Goal: Task Accomplishment & Management: Use online tool/utility

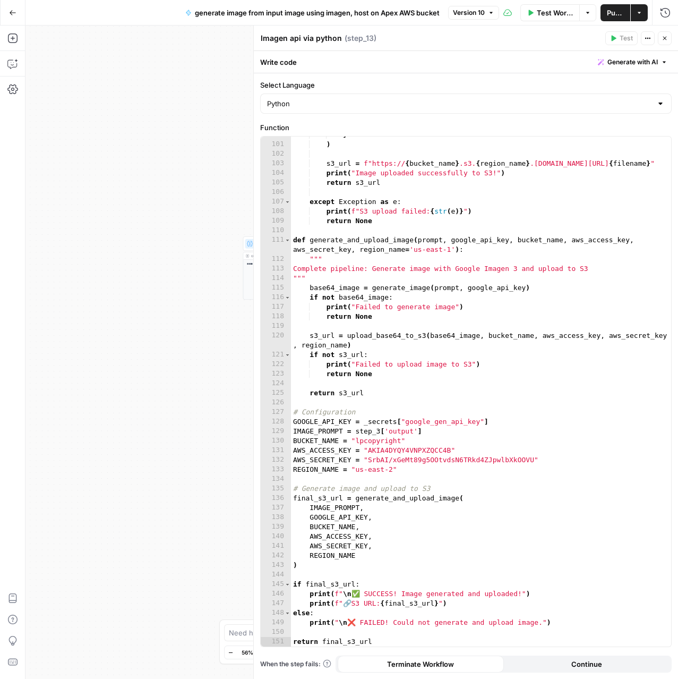
scroll to position [982, 0]
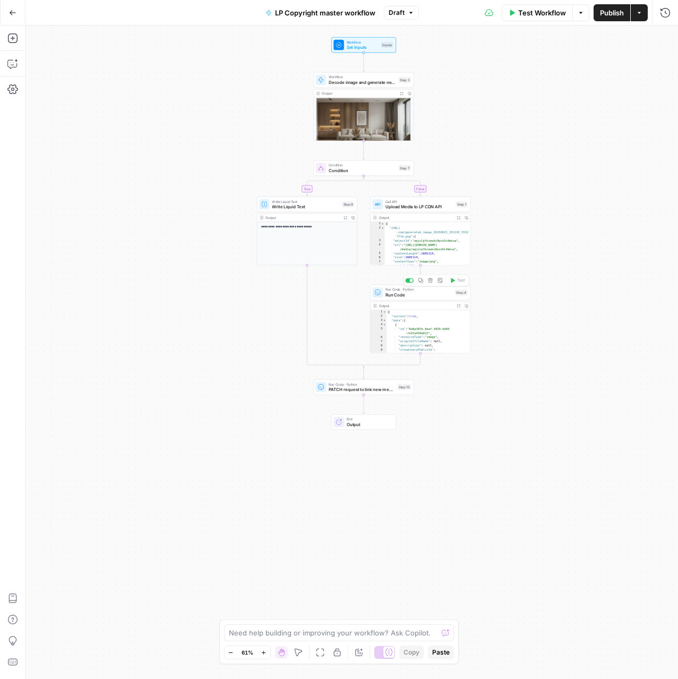
click at [418, 292] on span "Run Code" at bounding box center [419, 295] width 67 height 6
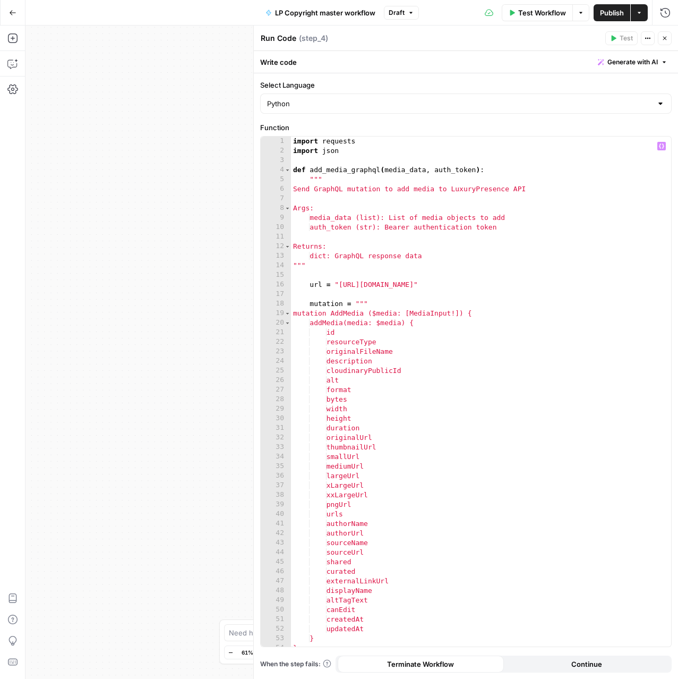
click at [412, 294] on div "import requests import json def add_media_graphql ( media_data , auth_token ) :…" at bounding box center [481, 401] width 380 height 529
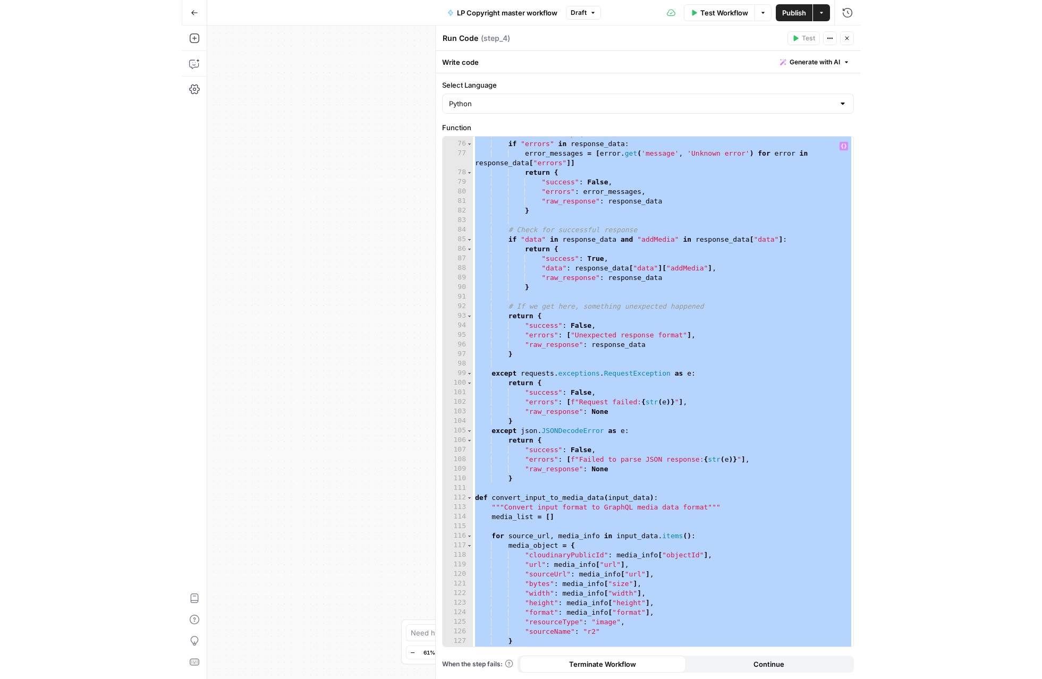
scroll to position [1001, 0]
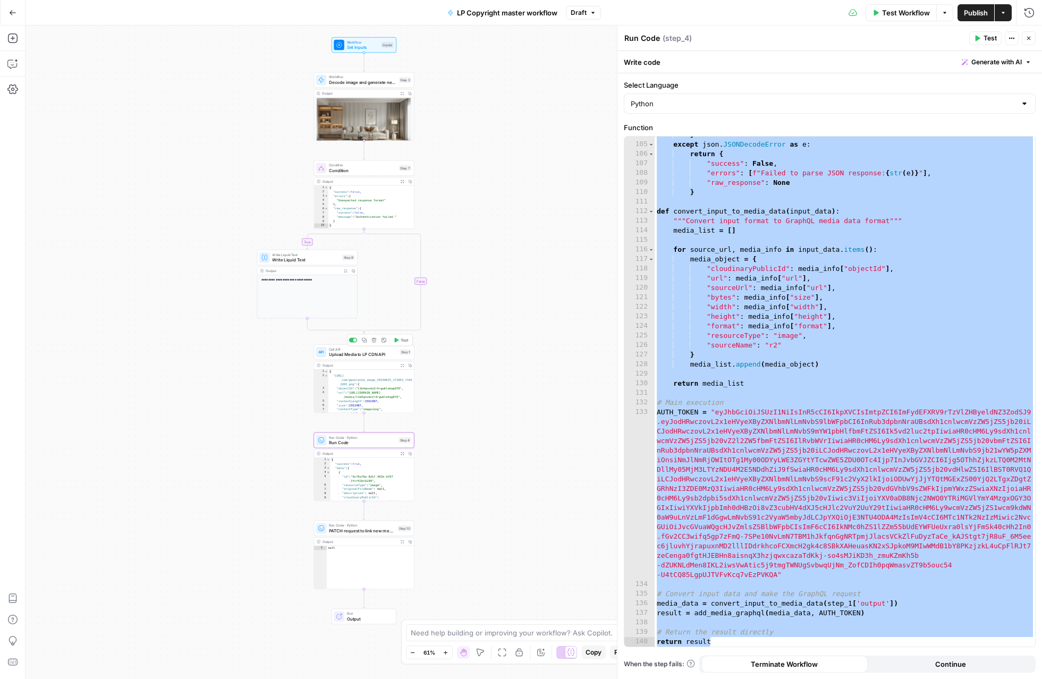
click at [481, 387] on div "**********" at bounding box center [533, 351] width 1016 height 653
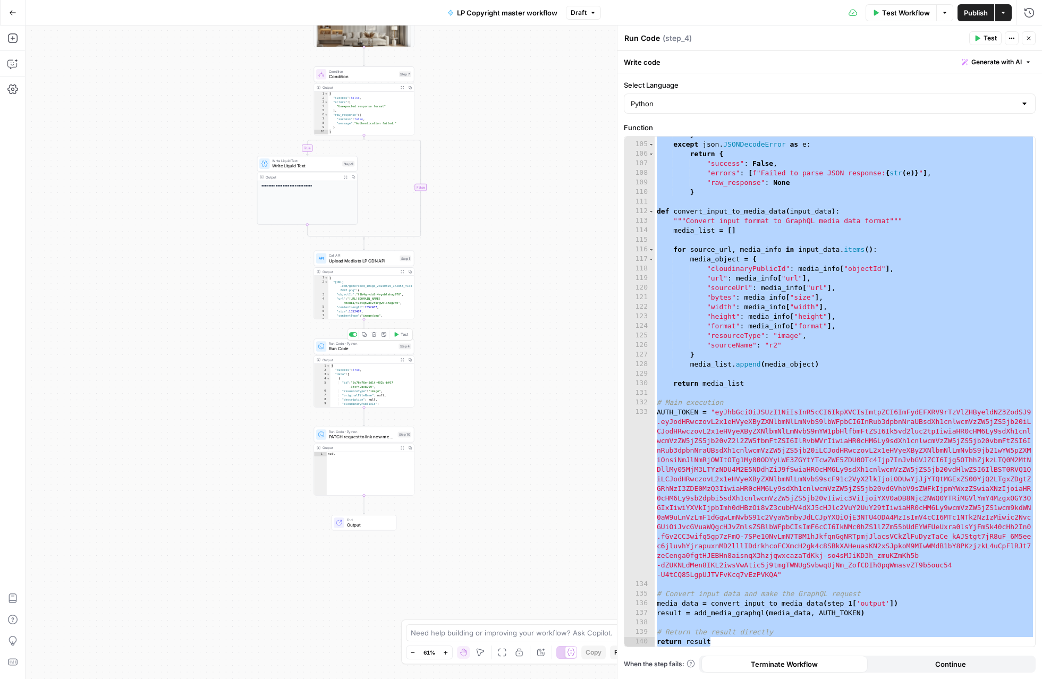
click at [348, 347] on span "Run Code" at bounding box center [362, 348] width 67 height 6
click at [352, 345] on span "Run Code" at bounding box center [362, 348] width 67 height 6
click at [678, 306] on div "} except json . JSONDecodeError as e : return { "success" : False , "errors" : …" at bounding box center [844, 394] width 380 height 529
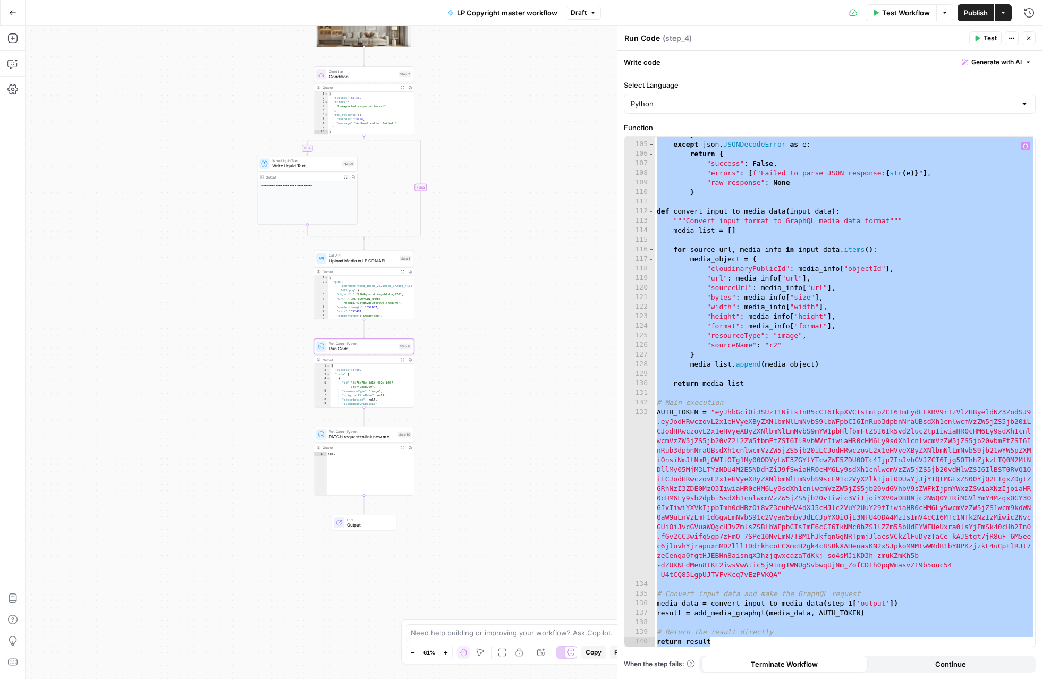
type textarea "**********"
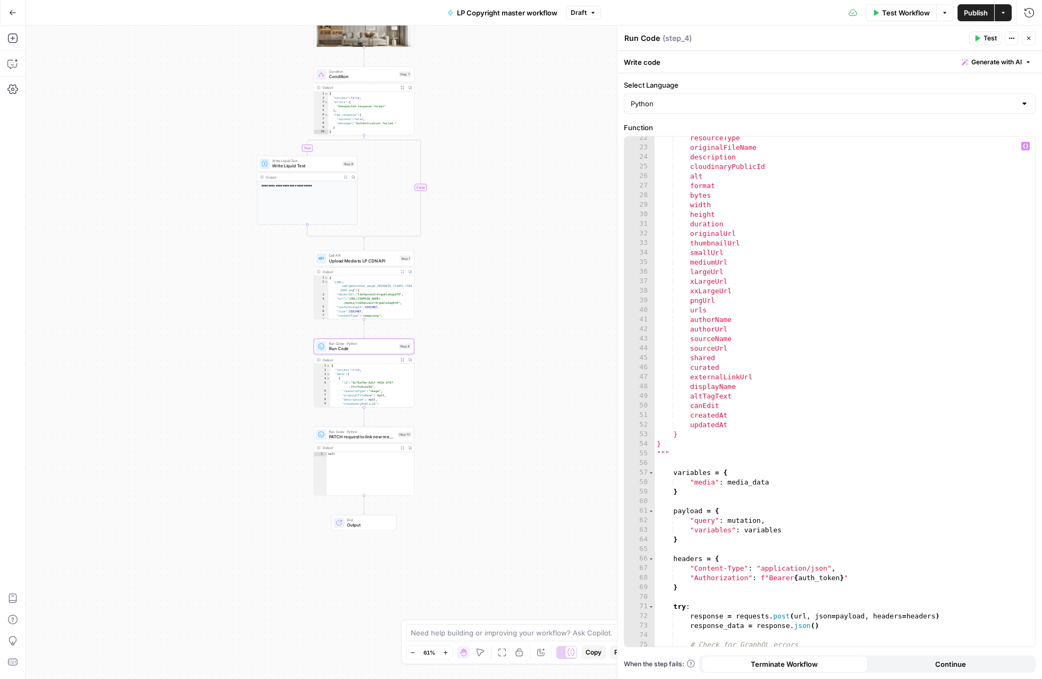
scroll to position [0, 0]
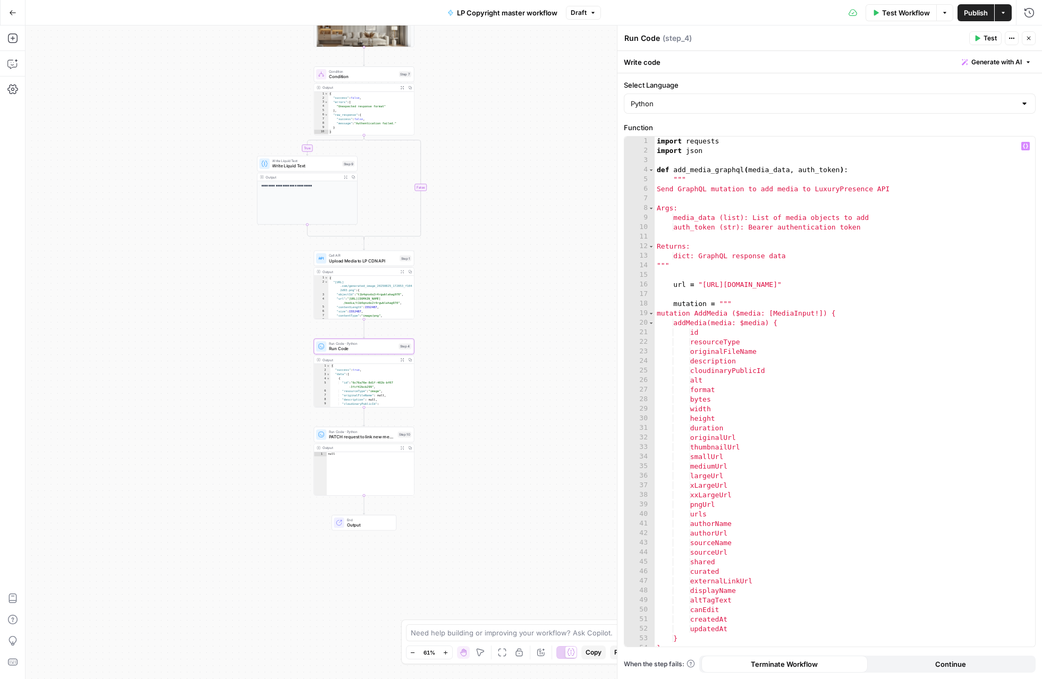
click at [641, 38] on textarea "Run Code" at bounding box center [642, 38] width 36 height 11
type textarea "Add media in CMS - Run Code"
click at [485, 416] on div "**********" at bounding box center [533, 351] width 1016 height 653
click at [356, 438] on span "PATCH request to link new media - Run Code" at bounding box center [362, 436] width 66 height 6
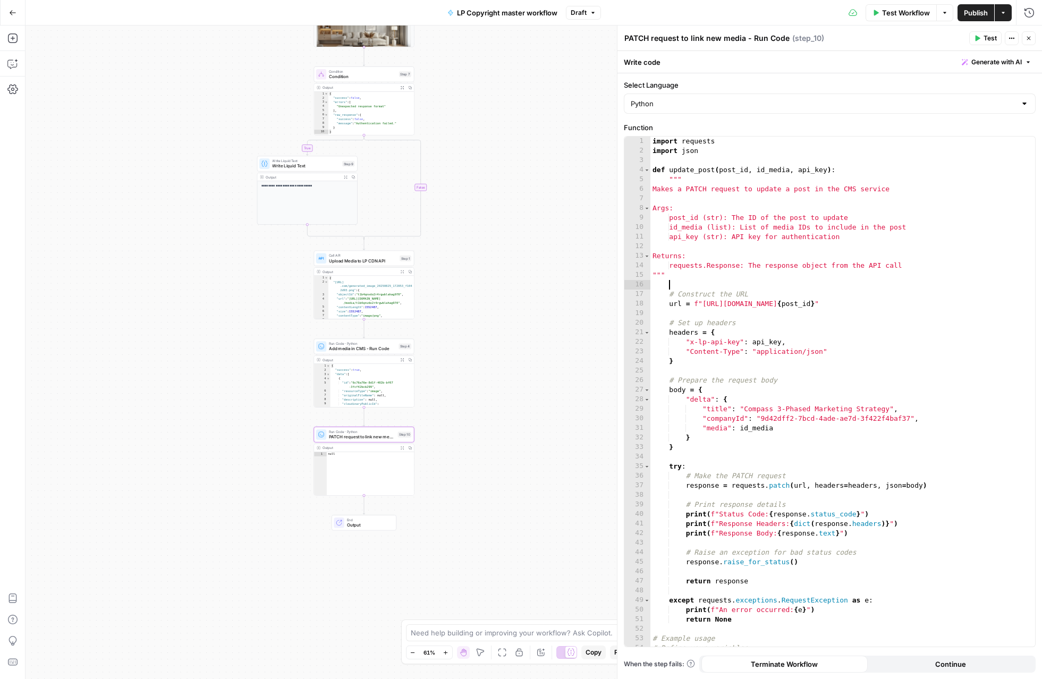
click at [678, 286] on div "import requests import json def update_post ( post_id , id_media , api_key ) : …" at bounding box center [842, 401] width 385 height 529
type textarea "**********"
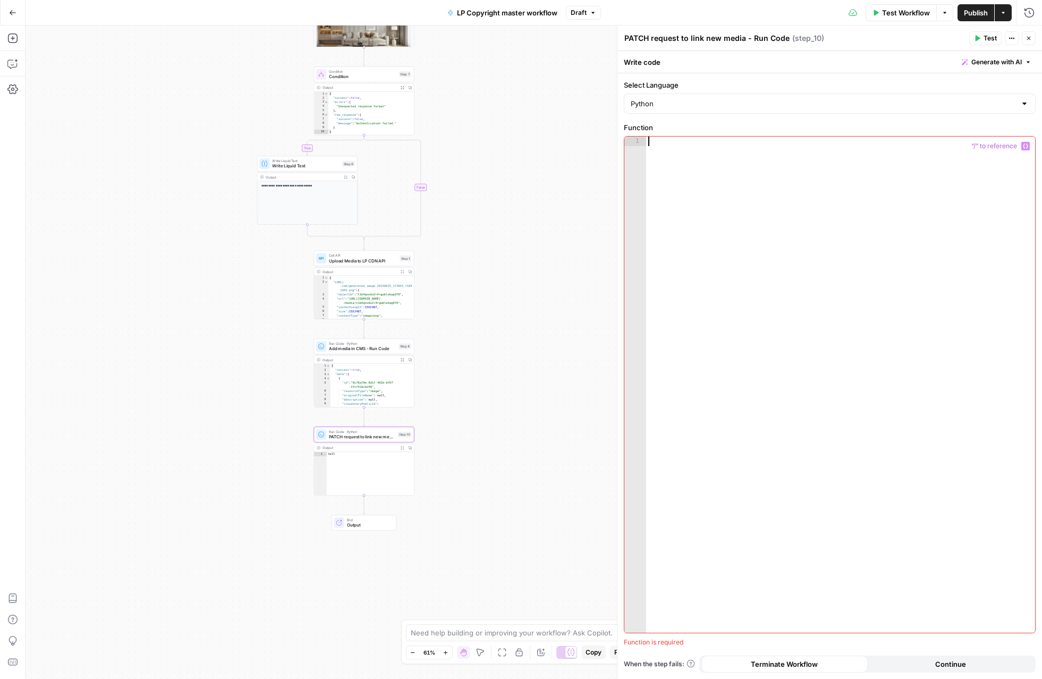
paste textarea "**********"
type textarea "**********"
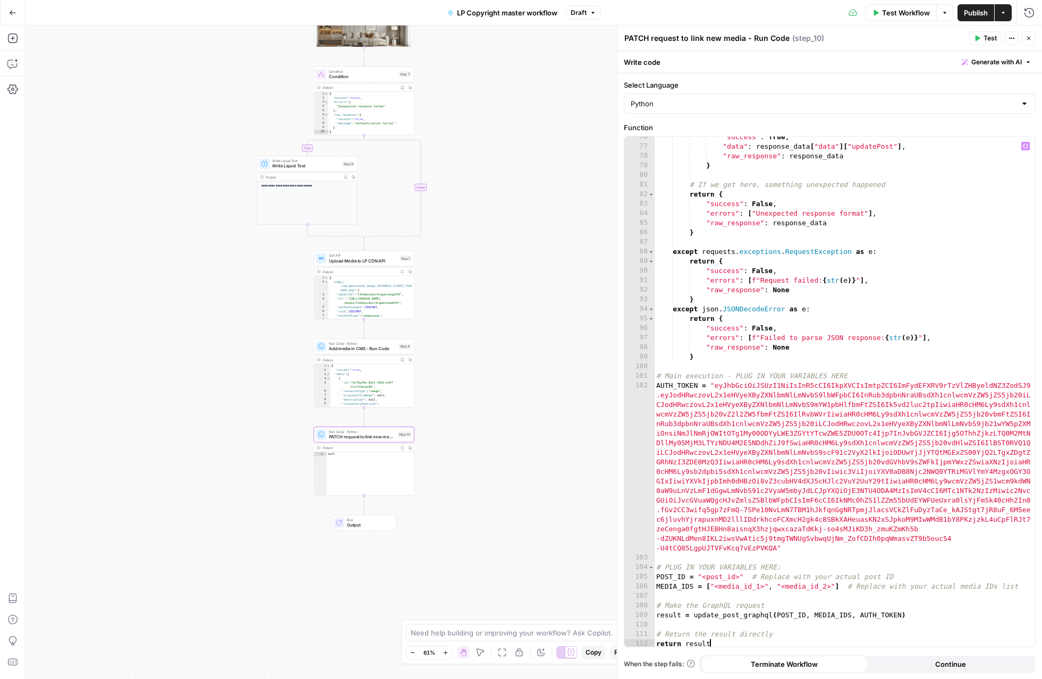
scroll to position [729, 0]
drag, startPoint x: 687, startPoint y: 13, endPoint x: 696, endPoint y: 10, distance: 9.4
click at [678, 13] on div "Test Workflow Options Publish Actions Run History" at bounding box center [821, 12] width 441 height 25
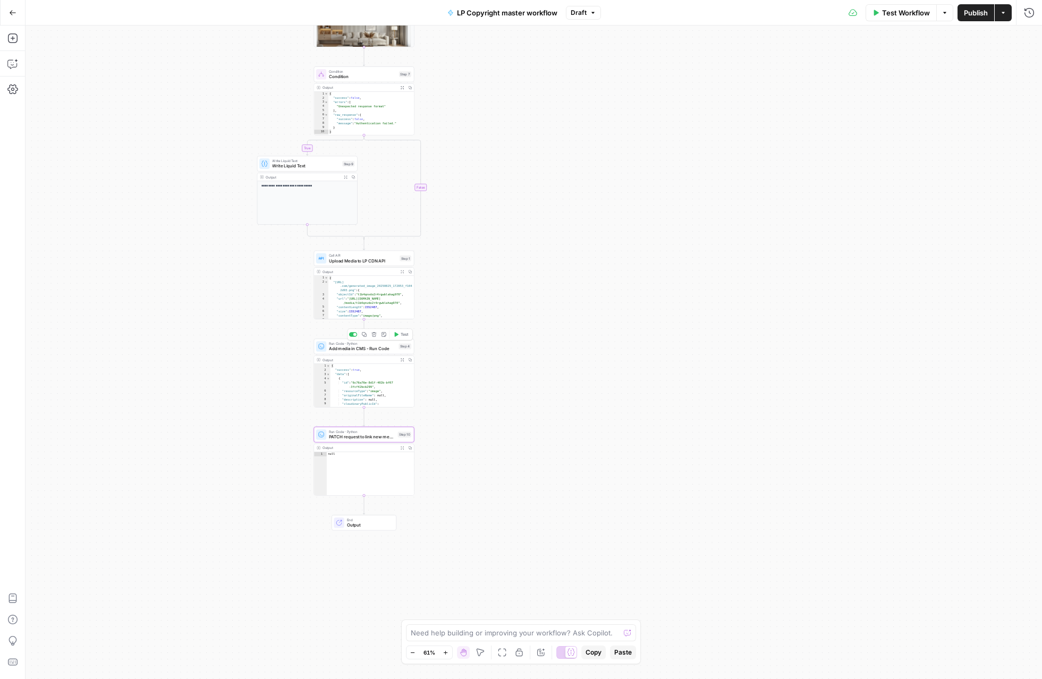
click at [358, 347] on span "Add media in CMS - Run Code" at bounding box center [362, 348] width 67 height 6
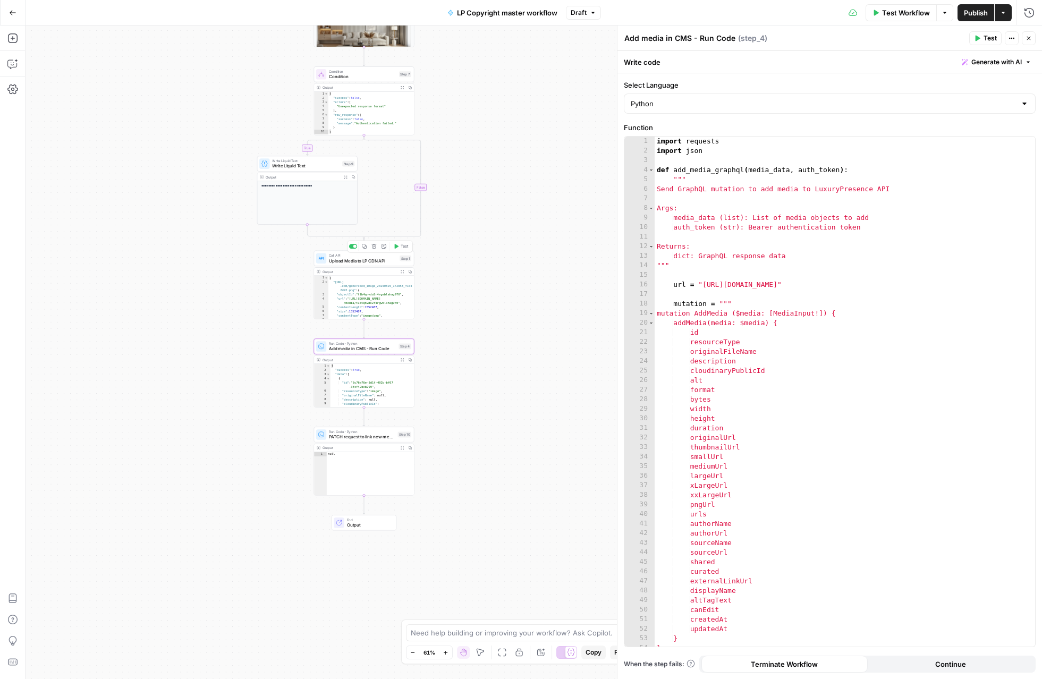
click at [364, 260] on span "Upload Media to LP CDN API" at bounding box center [363, 260] width 68 height 6
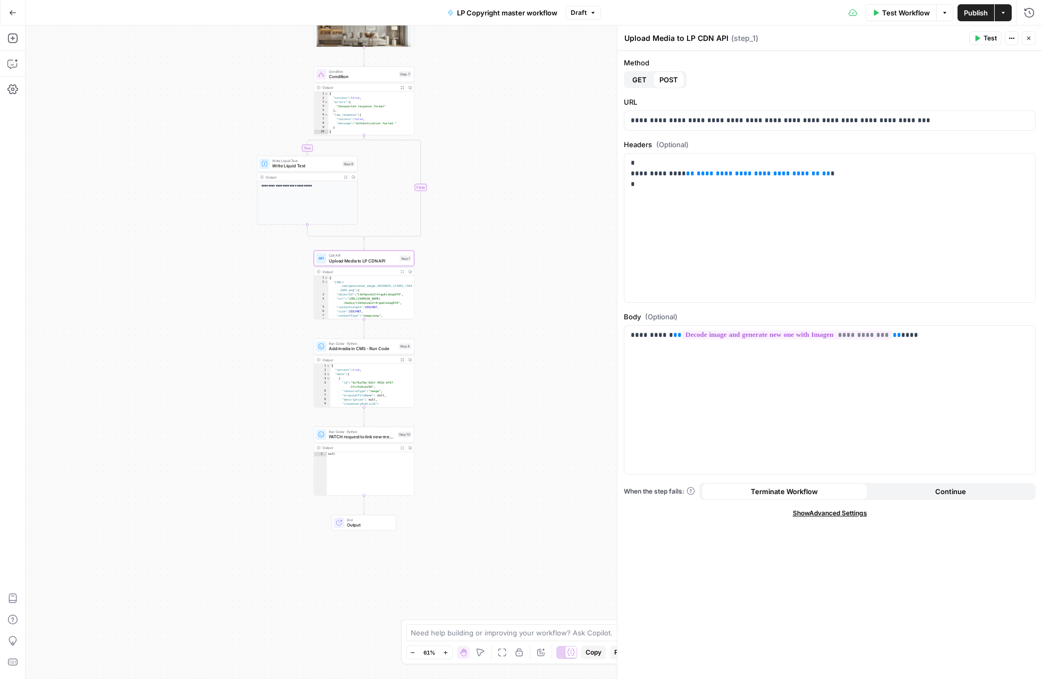
click at [370, 350] on span "Add media in CMS - Run Code" at bounding box center [362, 348] width 67 height 6
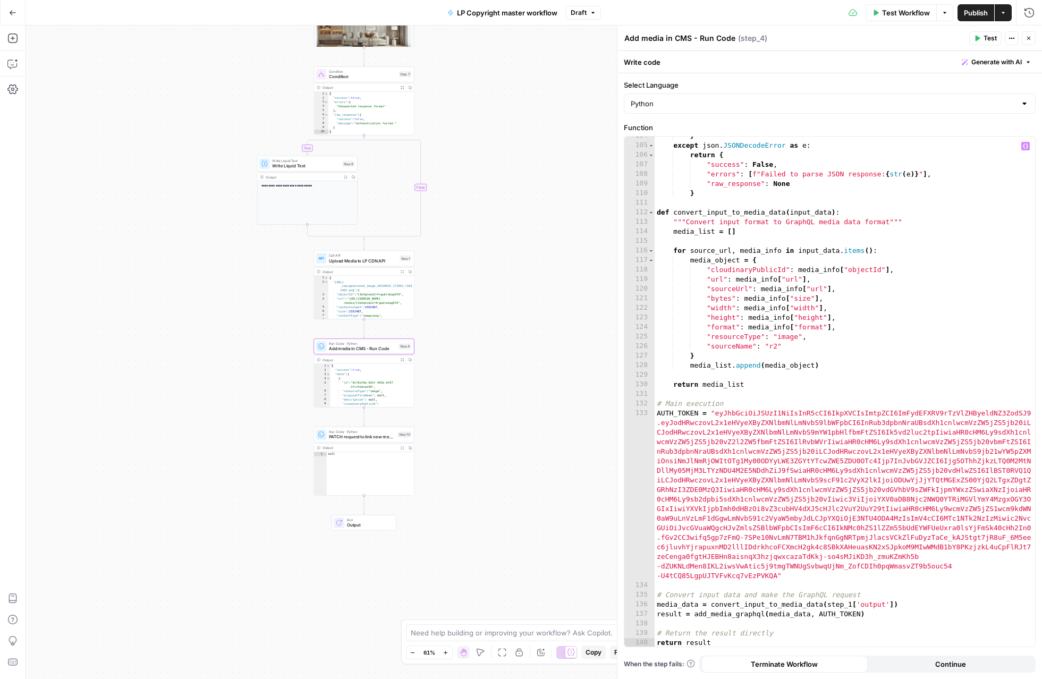
scroll to position [1001, 0]
type textarea "**********"
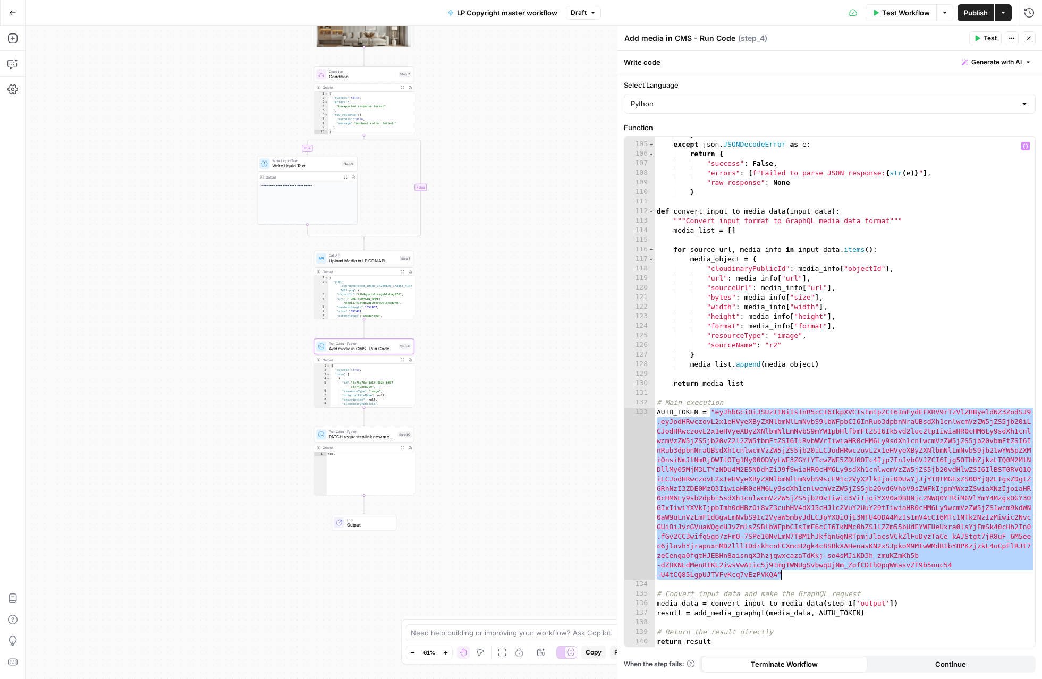
drag, startPoint x: 712, startPoint y: 411, endPoint x: 781, endPoint y: 573, distance: 176.6
click at [678, 573] on div "} except json . JSONDecodeError as e : return { "success" : False , "errors" : …" at bounding box center [844, 394] width 380 height 529
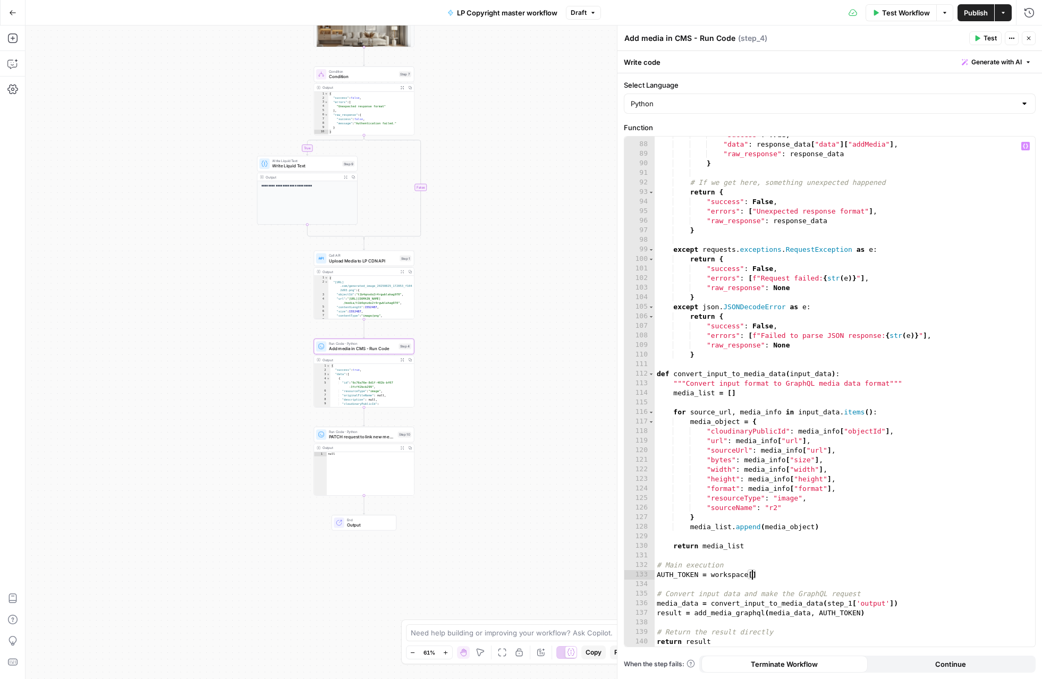
scroll to position [0, 7]
paste textarea "**********"
type textarea "**********"
click at [484, 300] on div "**********" at bounding box center [533, 351] width 1016 height 653
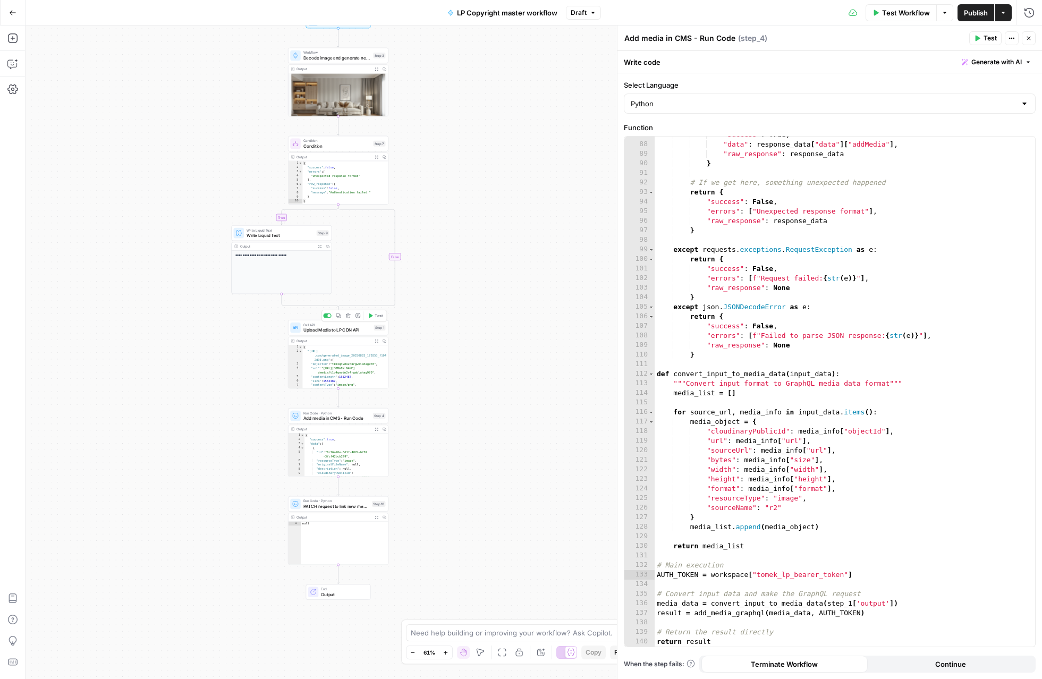
click at [344, 328] on span "Upload Media to LP CDN API" at bounding box center [337, 330] width 68 height 6
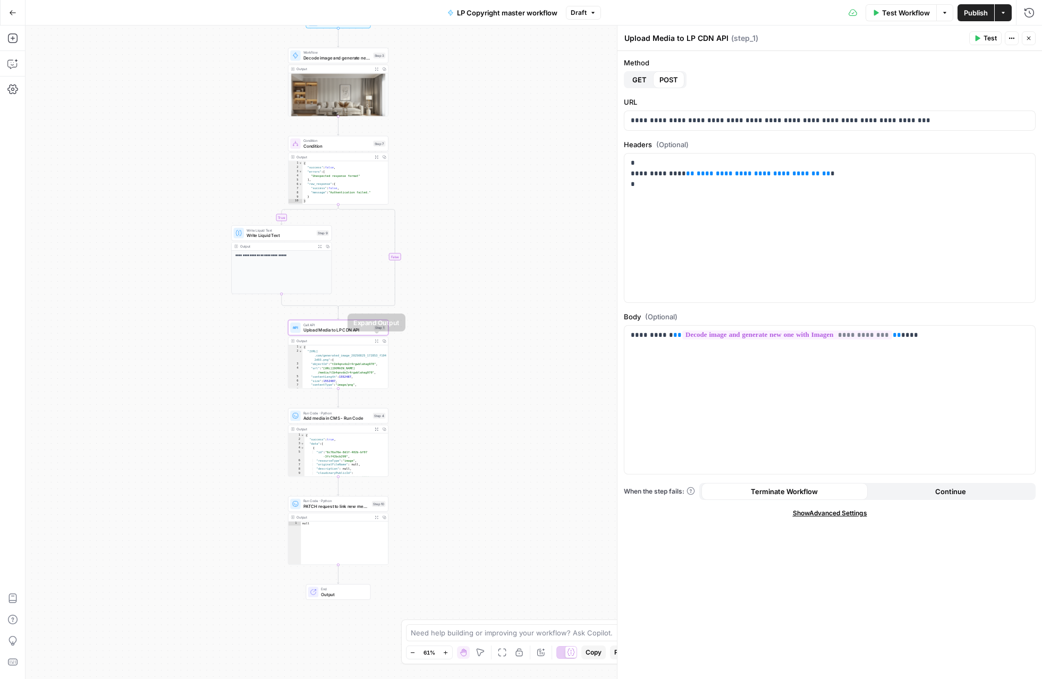
click at [376, 339] on icon "button" at bounding box center [376, 341] width 4 height 4
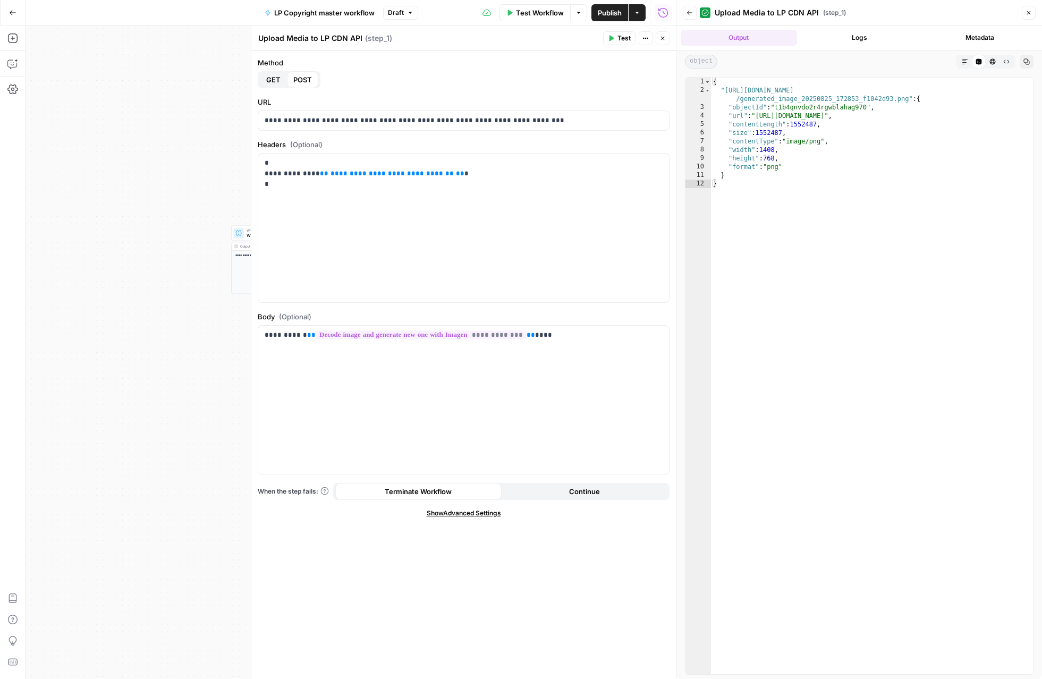
click at [660, 39] on icon "button" at bounding box center [662, 38] width 6 height 6
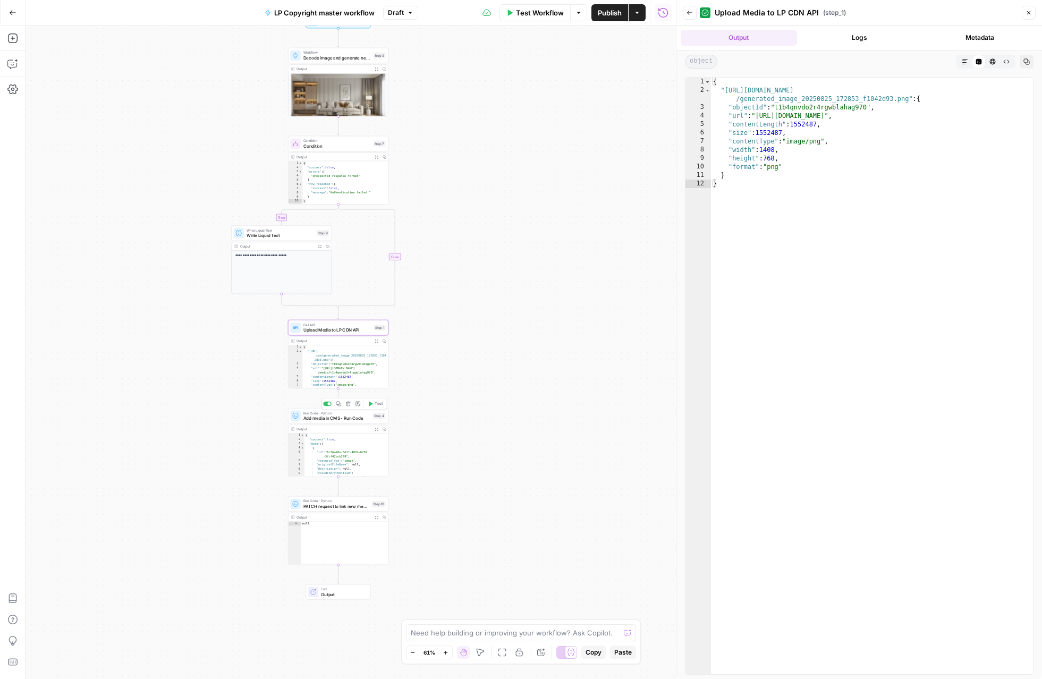
click at [378, 402] on span "Test" at bounding box center [378, 404] width 8 height 6
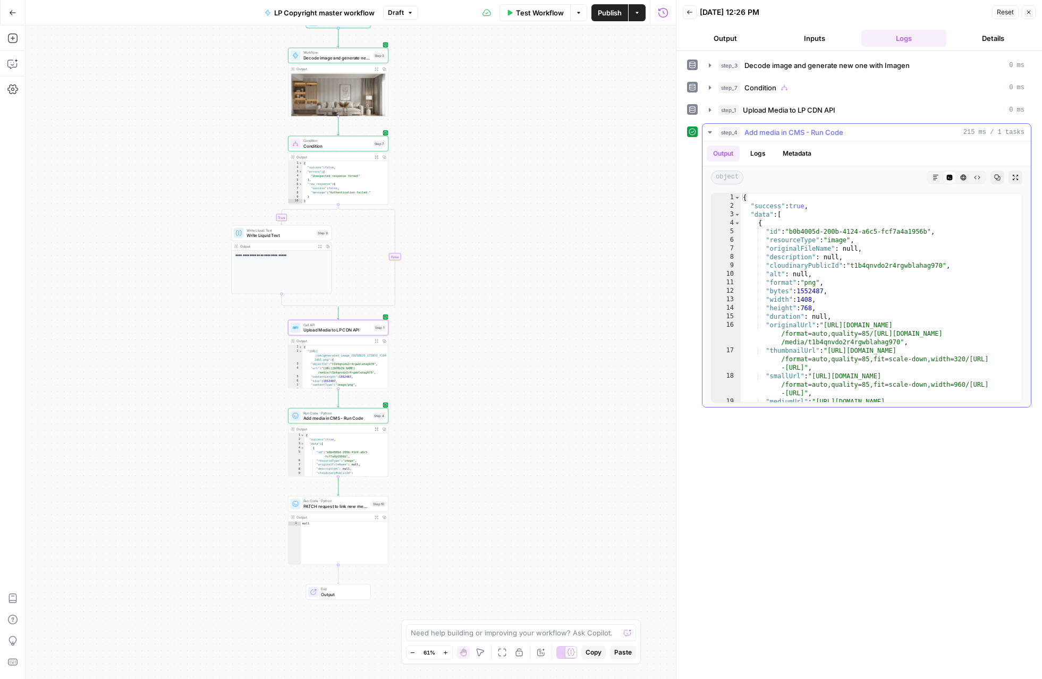
type textarea "**********"
drag, startPoint x: 827, startPoint y: 325, endPoint x: 900, endPoint y: 340, distance: 74.9
click at [678, 340] on div "{ "success" : true , "data" : [ { "id" : "b0b4005d-200b-4124-a6c5-fcf7a4a1956b"…" at bounding box center [880, 318] width 281 height 251
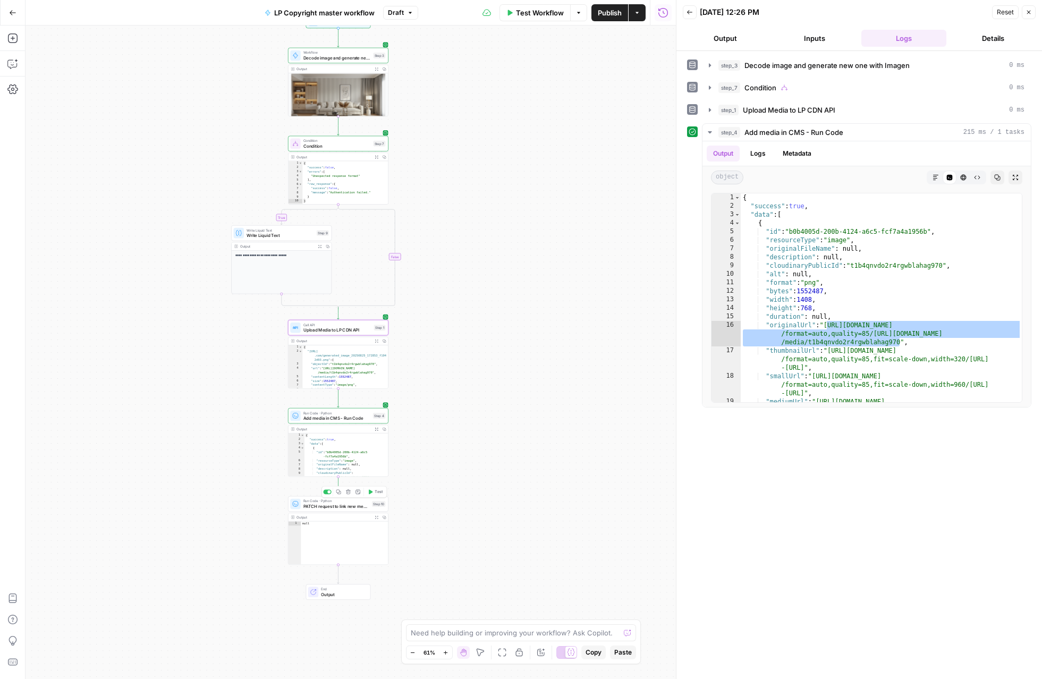
click at [328, 505] on span "PATCH request to link new media - Run Code" at bounding box center [336, 506] width 66 height 6
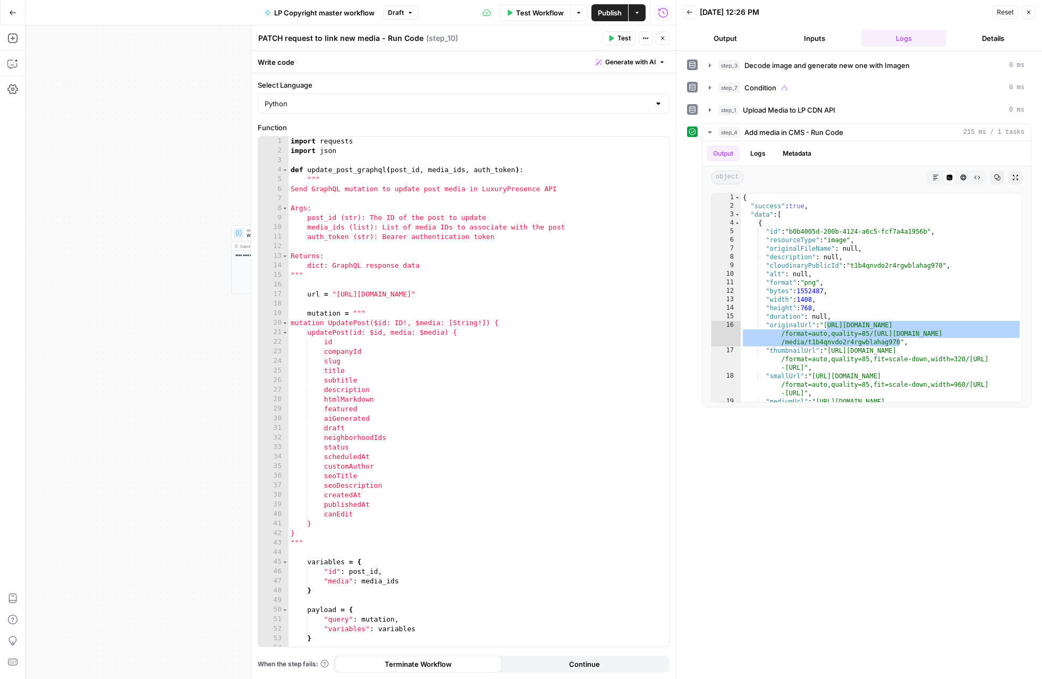
click at [287, 36] on textarea "PATCH request to link new media - Run Code" at bounding box center [340, 38] width 165 height 11
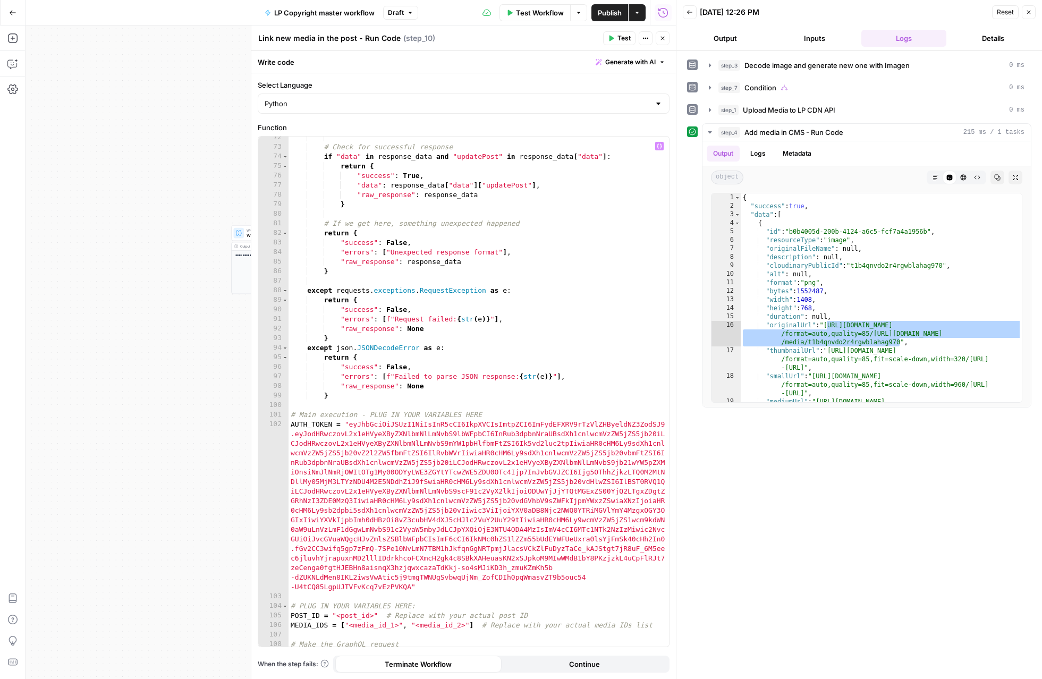
scroll to position [733, 0]
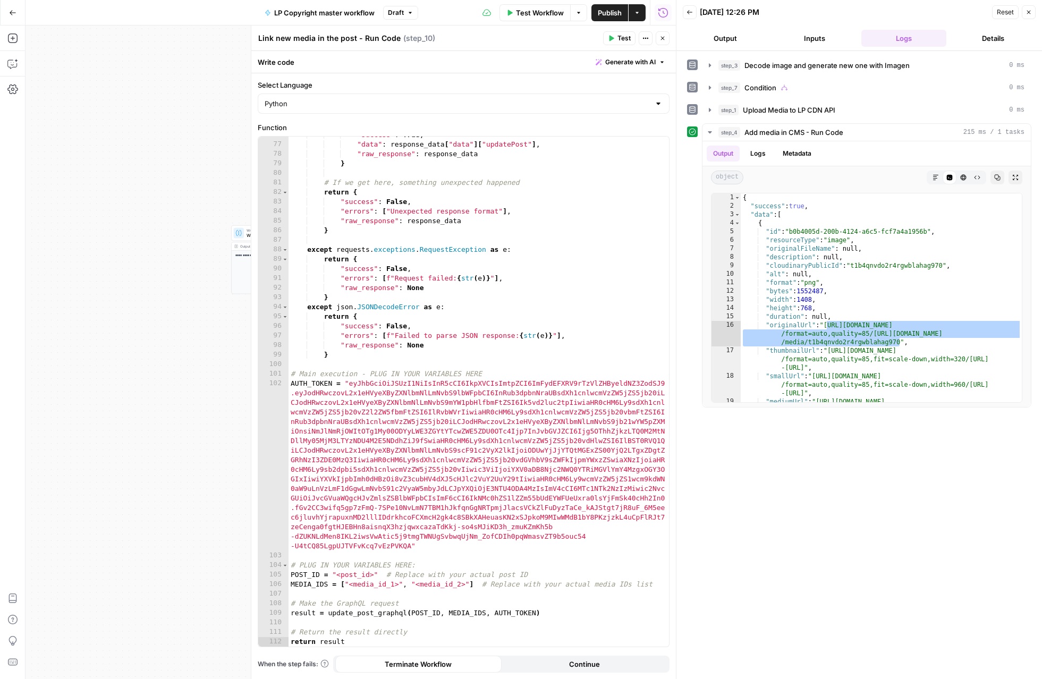
type textarea "Link new media in the post - Run Code"
click at [660, 35] on icon "button" at bounding box center [662, 38] width 6 height 6
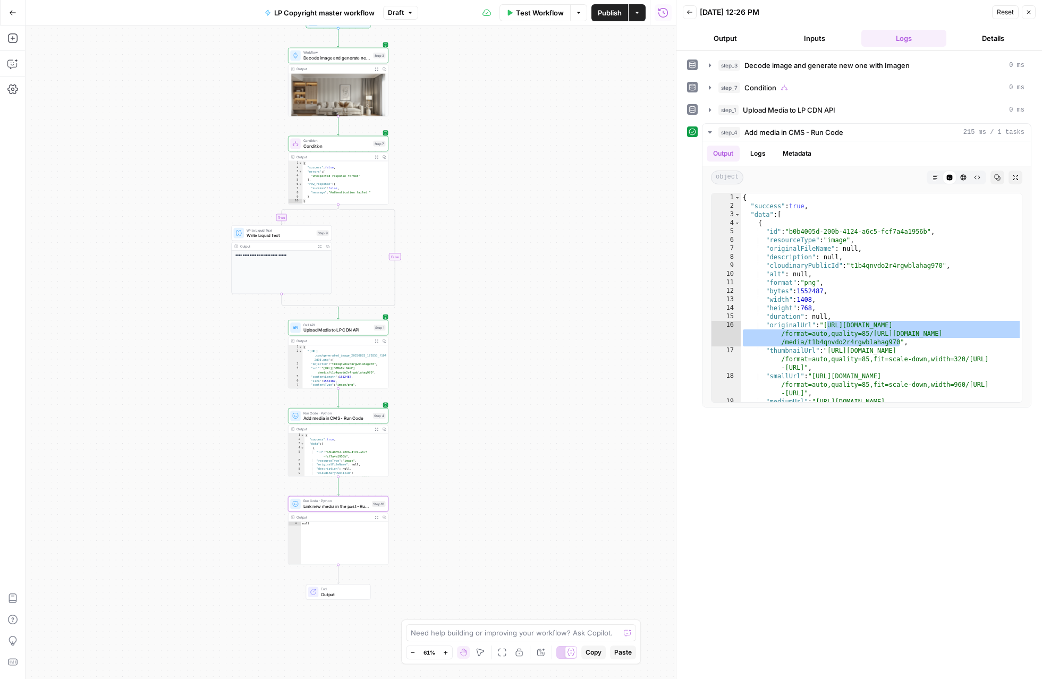
click at [353, 414] on span "Run Code · Python" at bounding box center [336, 412] width 67 height 5
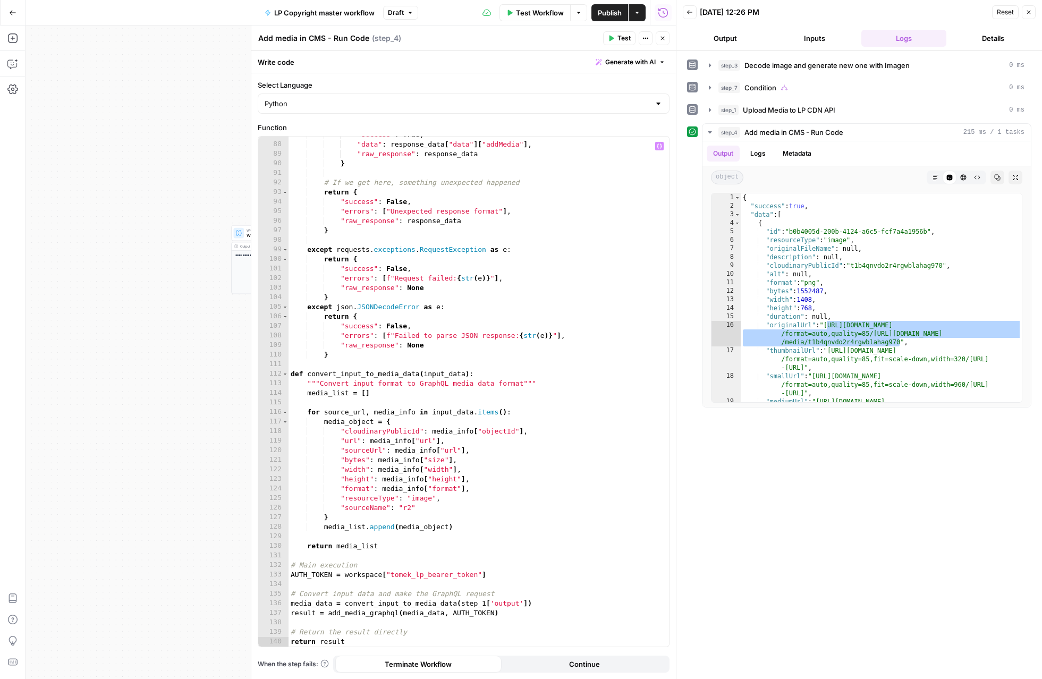
scroll to position [838, 0]
type textarea "**********"
drag, startPoint x: 485, startPoint y: 572, endPoint x: 346, endPoint y: 574, distance: 139.2
click at [346, 574] on div ""success" : True , "data" : response_data [ "data" ] [ "addMedia" ] , "raw_resp…" at bounding box center [478, 394] width 380 height 529
click at [665, 41] on icon "button" at bounding box center [662, 38] width 6 height 6
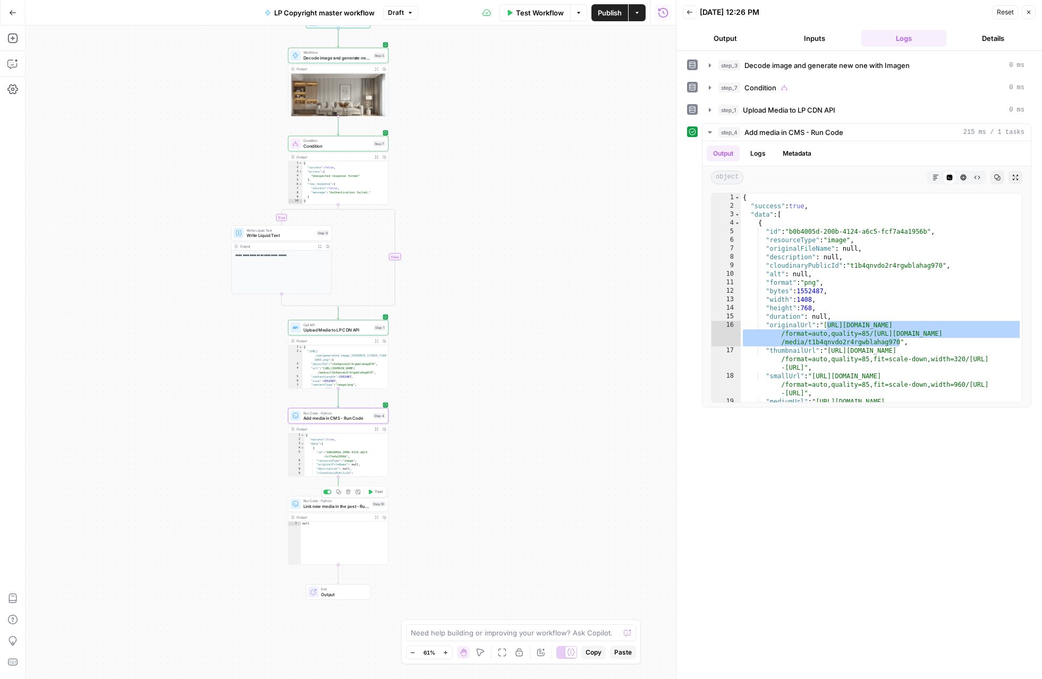
click at [331, 510] on div "Run Code · Python Link new media in the post - Run Code Step 10 Copy step Delet…" at bounding box center [338, 530] width 100 height 69
click at [331, 508] on span "Link new media in the post - Run Code" at bounding box center [336, 506] width 66 height 6
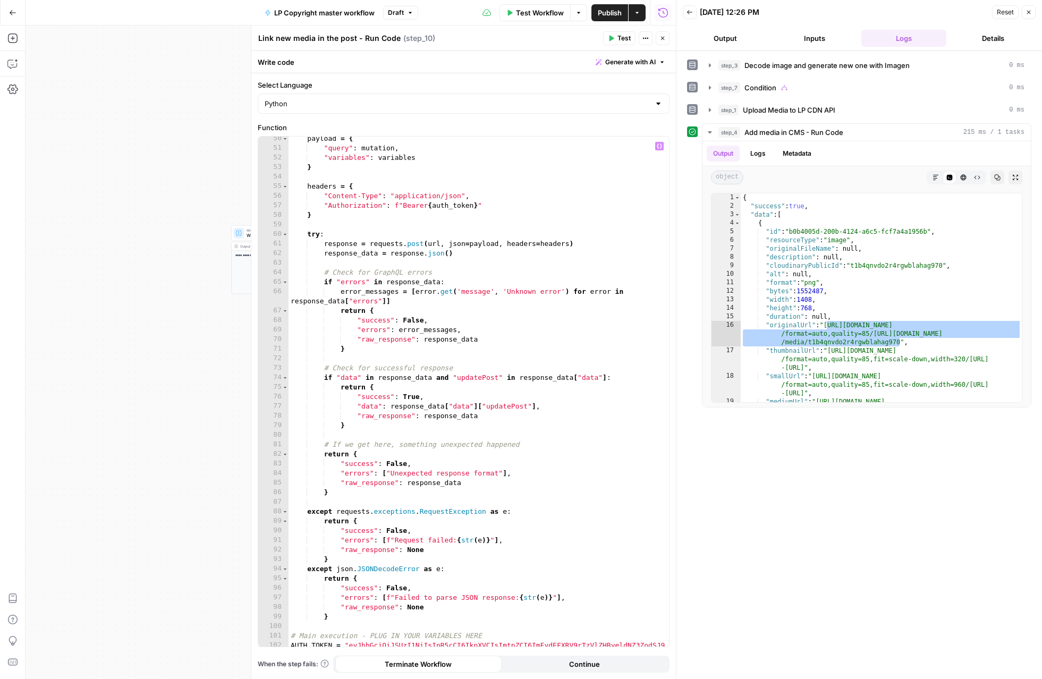
scroll to position [693, 0]
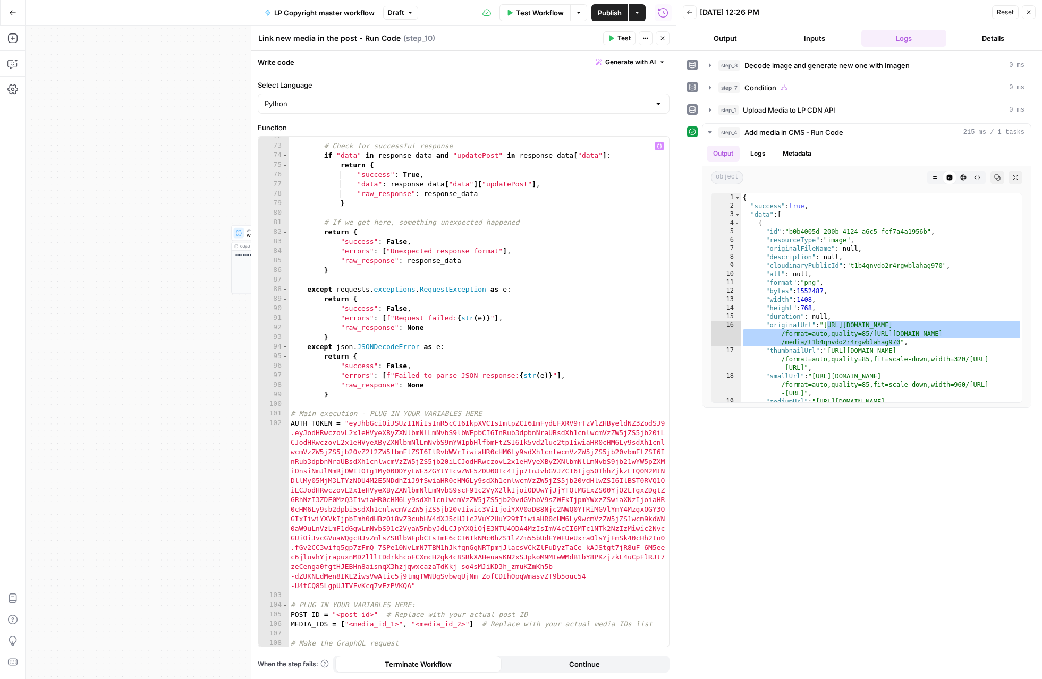
type textarea "**********"
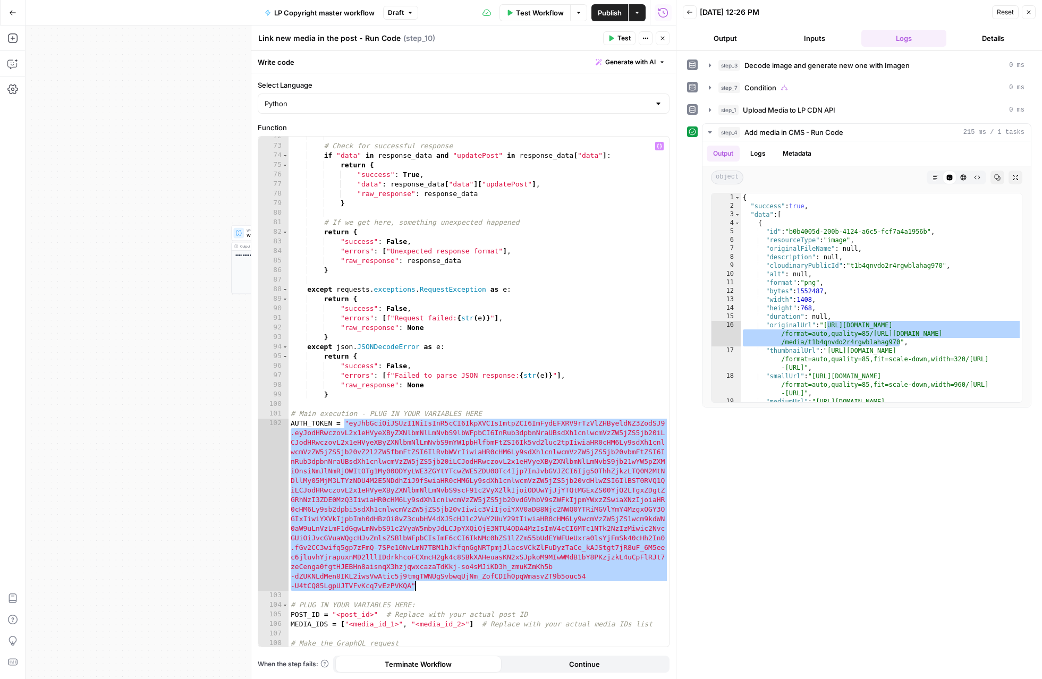
drag, startPoint x: 346, startPoint y: 420, endPoint x: 420, endPoint y: 585, distance: 180.7
click at [420, 585] on div "# Check for successful response if "data" in response_data and "updatePost" in …" at bounding box center [478, 396] width 380 height 529
paste textarea "**********"
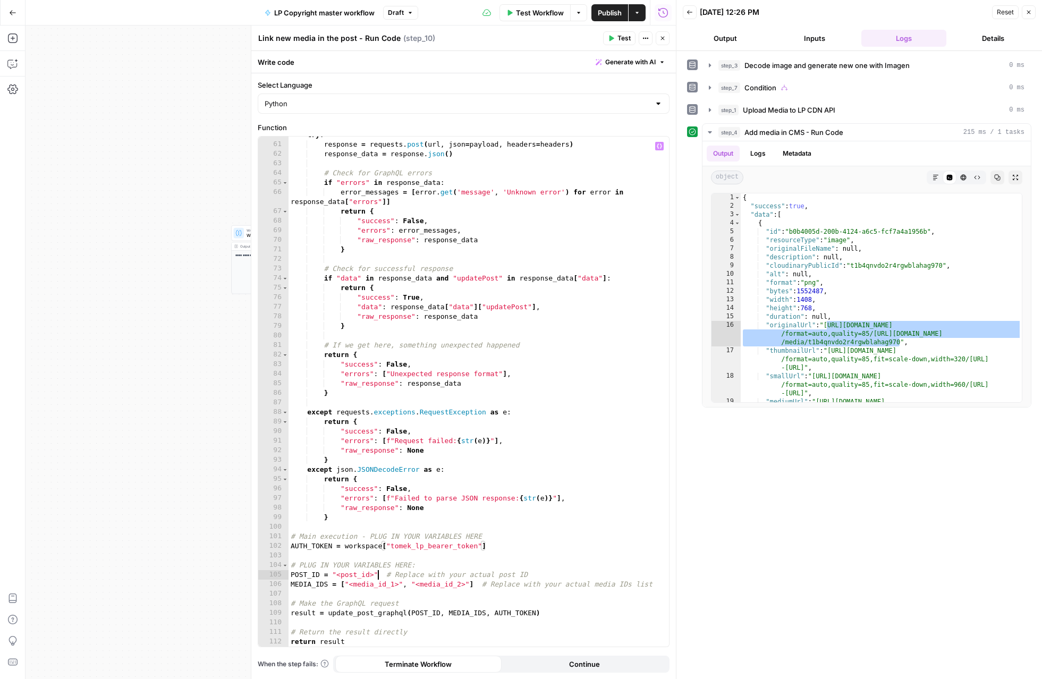
drag, startPoint x: 378, startPoint y: 573, endPoint x: 404, endPoint y: 600, distance: 37.2
click at [380, 575] on div "try : response = requests . post ( url , json = payload , headers = headers ) r…" at bounding box center [478, 394] width 380 height 529
type textarea "**********"
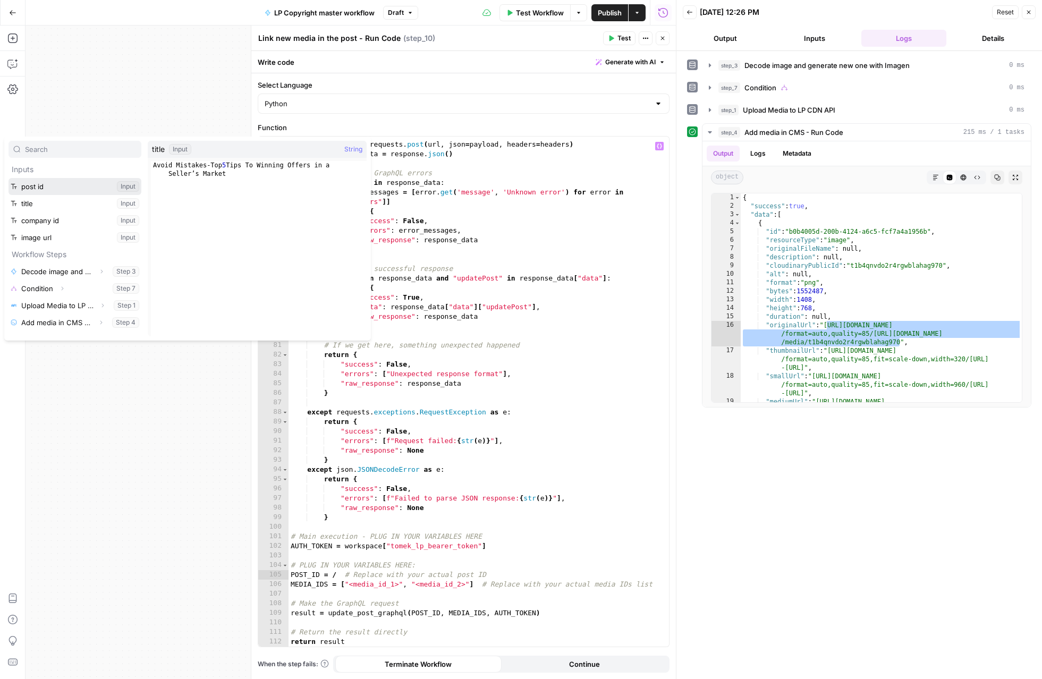
click at [8, 178] on button "Select variable post id" at bounding box center [74, 186] width 133 height 17
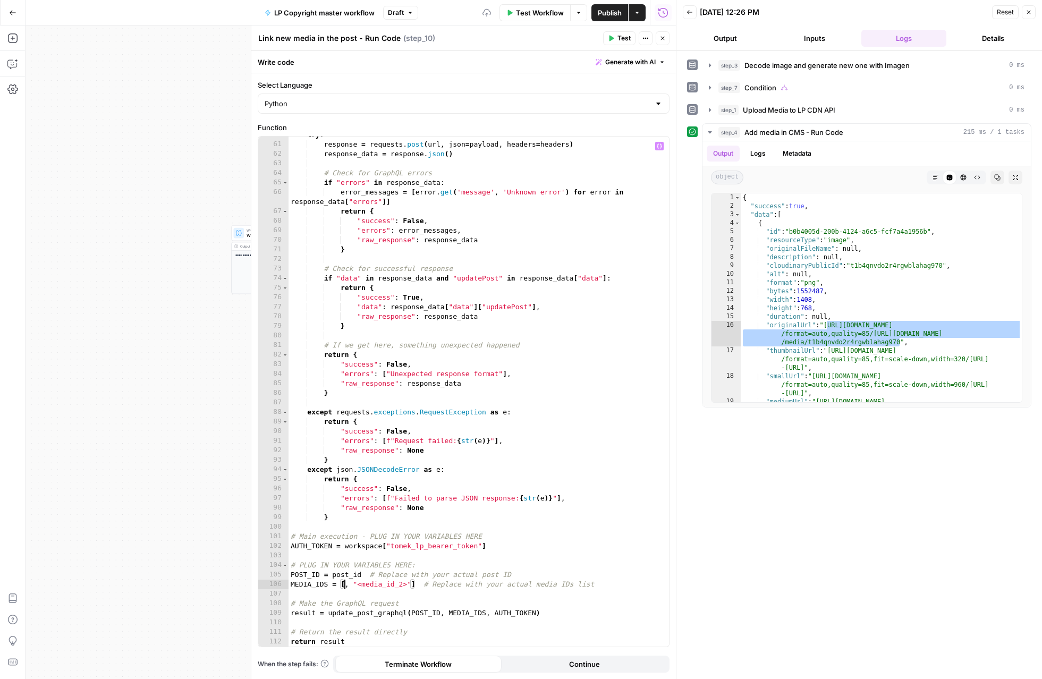
scroll to position [0, 4]
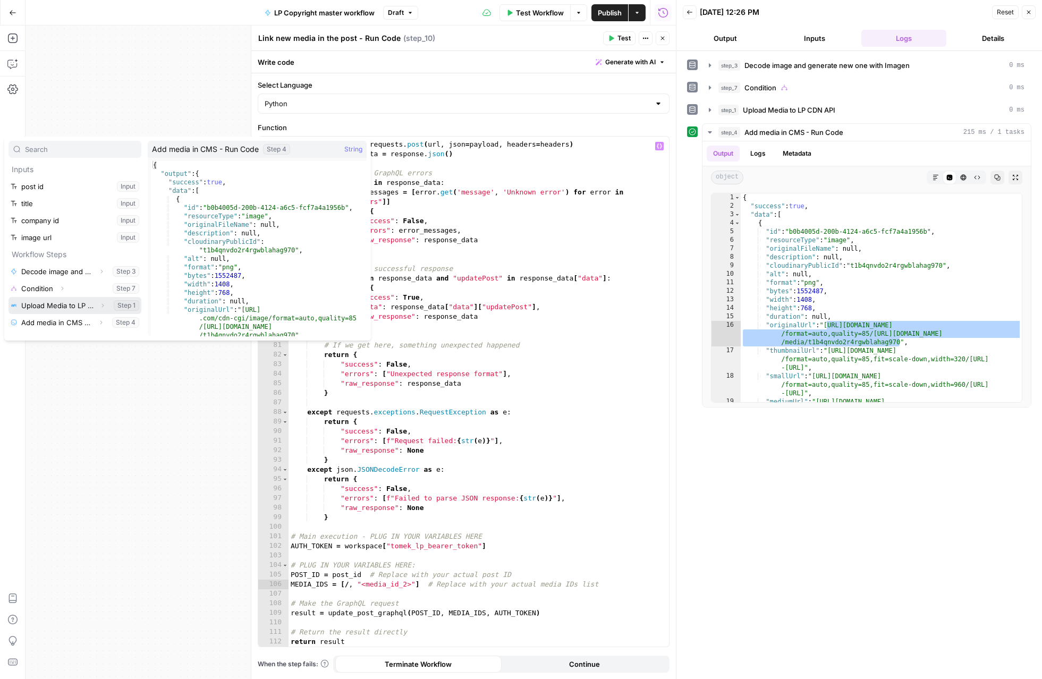
click at [102, 303] on icon "button" at bounding box center [102, 305] width 6 height 6
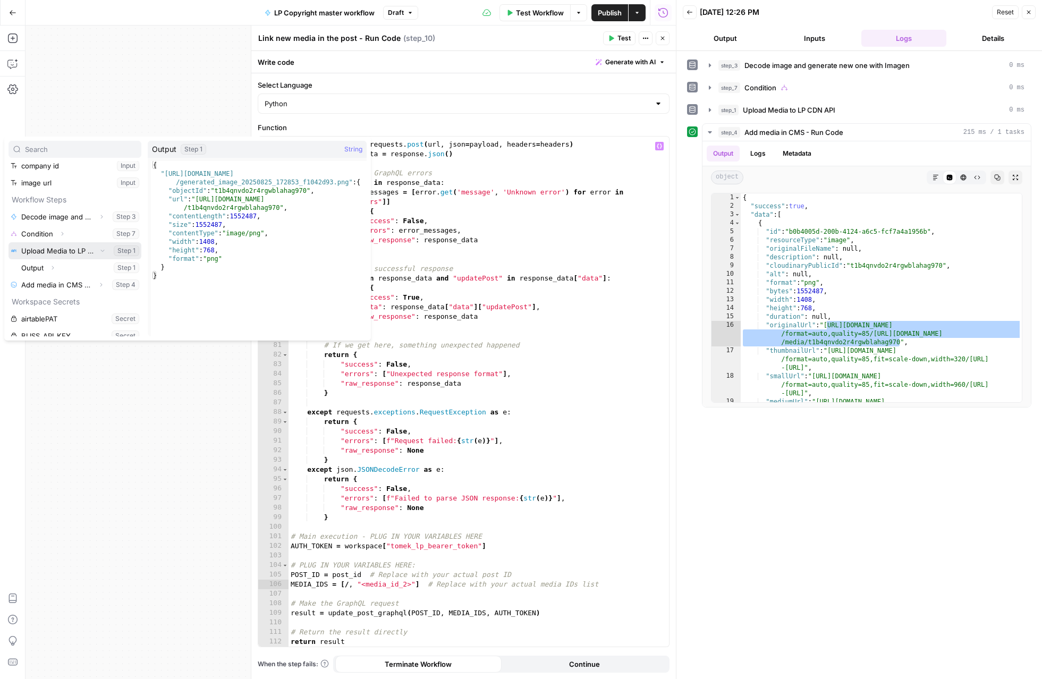
scroll to position [131, 0]
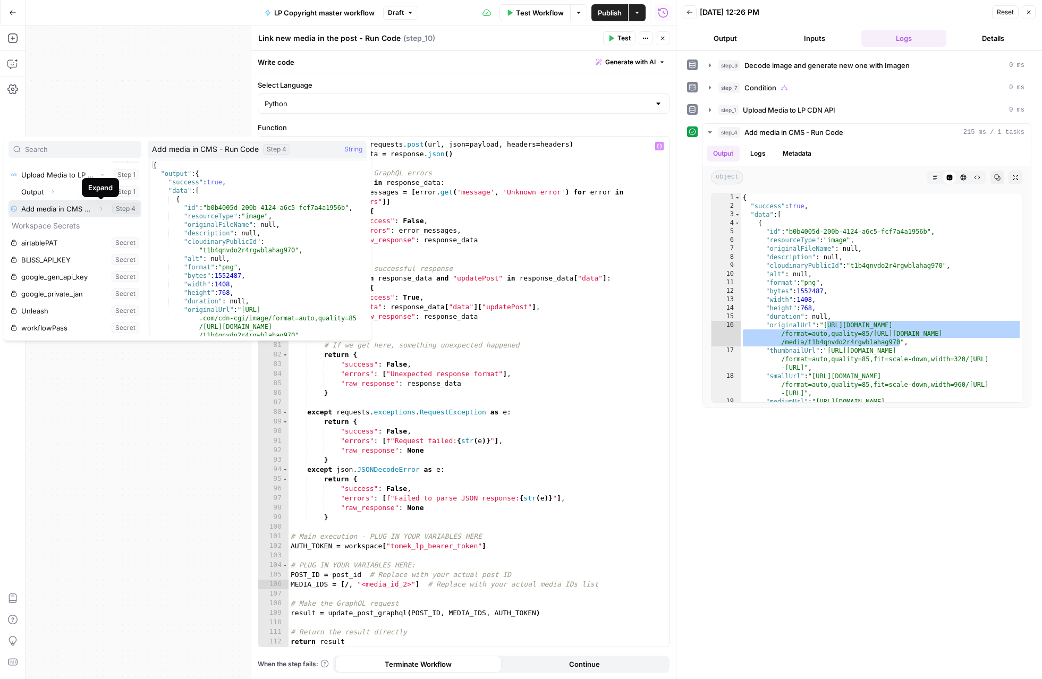
click at [101, 208] on icon "button" at bounding box center [101, 209] width 2 height 4
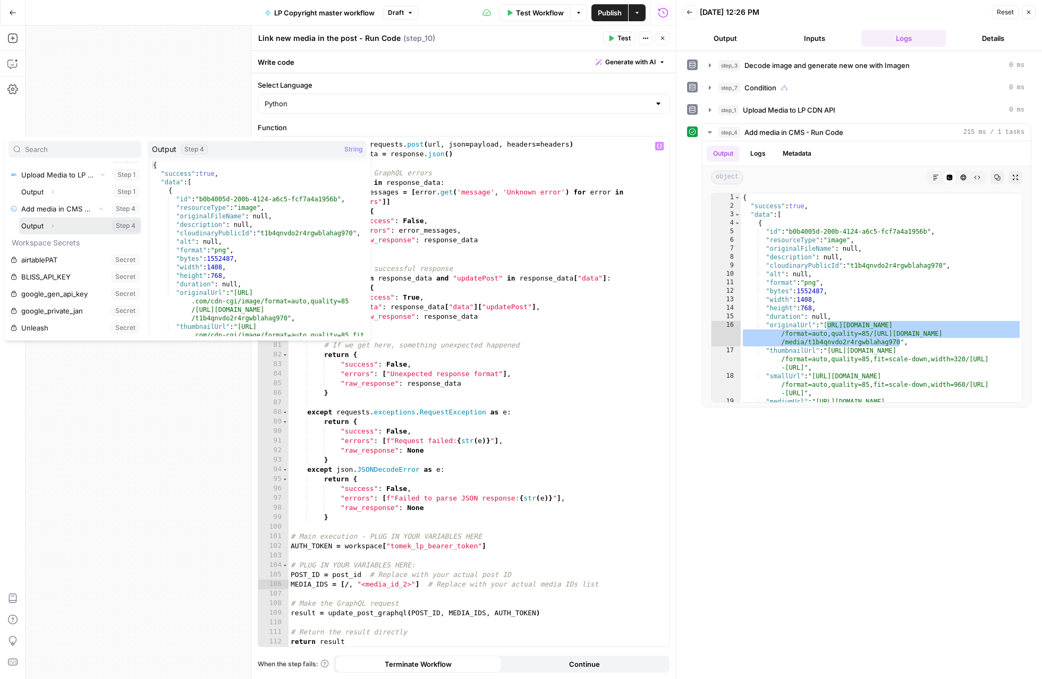
click at [56, 228] on button "Expand" at bounding box center [53, 226] width 14 height 14
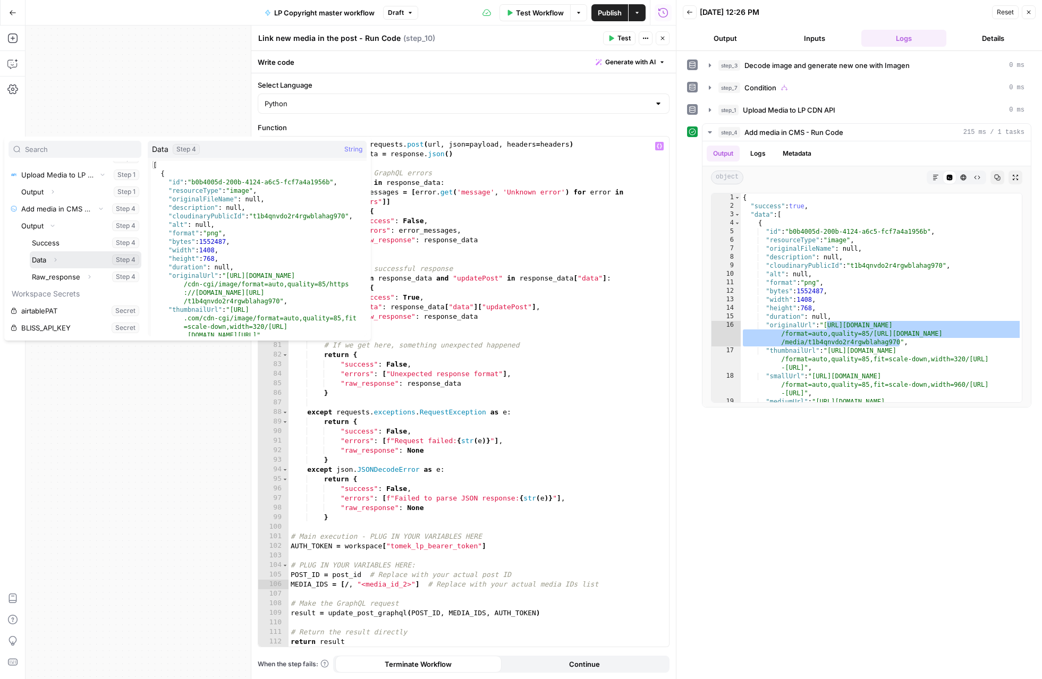
click at [52, 260] on button "Expand" at bounding box center [55, 260] width 14 height 14
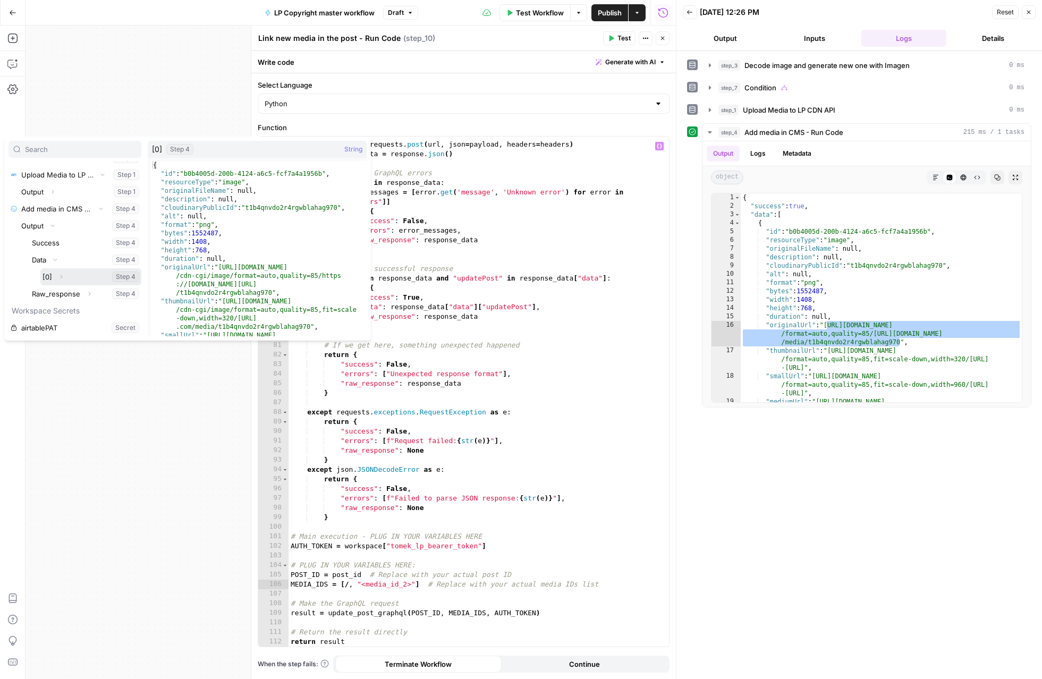
click at [62, 275] on icon "button" at bounding box center [61, 277] width 6 height 6
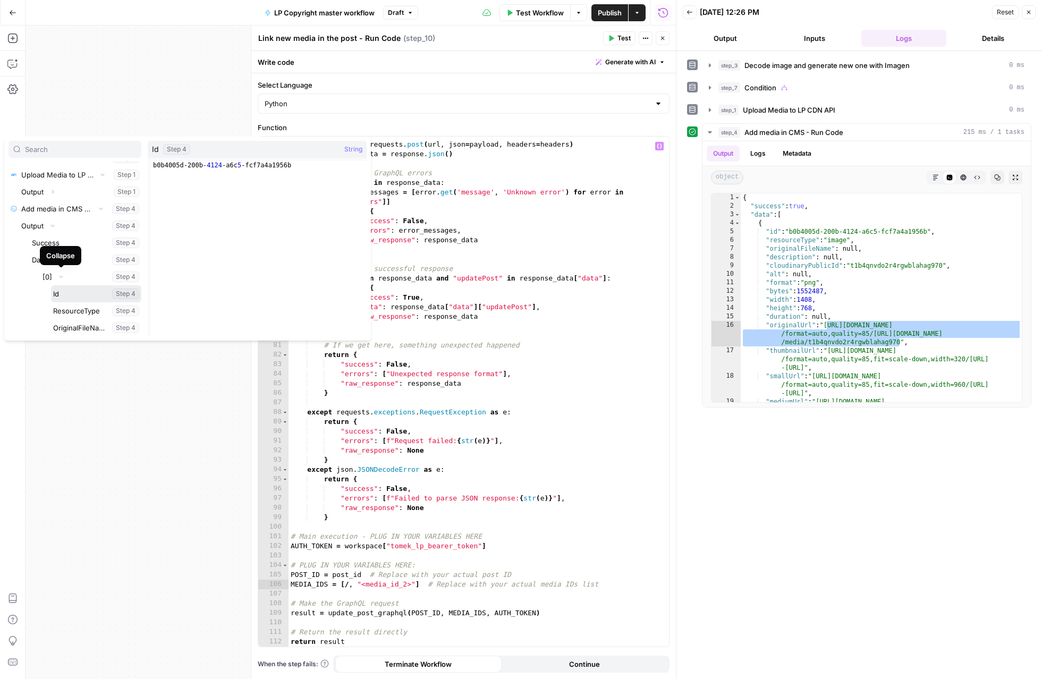
click at [61, 296] on button "Select variable Id" at bounding box center [96, 293] width 90 height 17
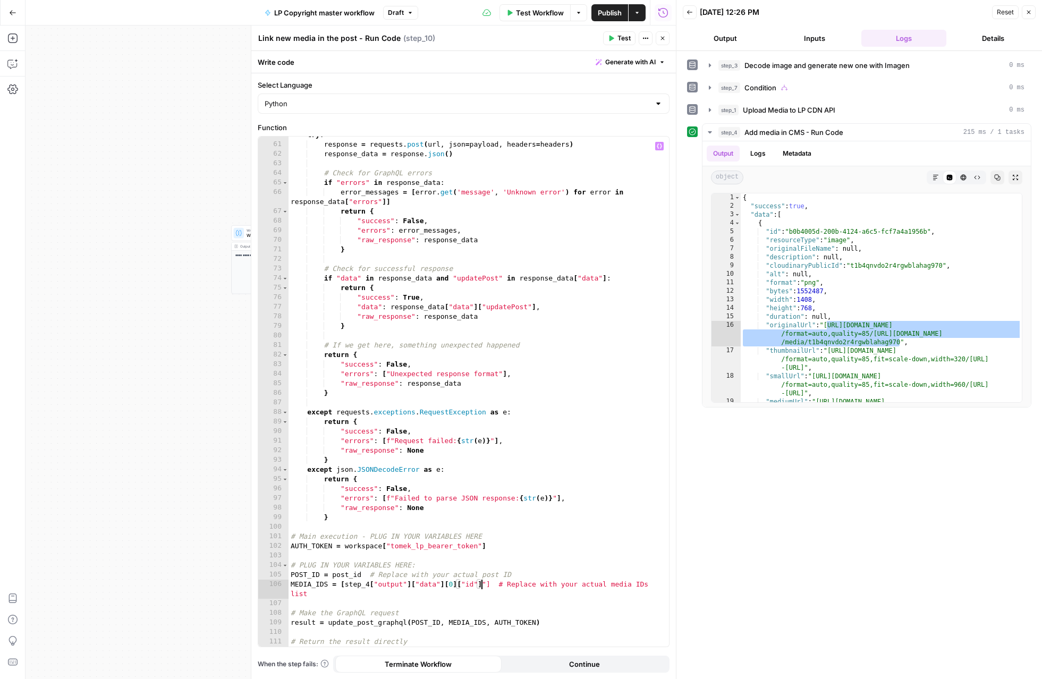
type textarea "**********"
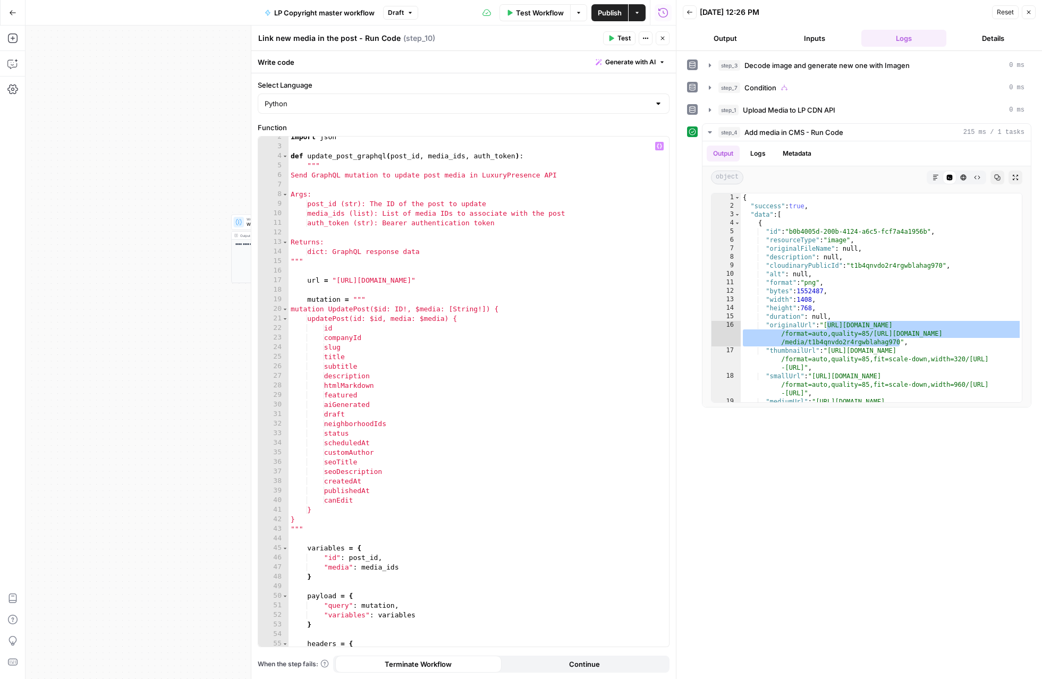
scroll to position [0, 0]
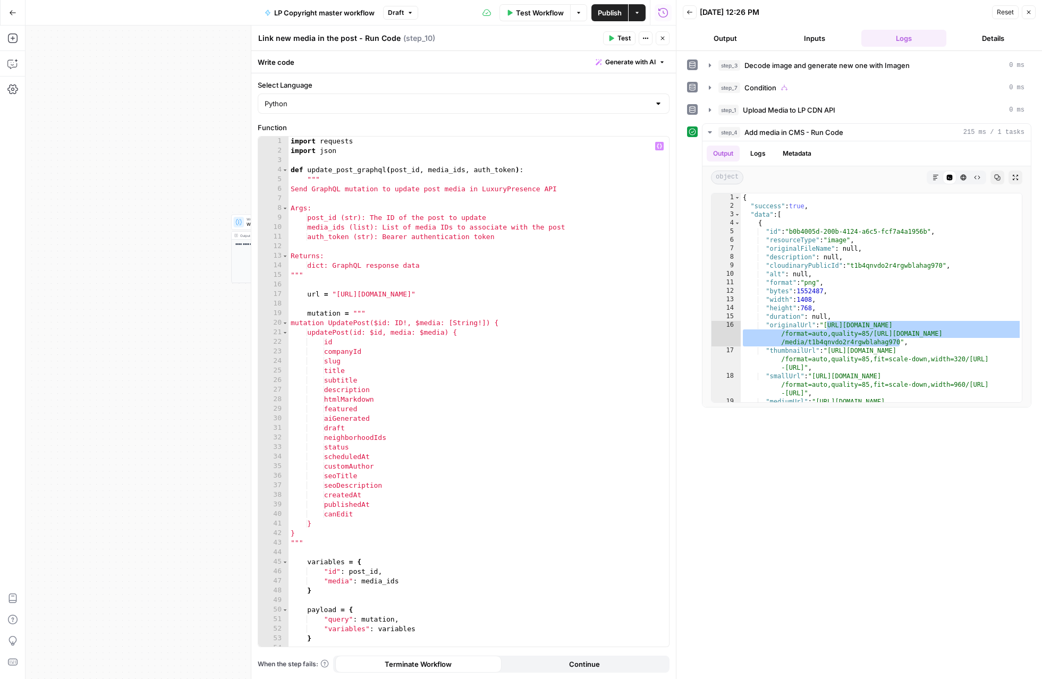
click at [626, 36] on span "Test" at bounding box center [623, 38] width 13 height 10
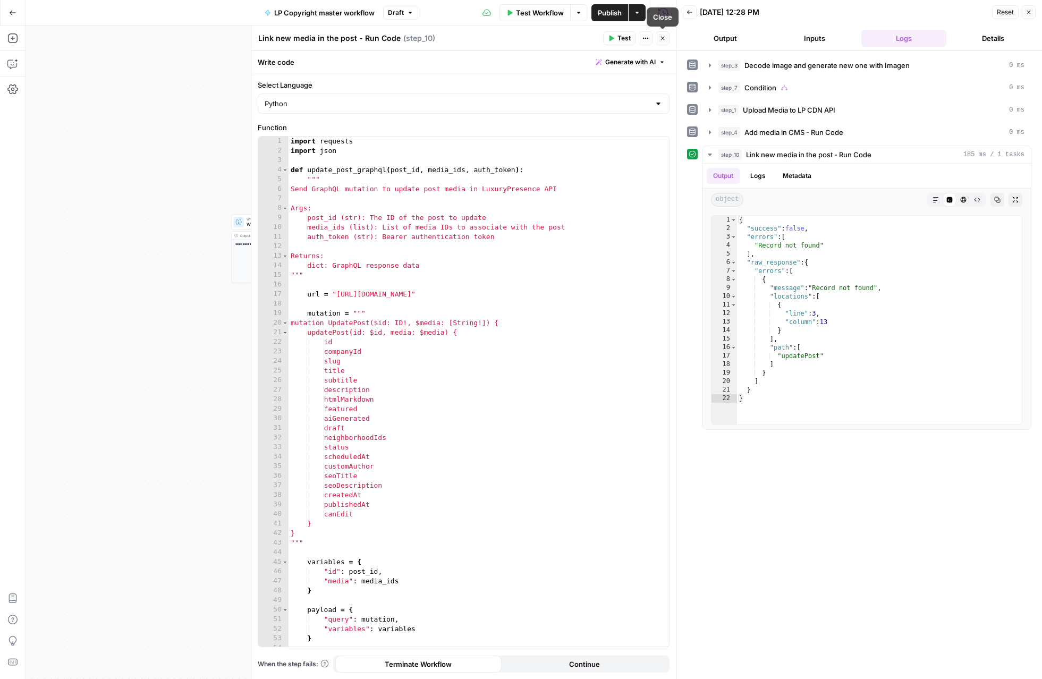
click at [661, 38] on icon "button" at bounding box center [662, 38] width 6 height 6
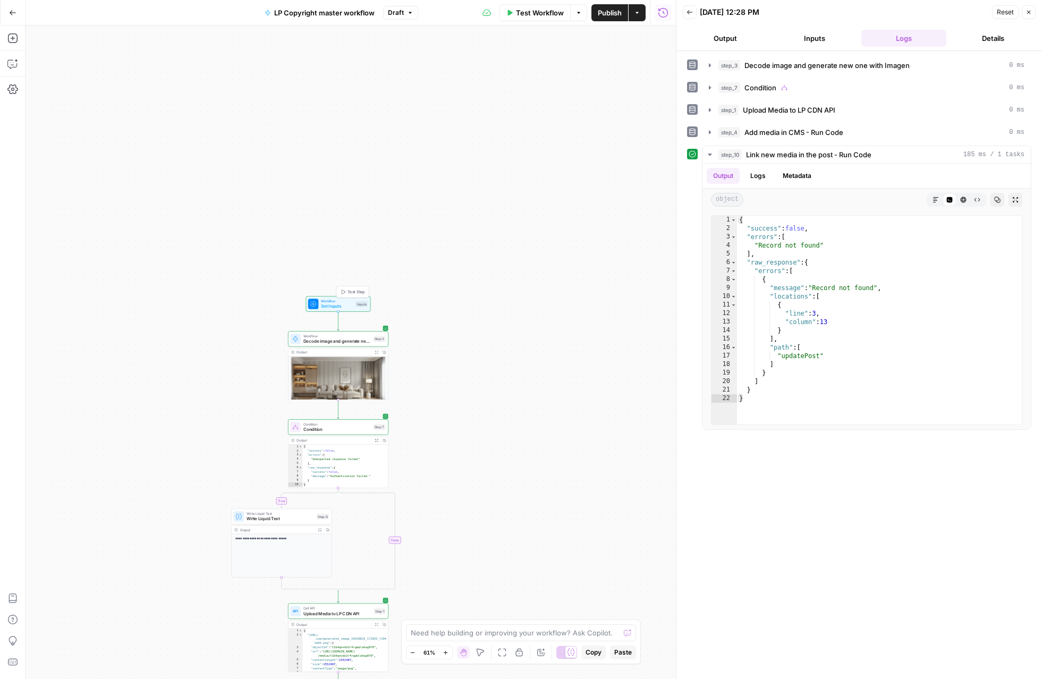
click at [346, 301] on span "Workflow" at bounding box center [337, 301] width 32 height 5
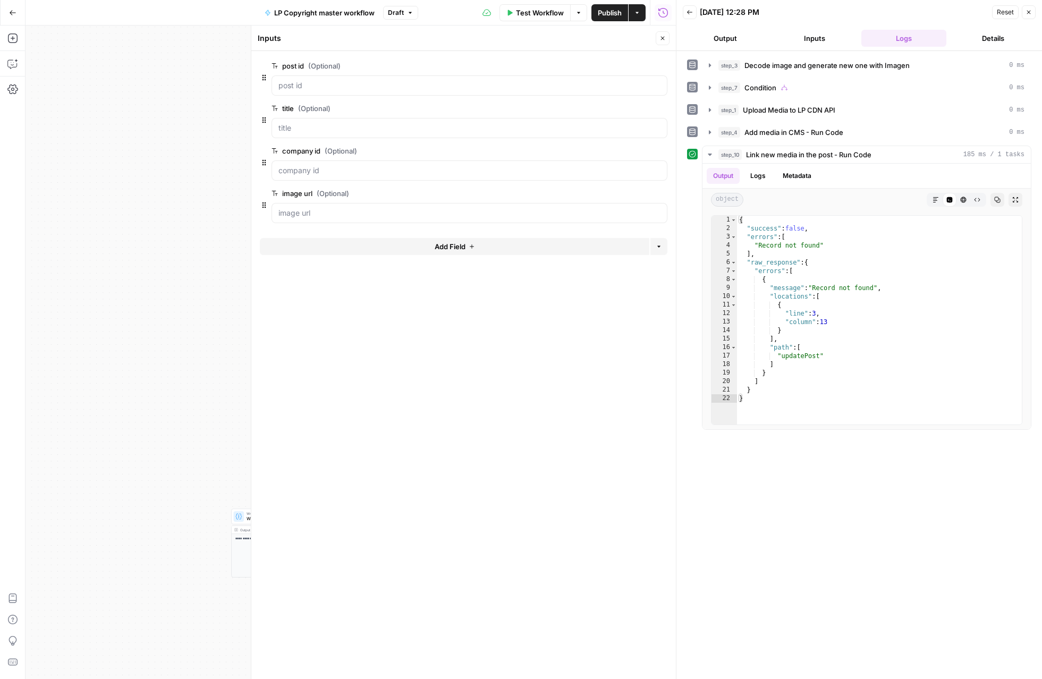
click at [661, 36] on icon "button" at bounding box center [662, 38] width 6 height 6
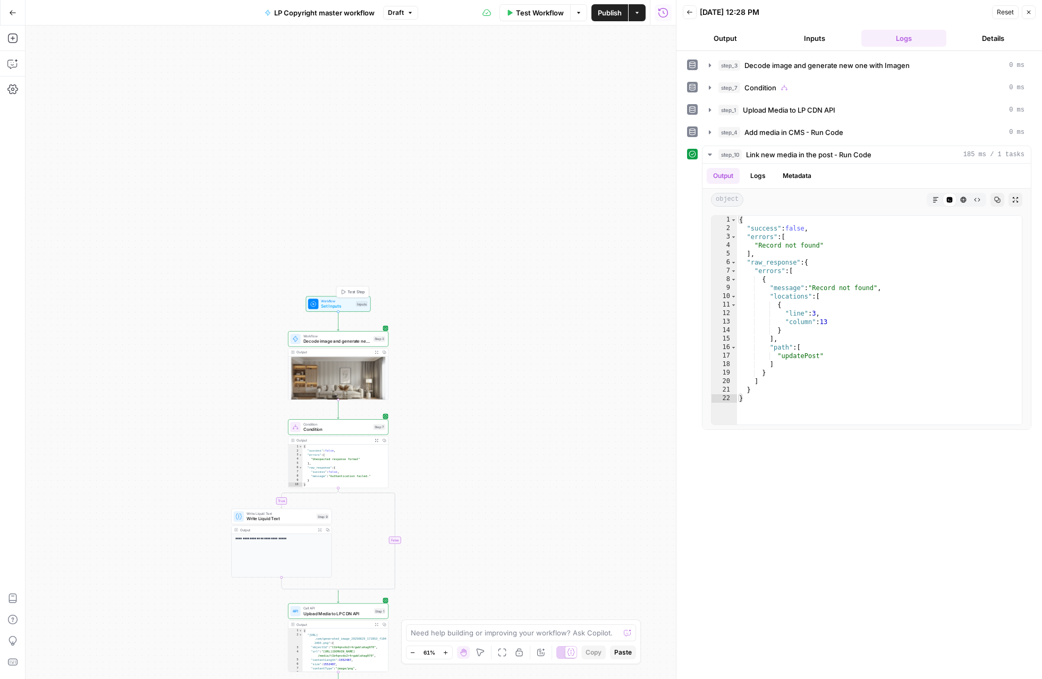
click at [361, 291] on span "Test Step" at bounding box center [355, 292] width 17 height 6
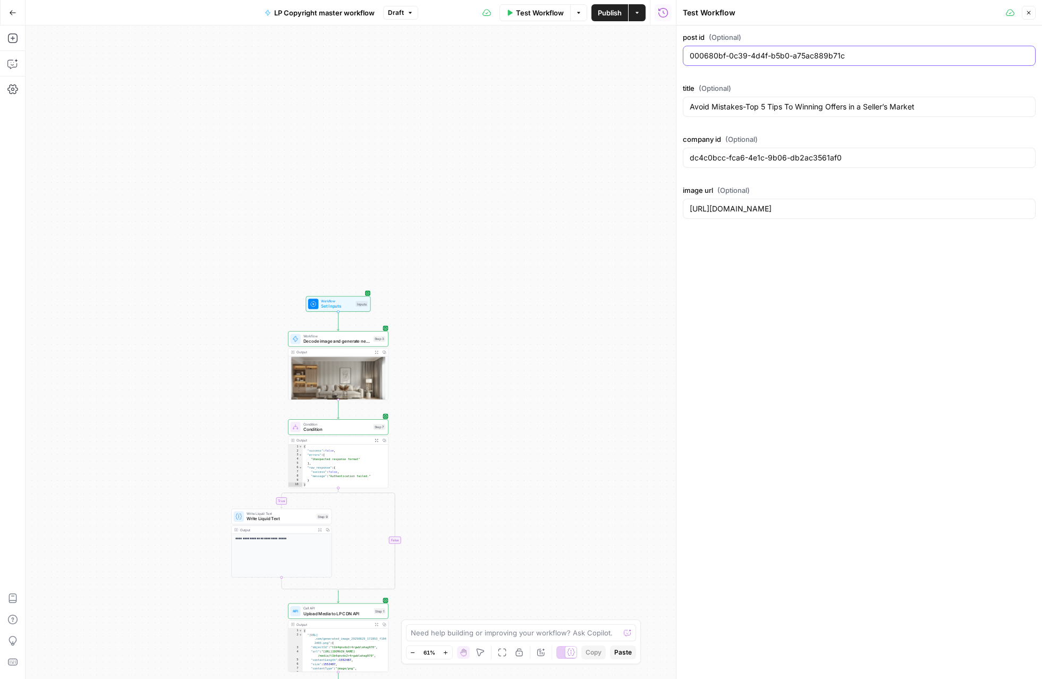
drag, startPoint x: 868, startPoint y: 58, endPoint x: 553, endPoint y: 42, distance: 315.9
click at [552, 42] on body "**********" at bounding box center [521, 339] width 1042 height 679
click at [678, 13] on button "Close" at bounding box center [1028, 13] width 14 height 14
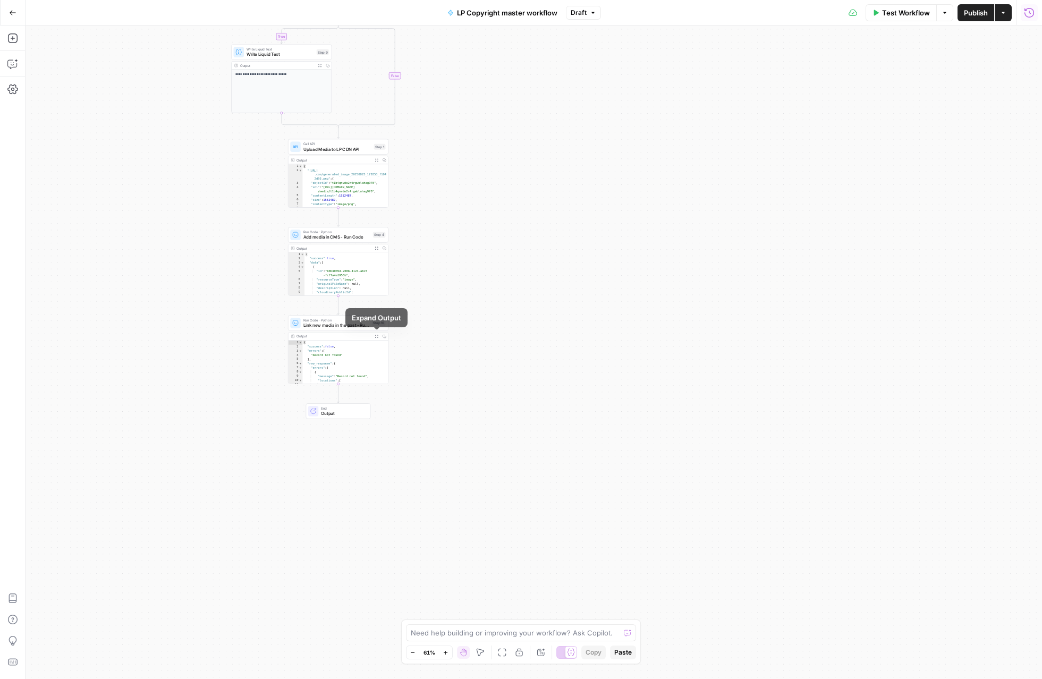
click at [375, 336] on icon "button" at bounding box center [376, 337] width 4 height 4
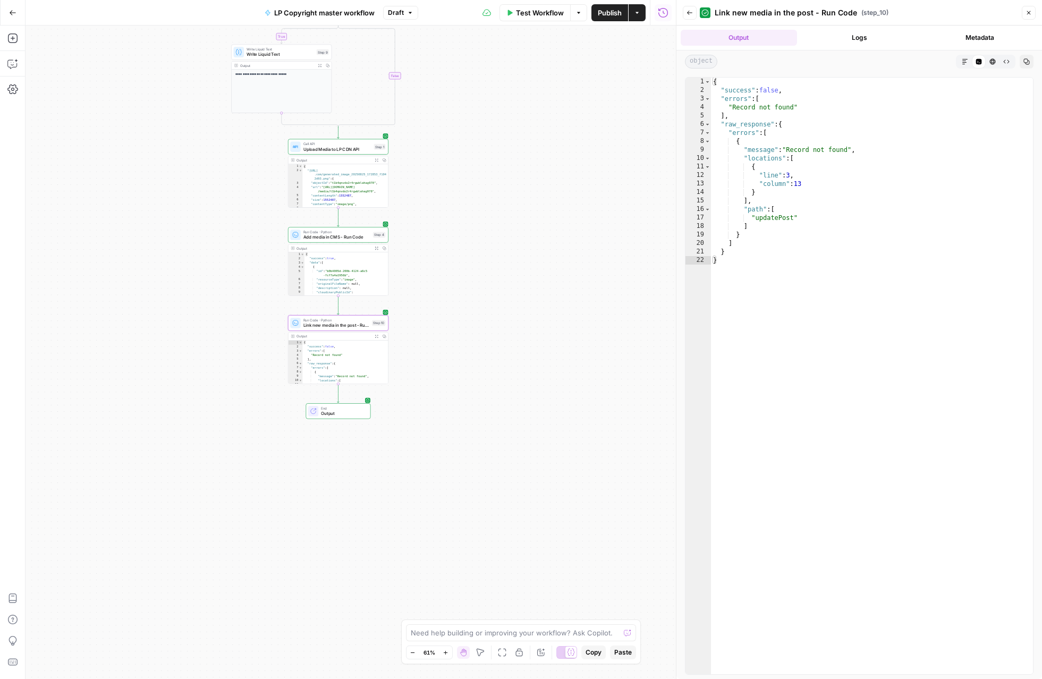
click at [678, 40] on button "Logs" at bounding box center [859, 38] width 116 height 16
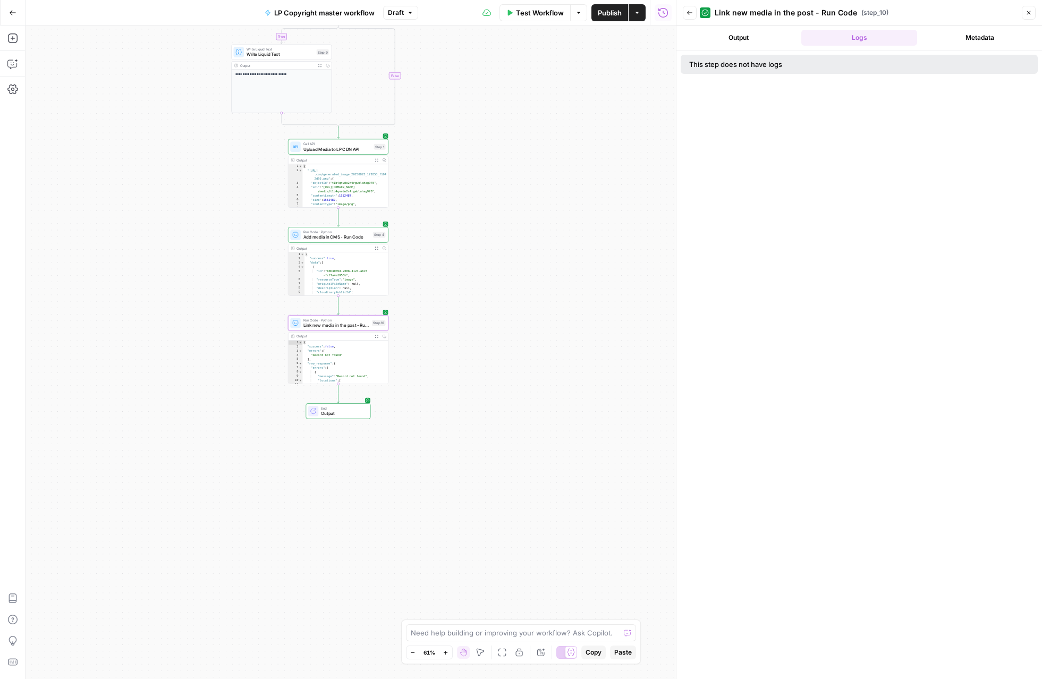
click at [678, 42] on button "Output" at bounding box center [738, 38] width 116 height 16
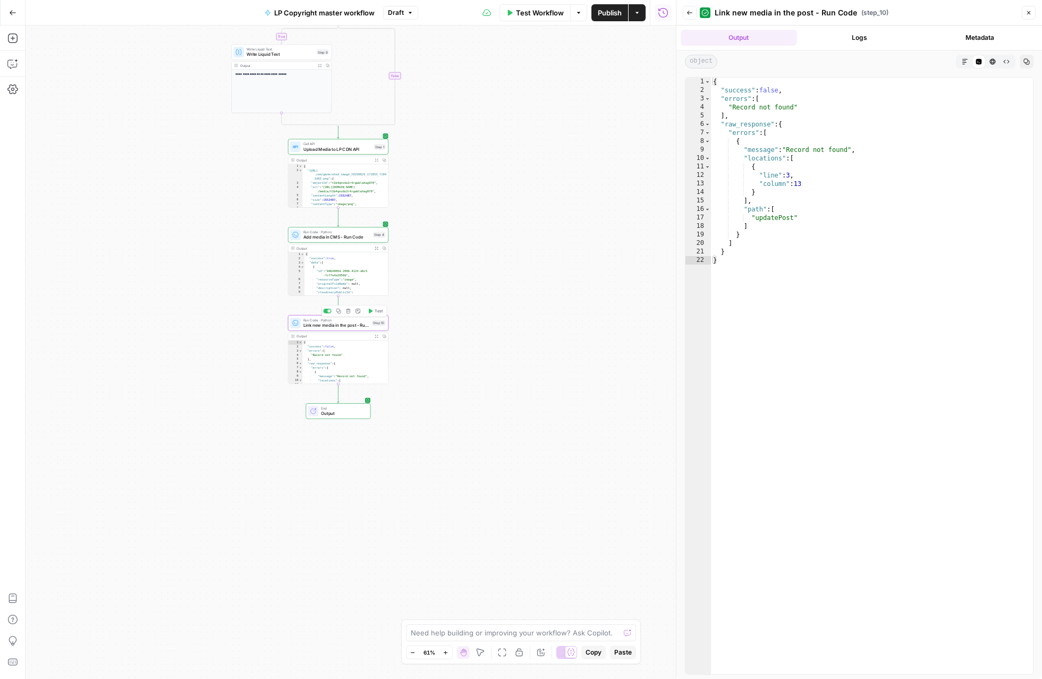
click at [337, 326] on span "Link new media in the post - Run Code" at bounding box center [336, 325] width 66 height 6
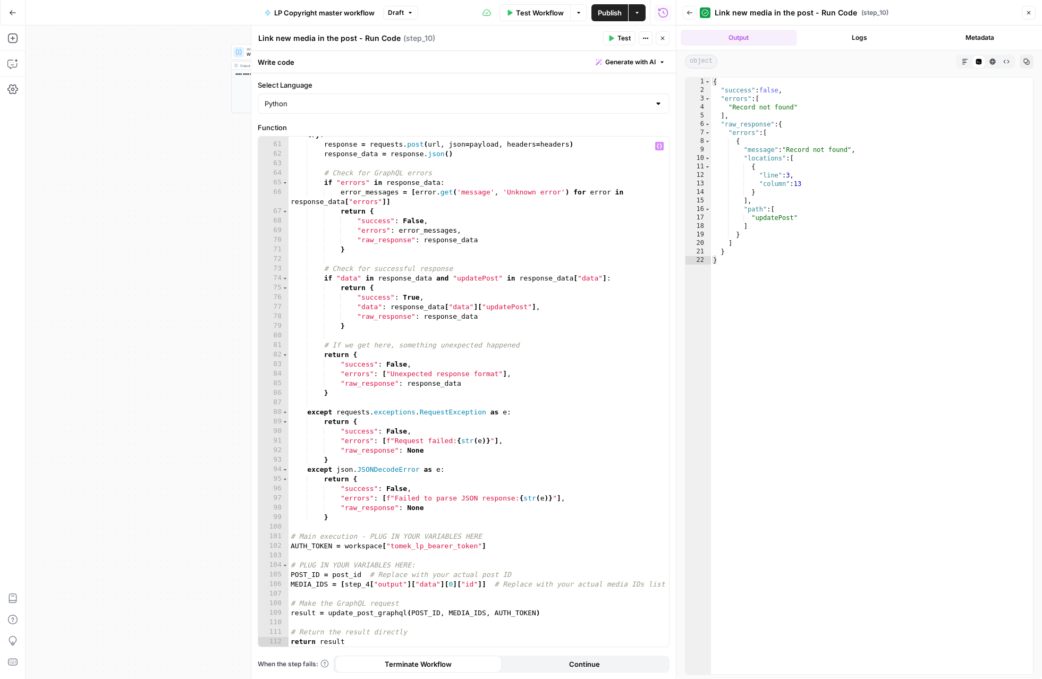
scroll to position [570, 0]
click at [338, 326] on div "try : response = requests . post ( url , json = payload , headers = headers ) r…" at bounding box center [478, 394] width 380 height 529
type textarea "**********"
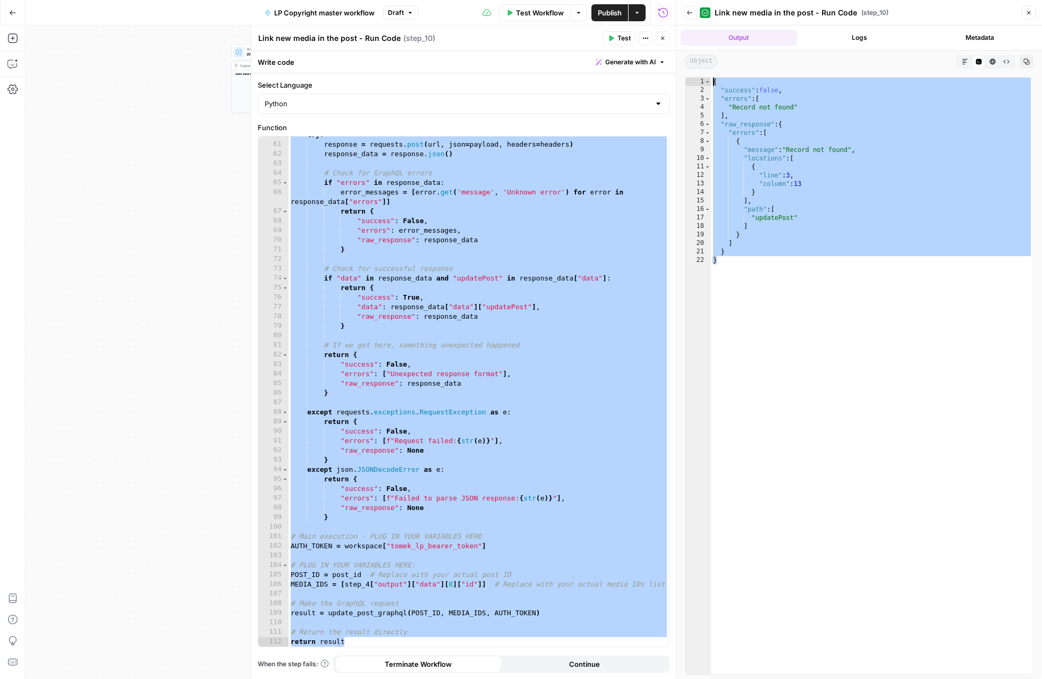
drag, startPoint x: 746, startPoint y: 258, endPoint x: 672, endPoint y: 77, distance: 195.1
click at [676, 77] on div "Back Link new media in the post - Run Code ( step_10 ) Close Output Logs Metada…" at bounding box center [859, 339] width 366 height 679
type textarea "**********"
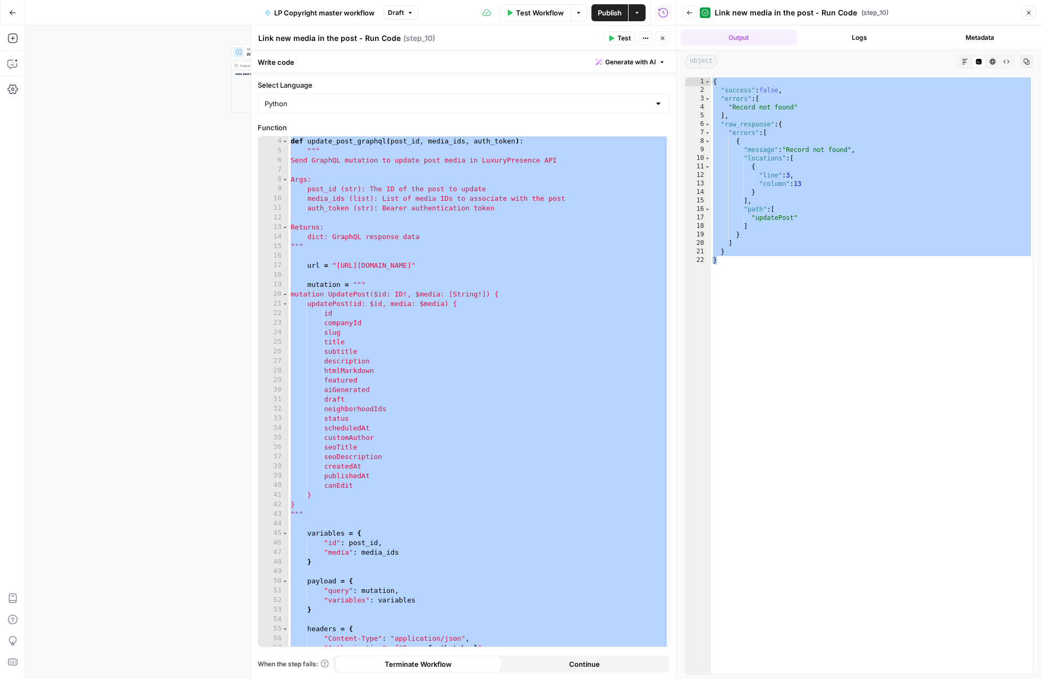
scroll to position [29, 0]
click at [442, 448] on div "def update_post_graphql ( post_id , media_ids , auth_token ) : """ Send GraphQL…" at bounding box center [478, 401] width 380 height 529
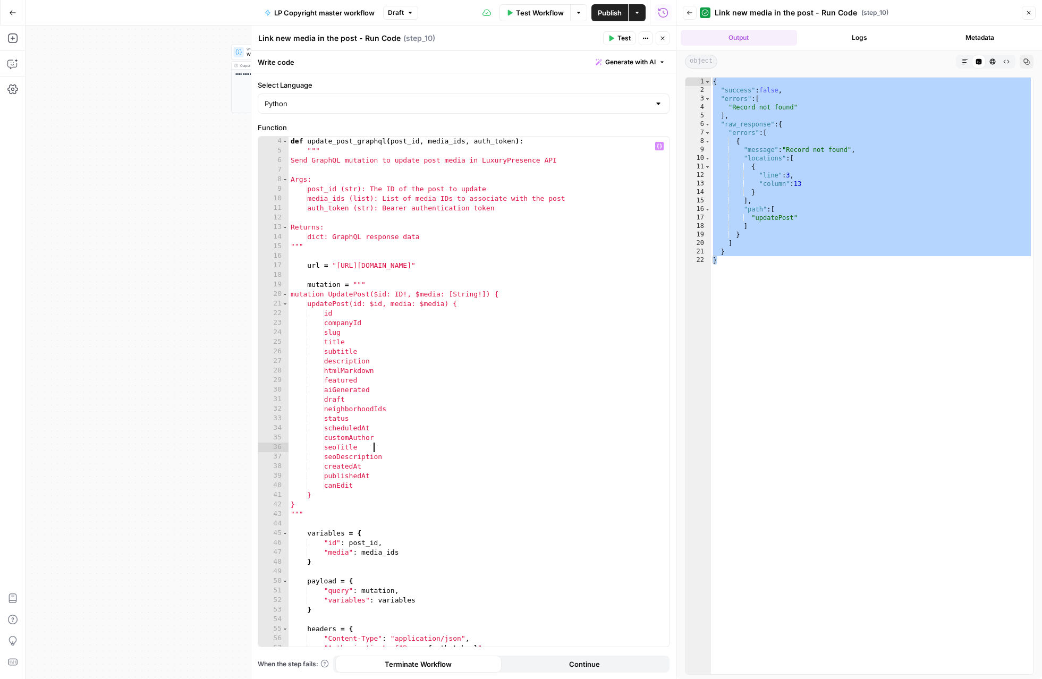
type textarea "**********"
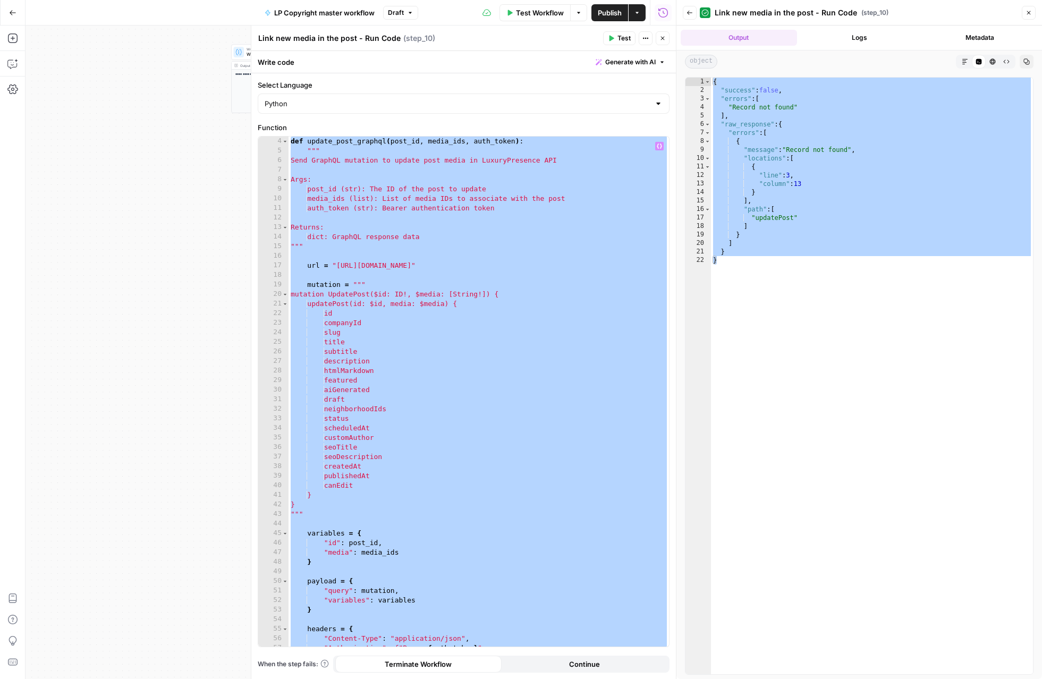
click at [662, 41] on icon "button" at bounding box center [662, 38] width 6 height 6
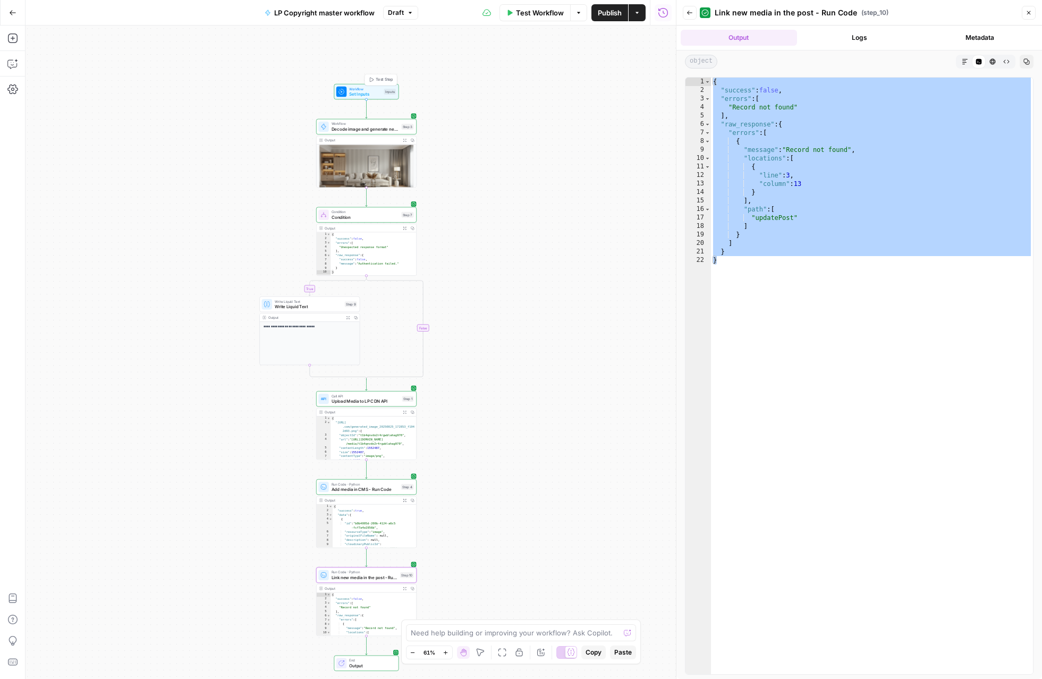
click at [376, 95] on span "Set Inputs" at bounding box center [365, 94] width 32 height 6
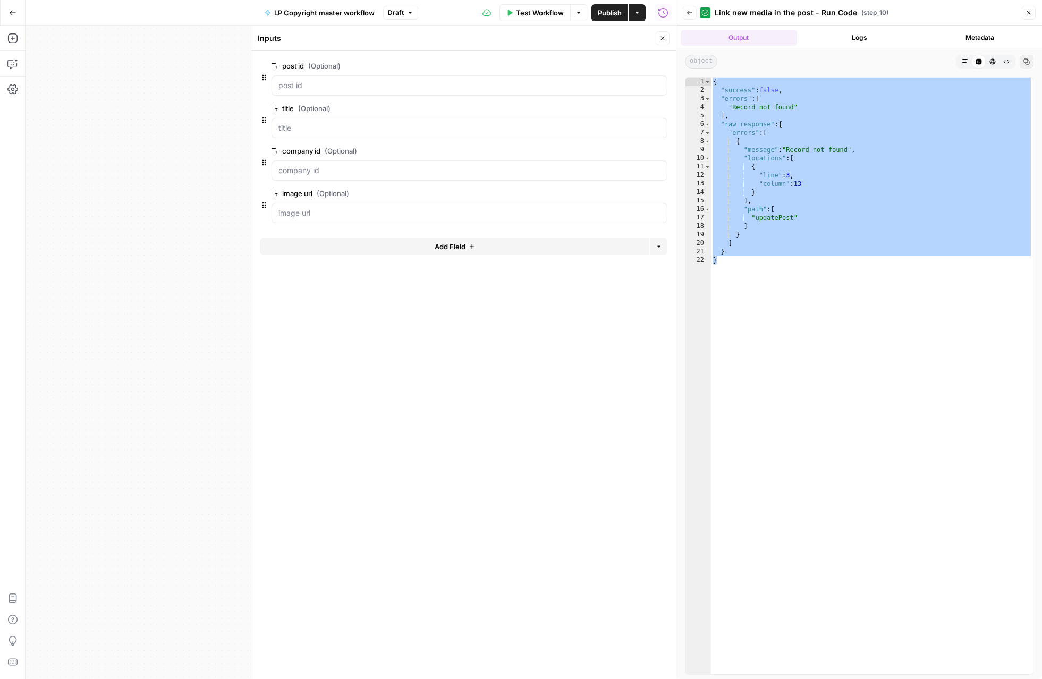
drag, startPoint x: 660, startPoint y: 40, endPoint x: 649, endPoint y: 40, distance: 11.2
click at [660, 40] on icon "button" at bounding box center [662, 38] width 6 height 6
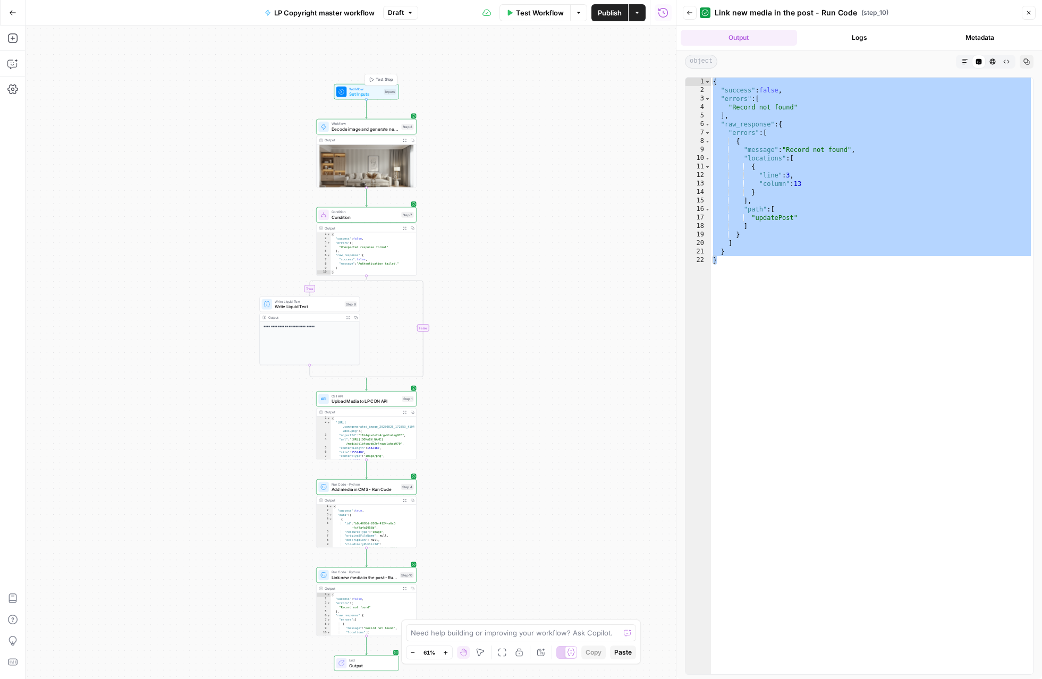
click at [387, 79] on span "Test Step" at bounding box center [384, 80] width 17 height 6
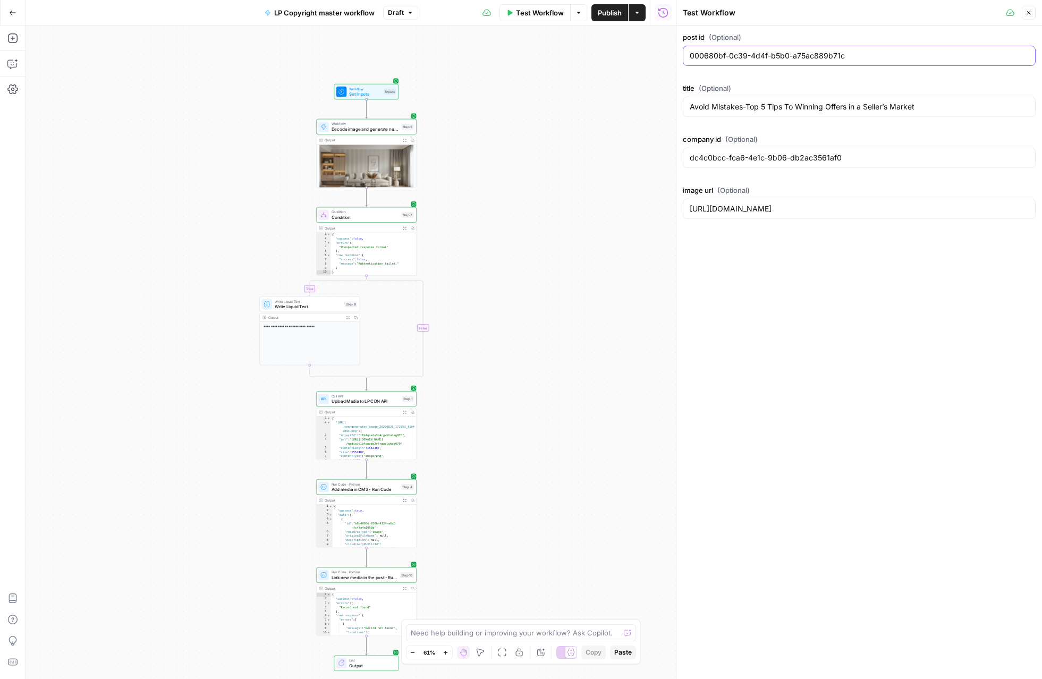
drag, startPoint x: 841, startPoint y: 55, endPoint x: 684, endPoint y: 58, distance: 157.3
click at [678, 58] on div "000680bf-0c39-4d4f-b5b0-a75ac889b71c" at bounding box center [859, 56] width 353 height 20
paste input "102098-bb0f-4156-85c6-0321579ac58a"
type input "00102098-bb0f-4156-85c6-0321579ac58a"
drag, startPoint x: 859, startPoint y: 160, endPoint x: 685, endPoint y: 154, distance: 174.3
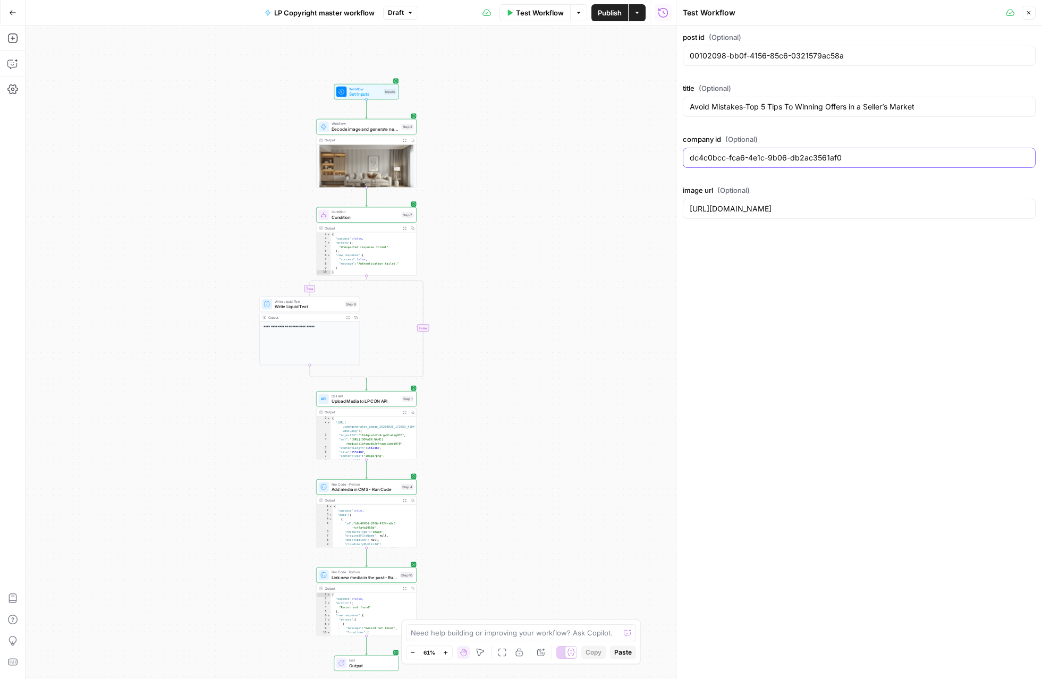
click at [678, 154] on div "dc4c0bcc-fca6-4e1c-9b06-db2ac3561af0" at bounding box center [859, 158] width 353 height 20
paste input "ee0da615-b576-48dd-998c-3340de6cc541"
type input "ee0da615-b576-48dd-998c-3340de6cc541"
click at [678, 209] on input "https://res.cloudinary.com/luxuryp/image/upload/v1722115123/diwoh3cwzjeecedgfw2…" at bounding box center [858, 208] width 339 height 11
paste input "https://res.cloudinary.com/luxuryp/image/upload/v1724711743/j98cxlqjwpzwphjqgvi…"
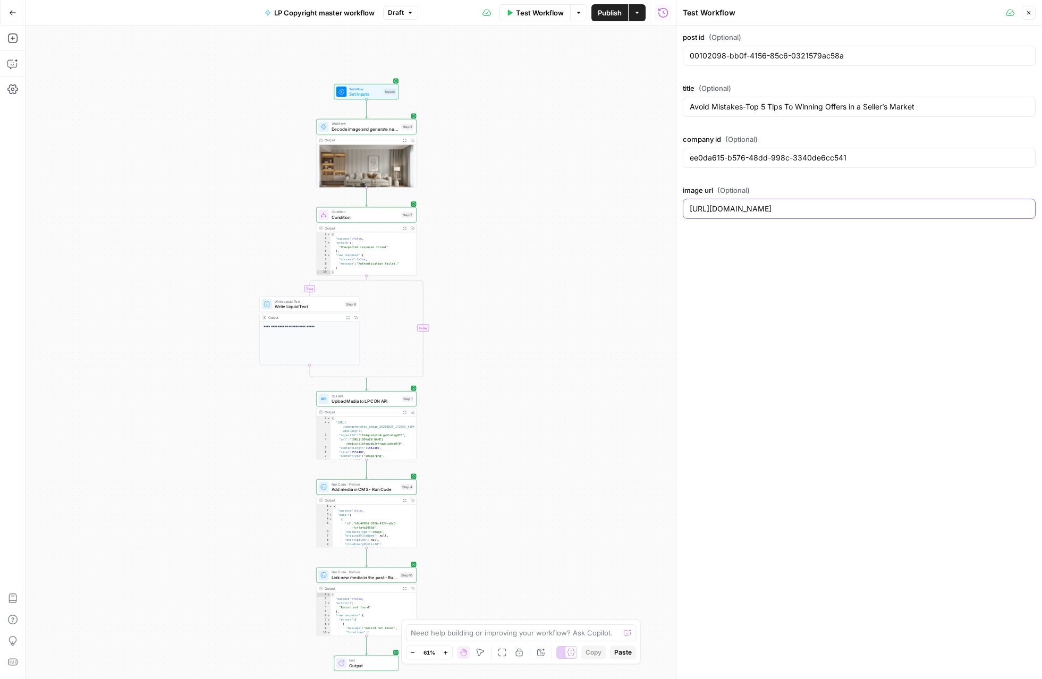
type input "https://res.cloudinary.com/luxuryp/image/upload/v1724711743/j98cxlqjwpzwphjqgvi…"
click at [678, 110] on input "Avoid Mistakes-Top 5 Tips To Winning Offers in a Seller’s Market" at bounding box center [858, 106] width 339 height 11
paste input "Get to Know Our Listings on West Paces Ferry Road!"
type input "Get to Know Our Listings on West Paces Ferry Road!"
click at [678, 13] on icon "button" at bounding box center [1028, 13] width 6 height 6
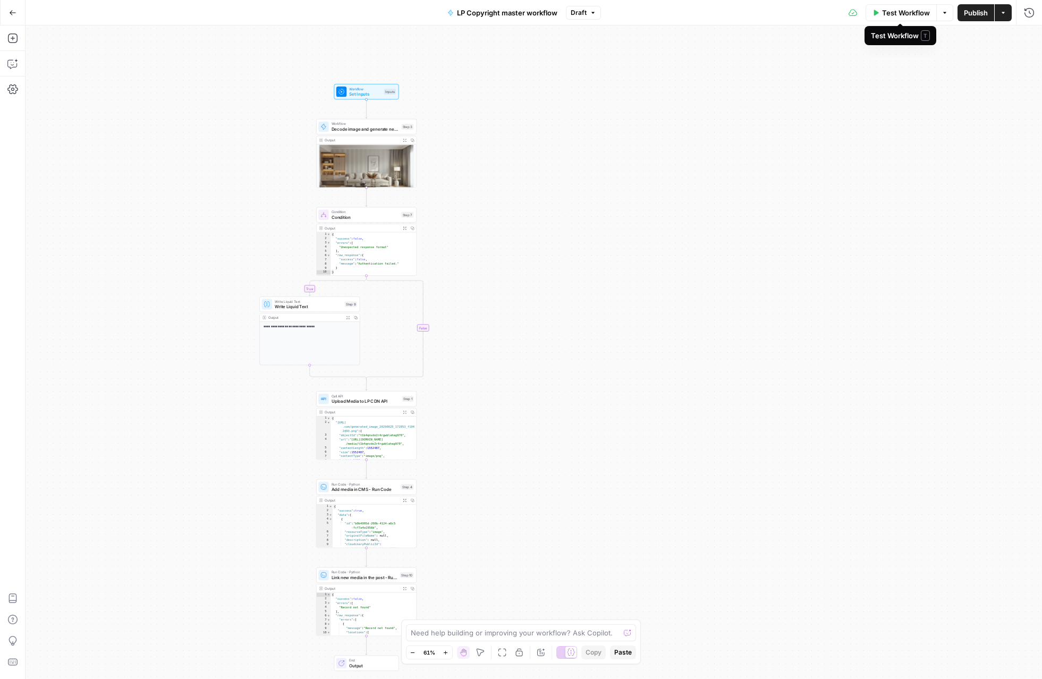
click at [678, 15] on span "Test Workflow" at bounding box center [906, 12] width 48 height 11
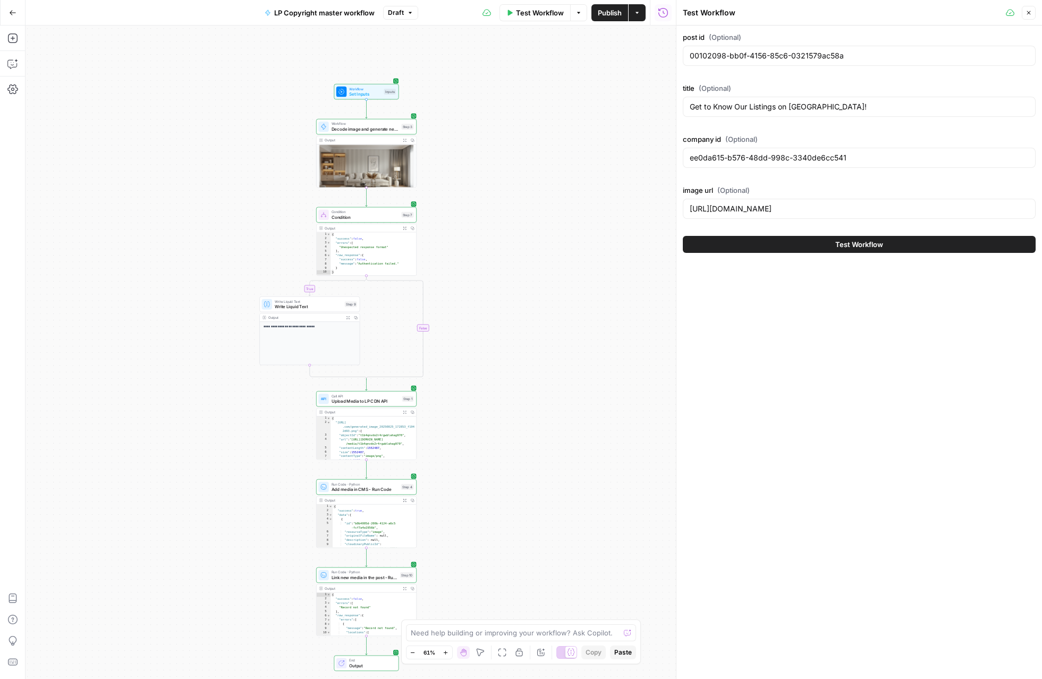
click at [678, 243] on span "Test Workflow" at bounding box center [859, 244] width 48 height 11
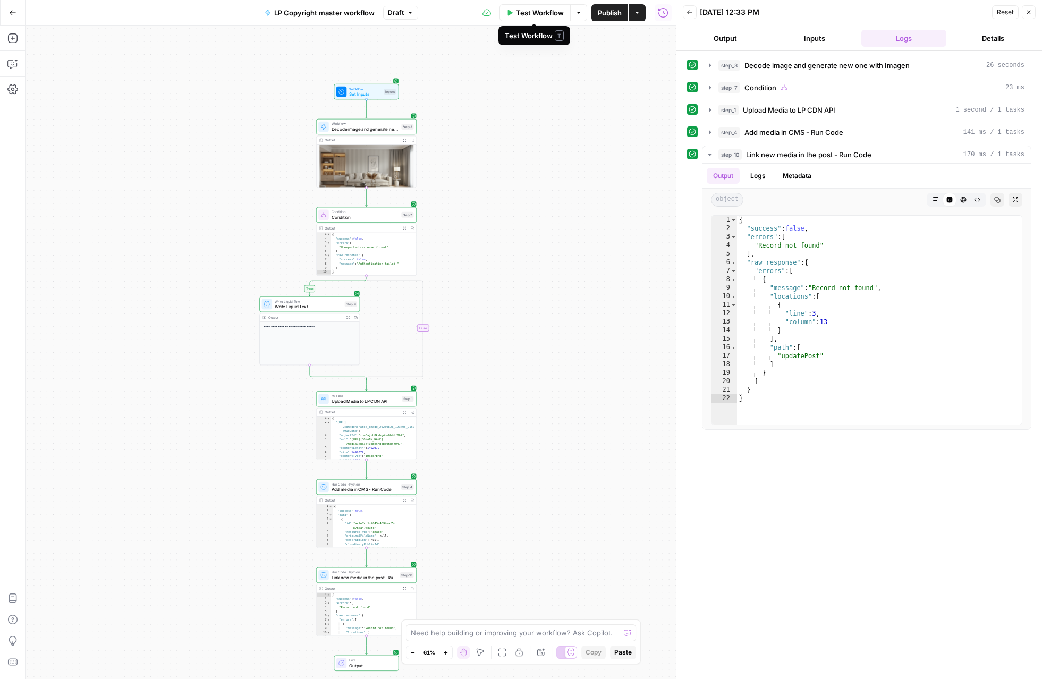
click at [536, 12] on span "Test Workflow" at bounding box center [540, 12] width 48 height 11
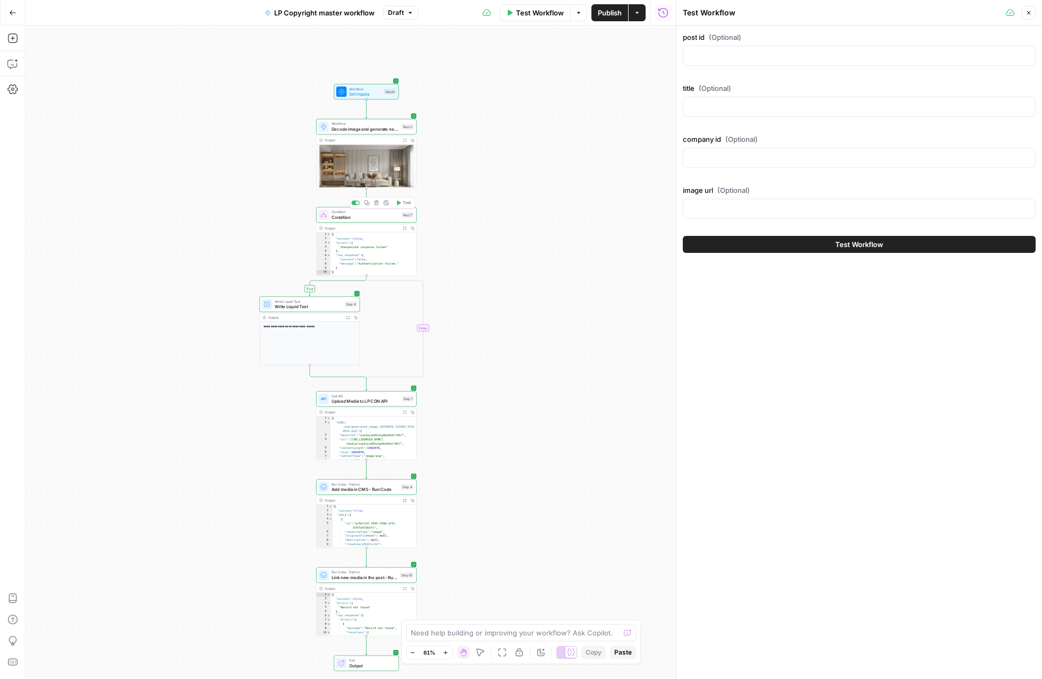
click at [378, 213] on span "Condition" at bounding box center [364, 211] width 67 height 5
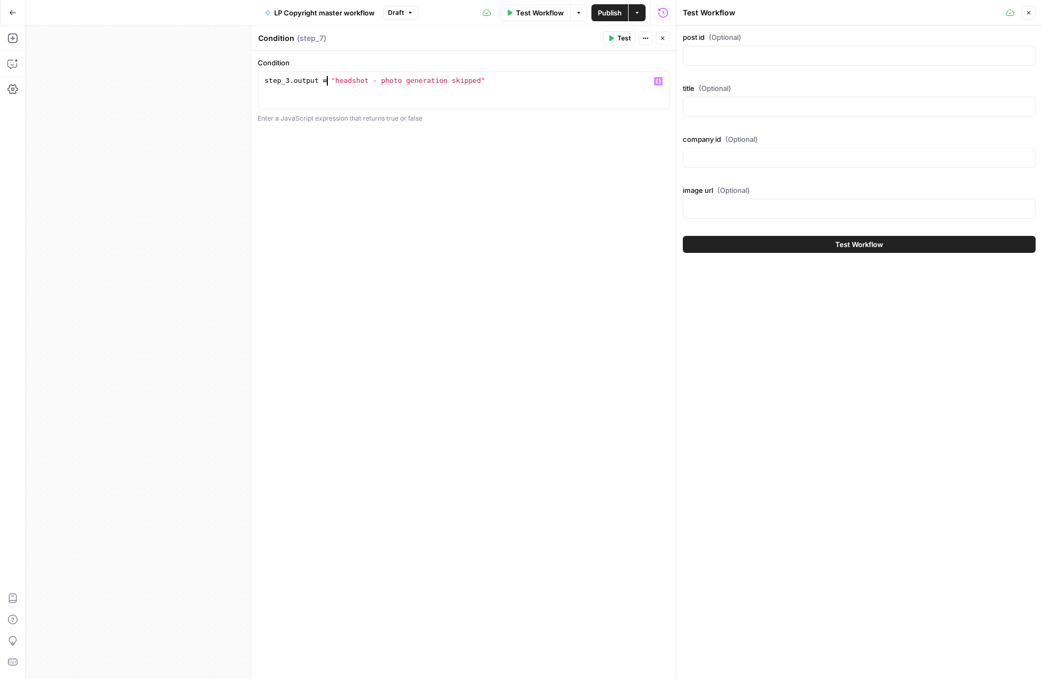
drag, startPoint x: 327, startPoint y: 79, endPoint x: 348, endPoint y: 99, distance: 30.1
click at [331, 82] on div "step_3 . output = "headshot - photo generation skipped"" at bounding box center [463, 100] width 402 height 48
click at [326, 82] on div "step_3 . output = "headshot - photo generation skipped"" at bounding box center [463, 100] width 402 height 48
type textarea "**********"
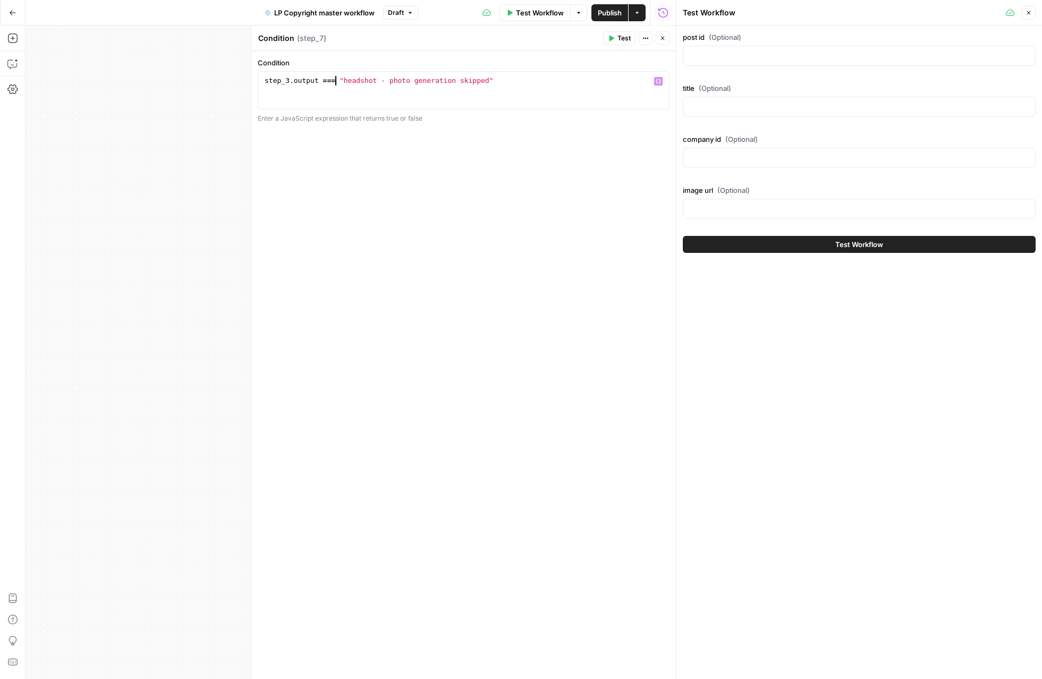
click at [539, 14] on span "Test Workflow" at bounding box center [540, 12] width 48 height 11
click at [661, 39] on icon "button" at bounding box center [663, 39] width 4 height 4
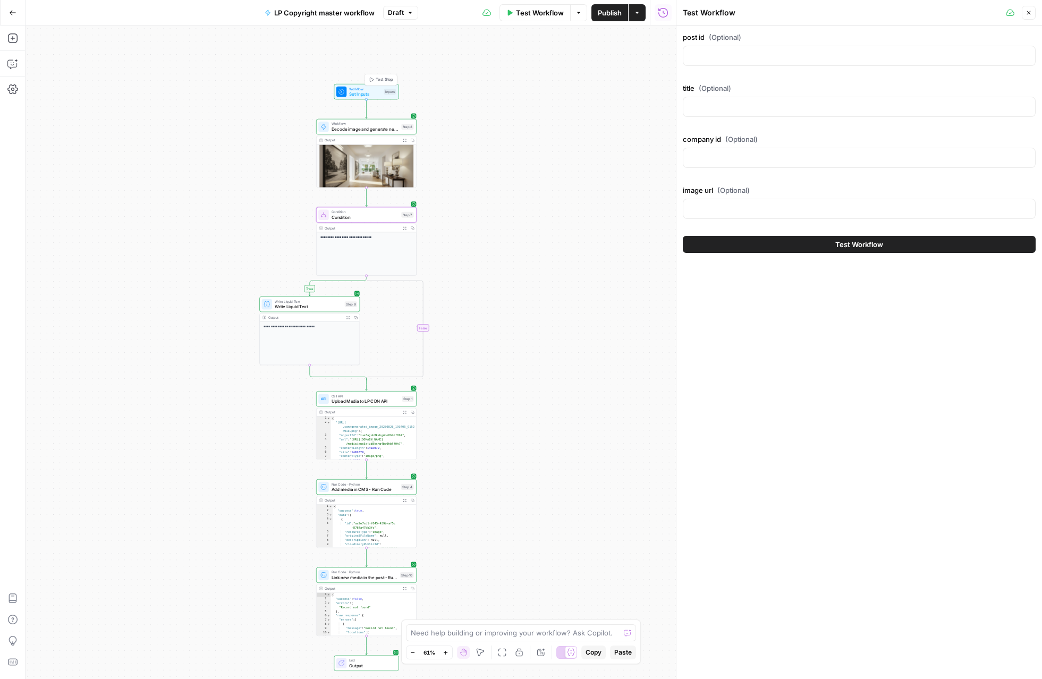
click at [389, 79] on span "Test Step" at bounding box center [384, 80] width 17 height 6
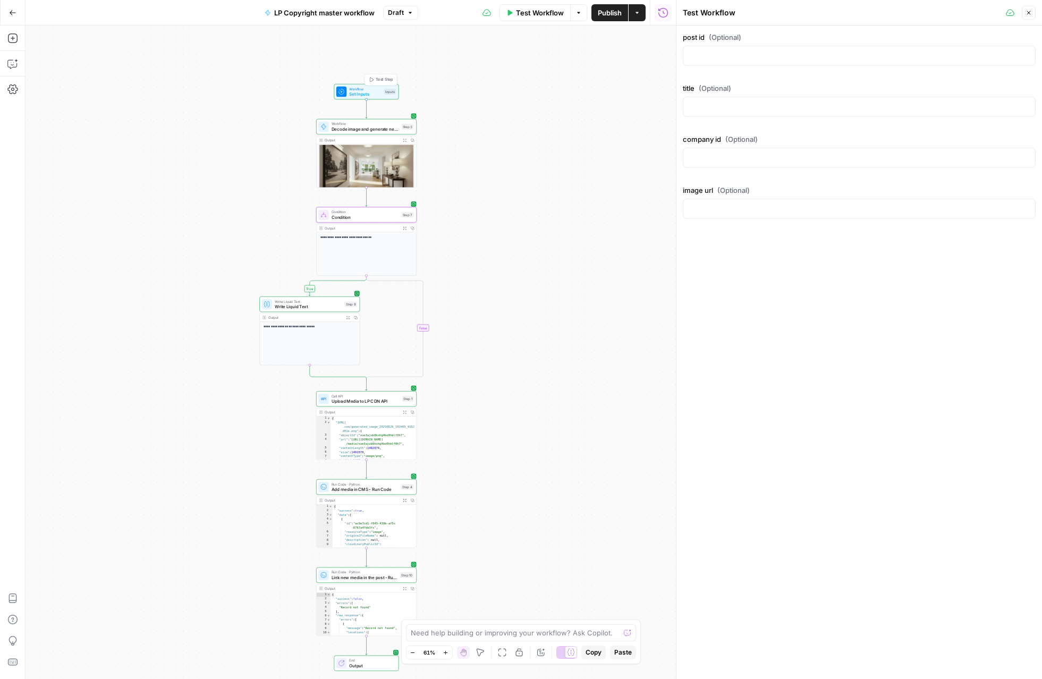
drag, startPoint x: 585, startPoint y: 104, endPoint x: 640, endPoint y: 84, distance: 57.5
click at [585, 104] on div "**********" at bounding box center [350, 351] width 650 height 653
click at [678, 16] on button "Close" at bounding box center [1028, 13] width 14 height 14
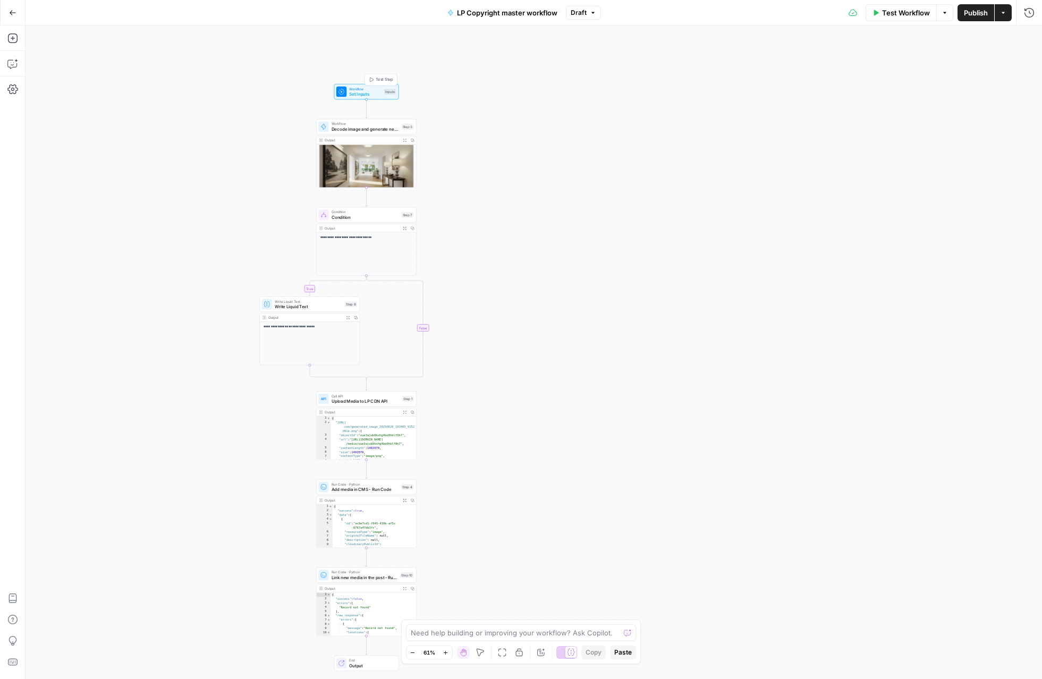
click at [386, 81] on span "Test Step" at bounding box center [384, 80] width 17 height 6
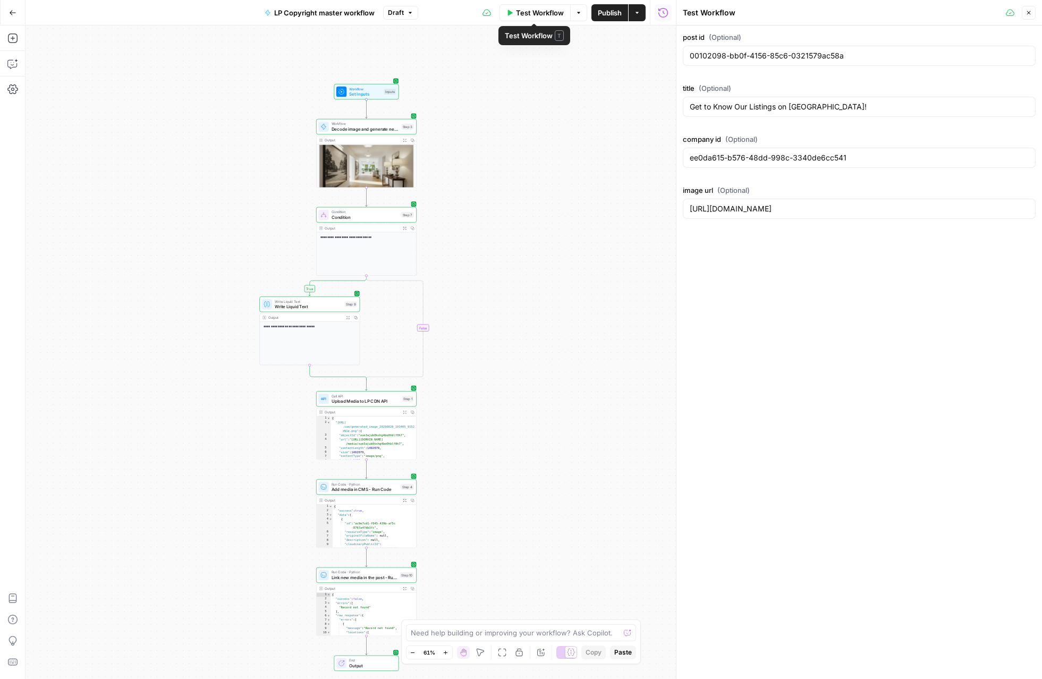
click at [526, 14] on span "Test Workflow" at bounding box center [540, 12] width 48 height 11
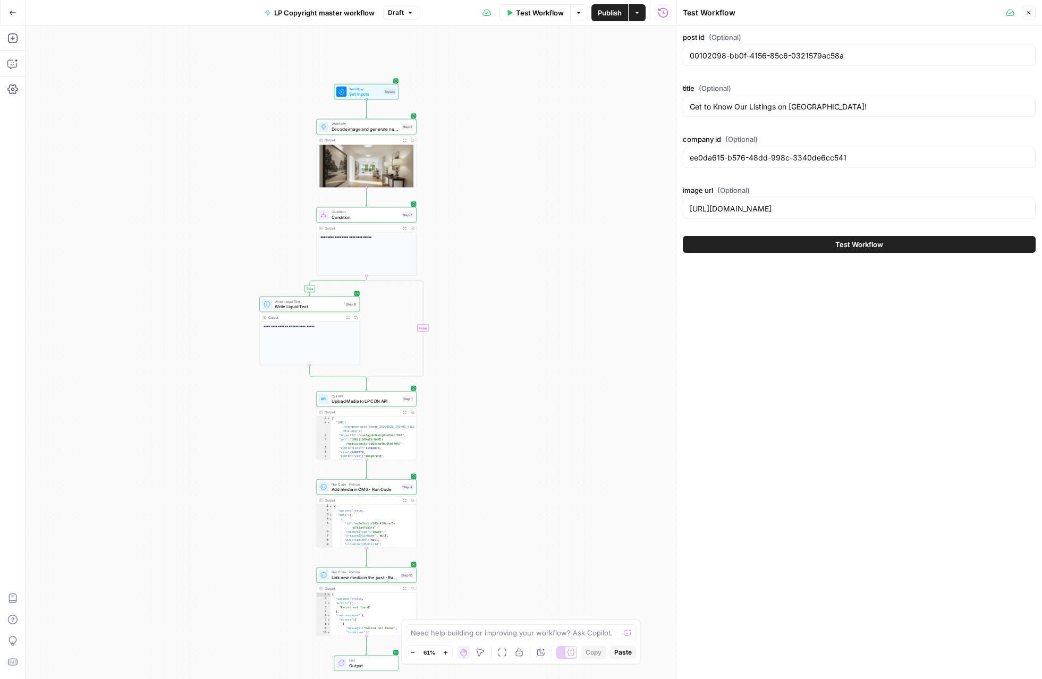
click at [678, 244] on button "Test Workflow" at bounding box center [859, 244] width 353 height 17
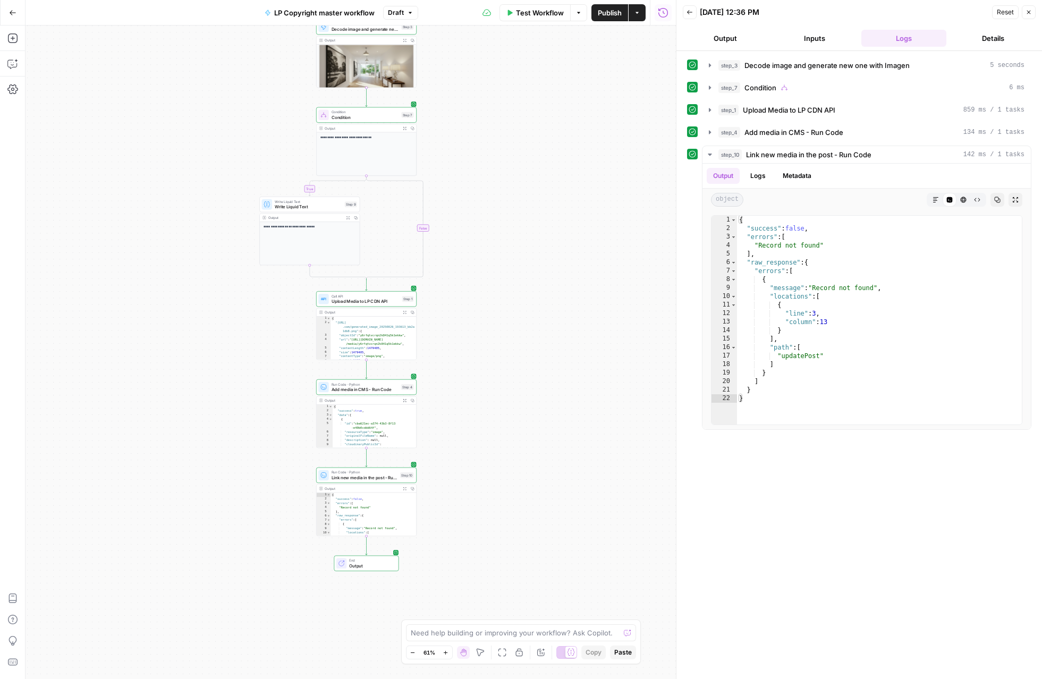
click at [404, 401] on icon "button" at bounding box center [405, 400] width 4 height 4
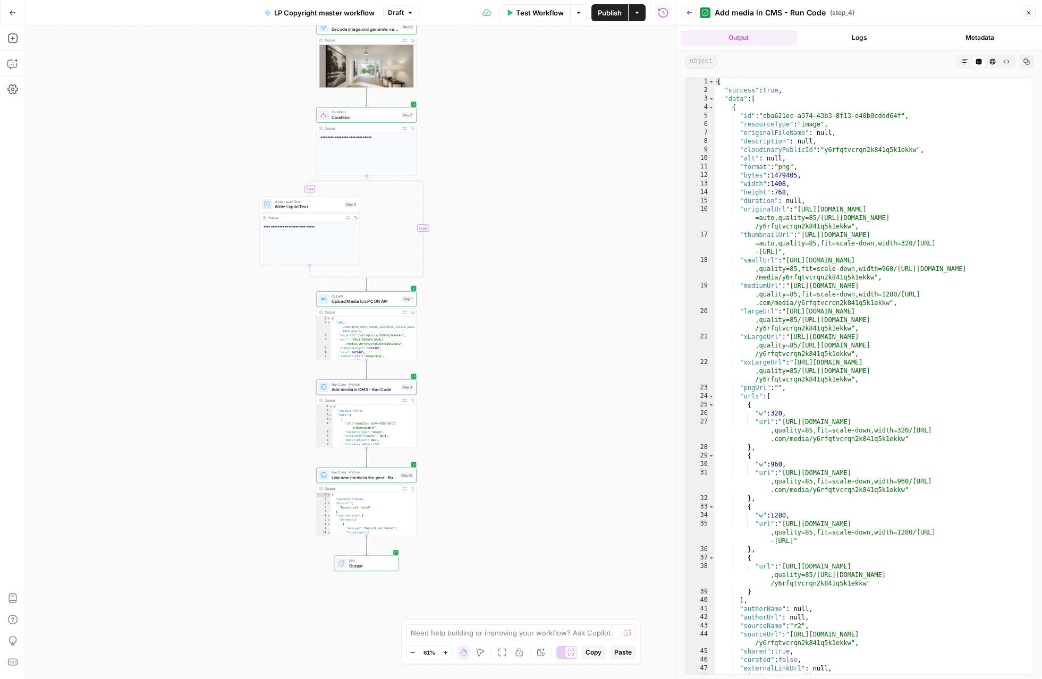
type textarea "**********"
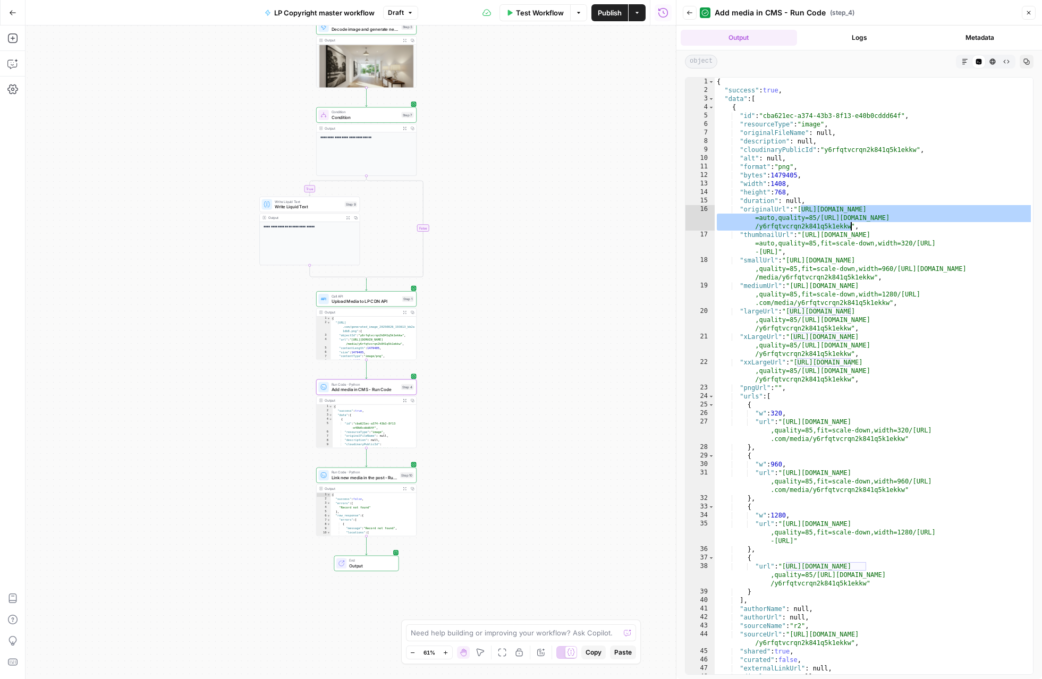
drag, startPoint x: 801, startPoint y: 207, endPoint x: 851, endPoint y: 224, distance: 52.7
click at [678, 224] on div "{ "success" : true , "data" : [ { "id" : "cba621ec-a374-43b3-8f13-e40b0cddd64f"…" at bounding box center [873, 385] width 318 height 614
click at [384, 480] on span "Link new media in the post - Run Code" at bounding box center [364, 477] width 66 height 6
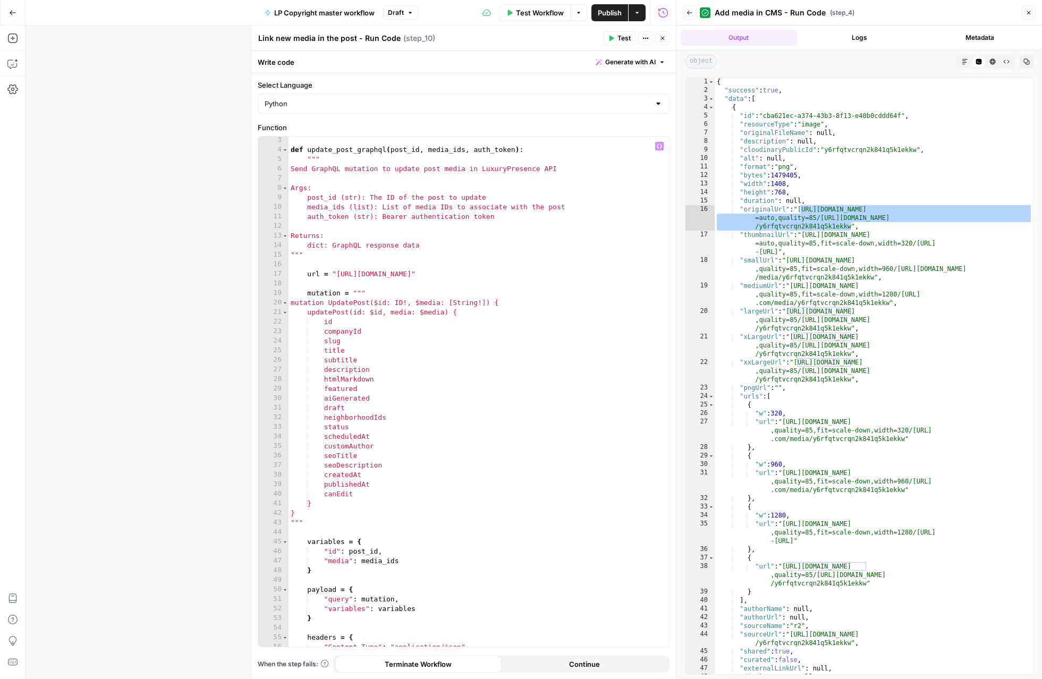
scroll to position [74, 0]
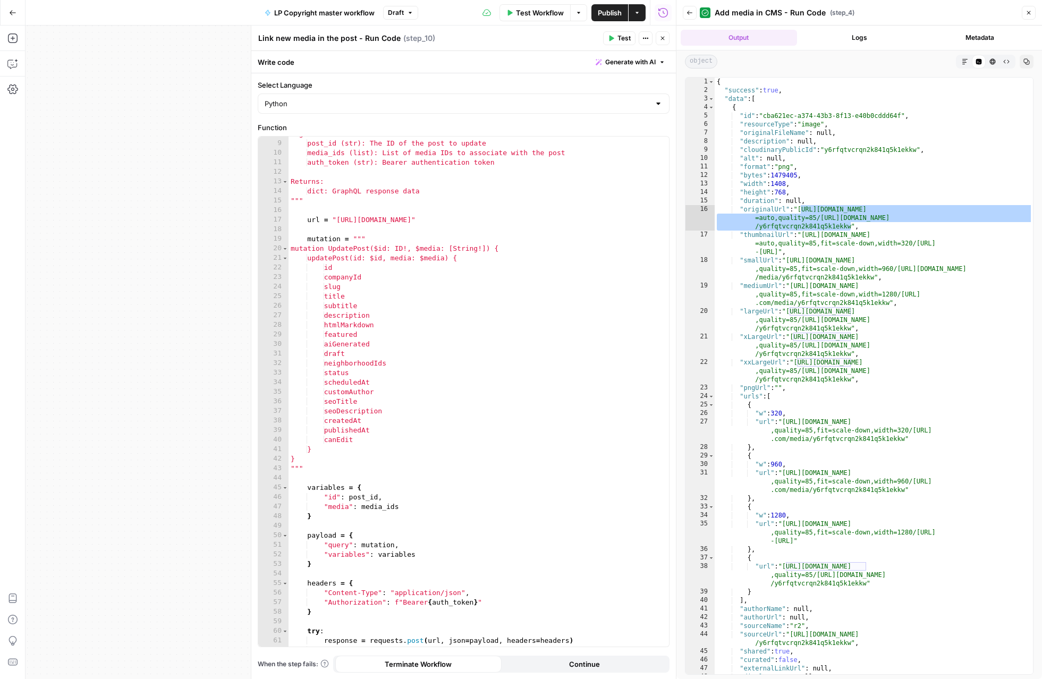
click at [659, 38] on icon "button" at bounding box center [662, 38] width 6 height 6
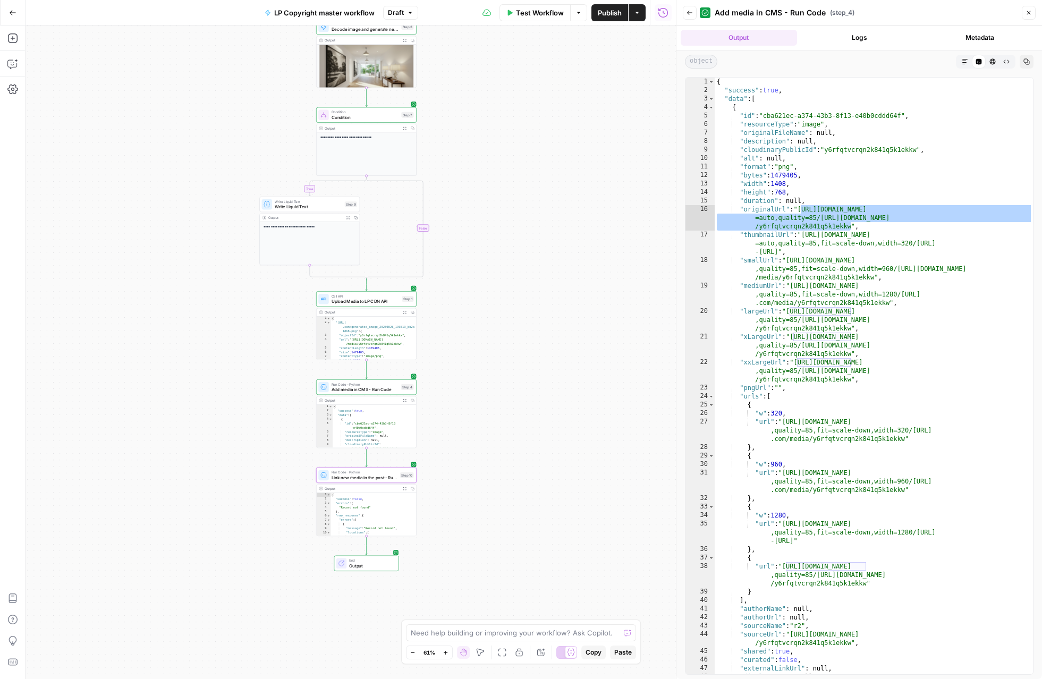
click at [405, 488] on icon "button" at bounding box center [405, 489] width 4 height 4
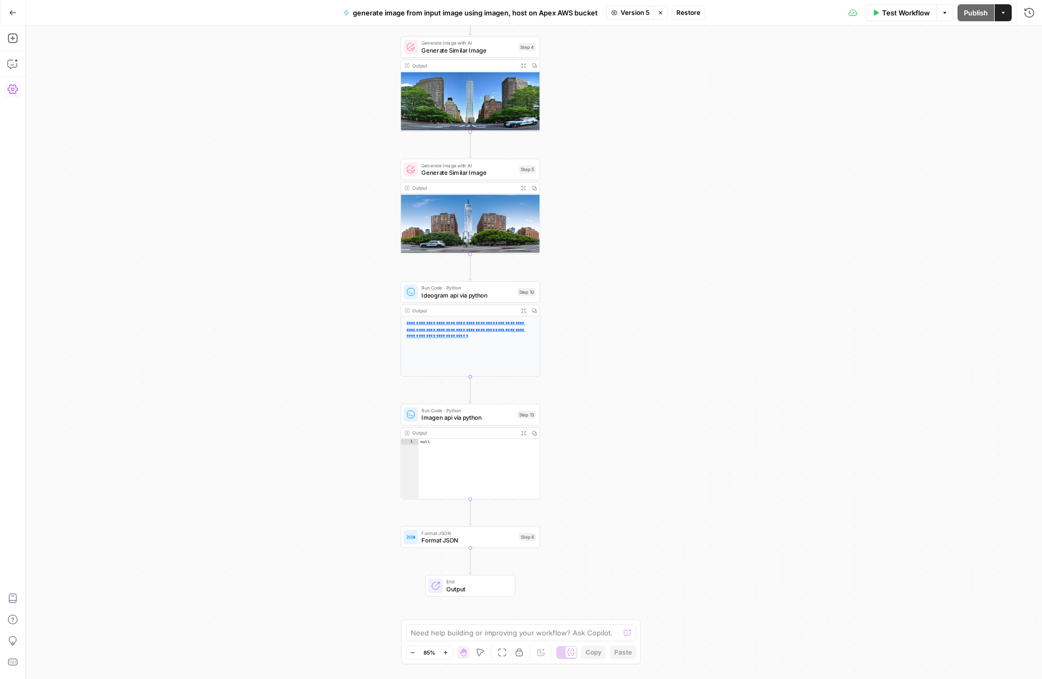
click at [10, 86] on icon "button" at bounding box center [12, 89] width 11 height 11
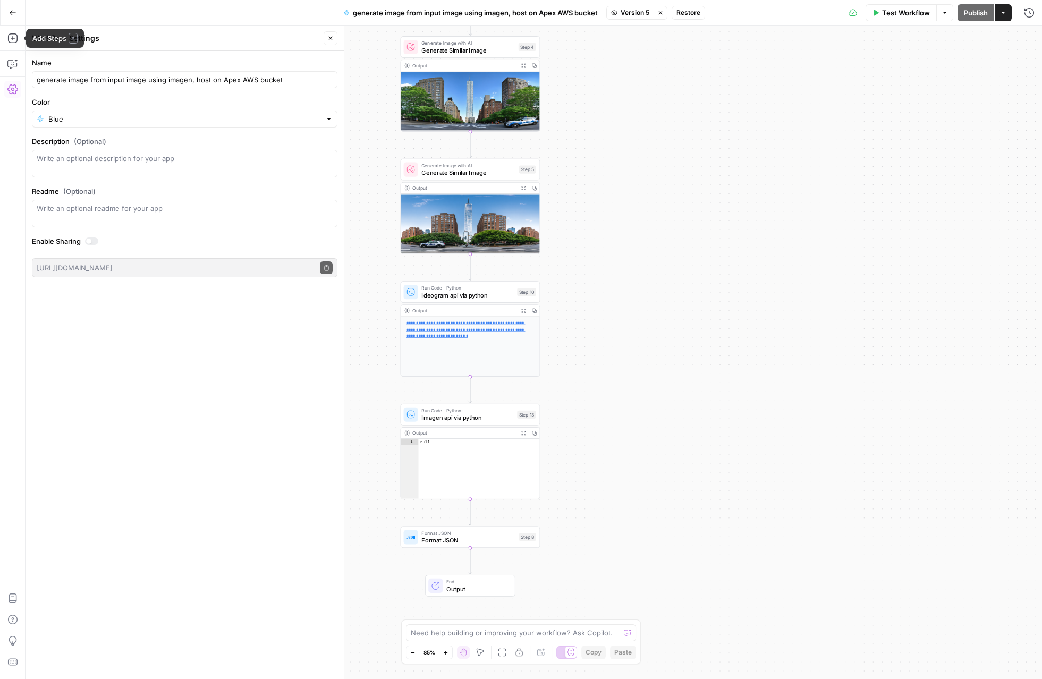
click at [11, 13] on icon "button" at bounding box center [12, 12] width 7 height 7
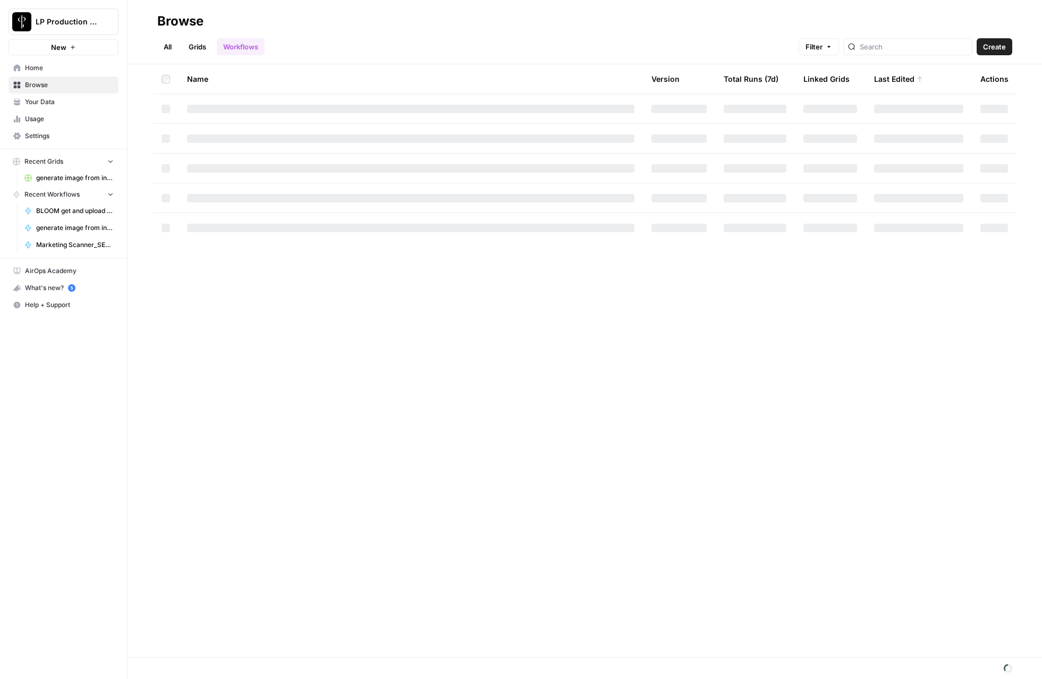
click at [58, 133] on span "Settings" at bounding box center [69, 136] width 89 height 10
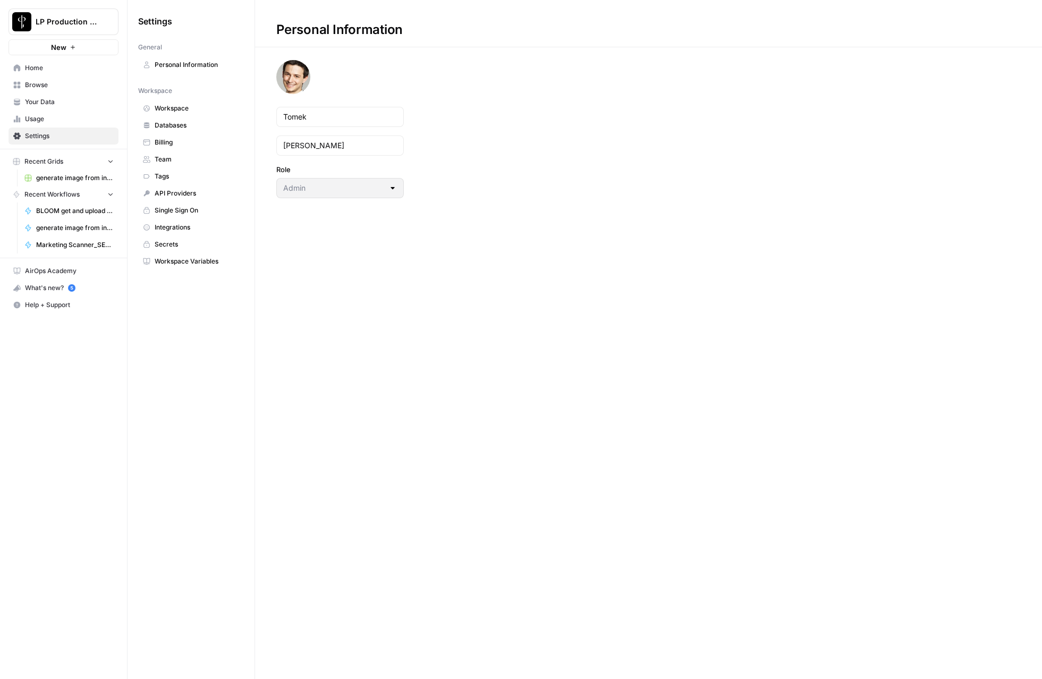
click at [175, 262] on span "Workspace Variables" at bounding box center [197, 262] width 84 height 10
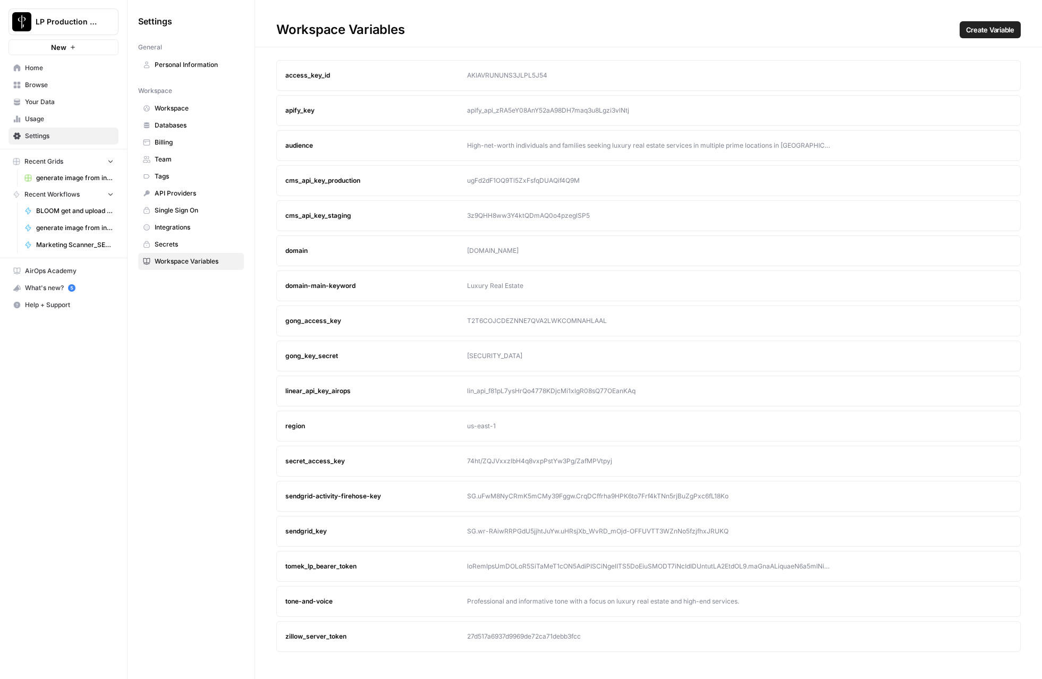
click at [447, 570] on div "tomek_lp_bearer_token" at bounding box center [376, 566] width 182 height 10
click at [983, 563] on icon "button" at bounding box center [982, 566] width 6 height 6
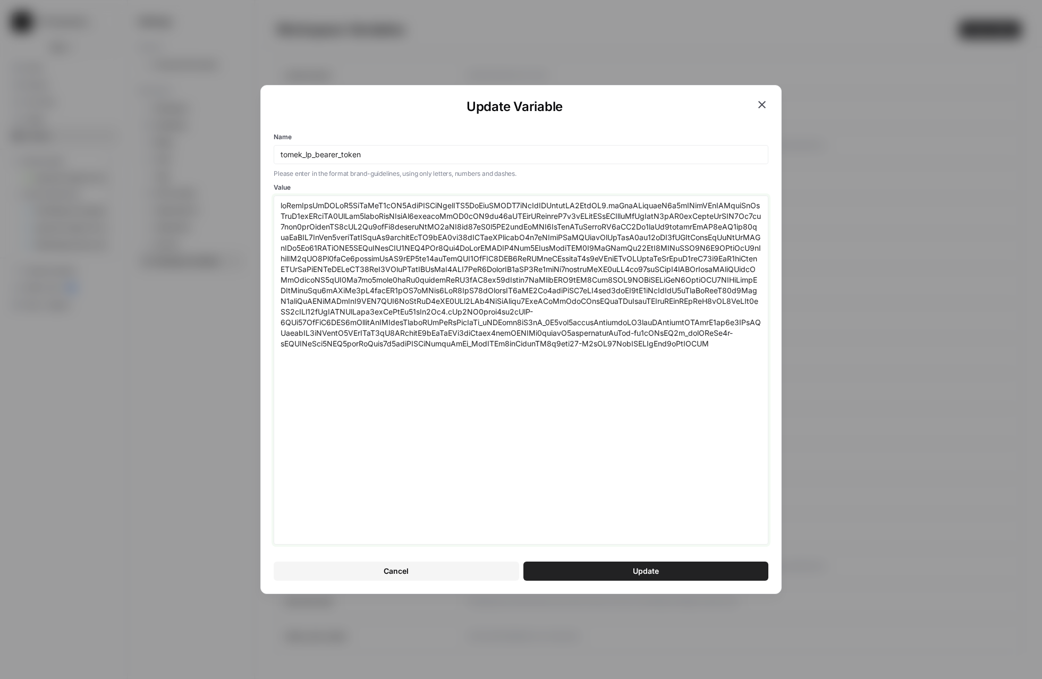
click at [738, 283] on textarea "Value" at bounding box center [520, 369] width 481 height 339
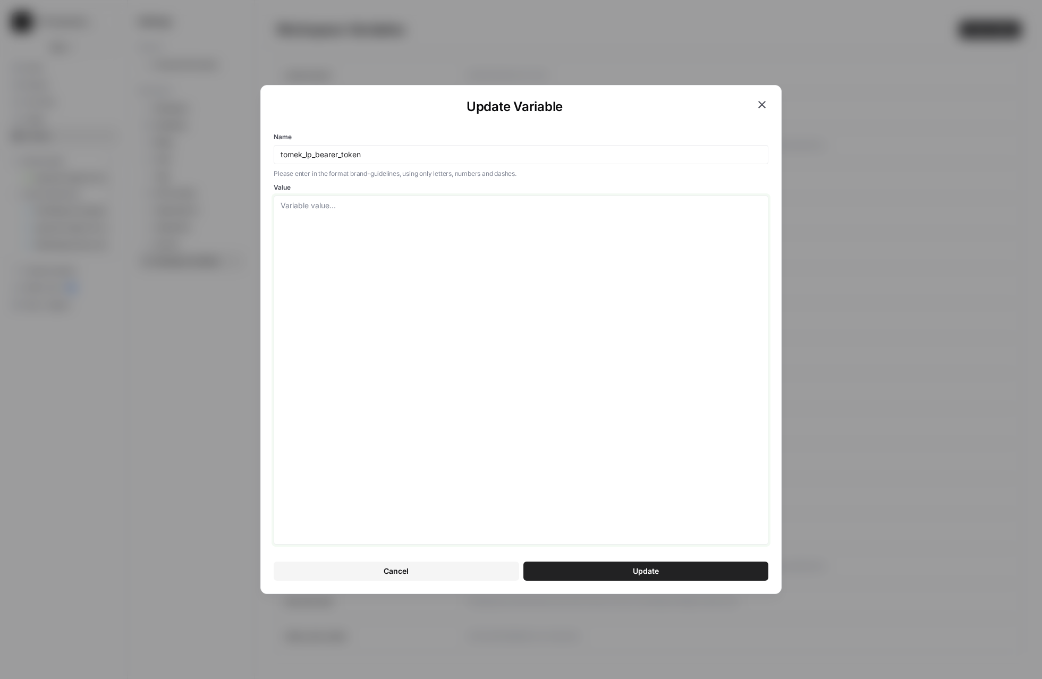
paste textarea "eyJhbGciOiJSUzI1NiIsInR5cCI6IkpXVCIsImtpZCI6ImFydEFXRV9rTzVlZHByeldNZ3ZodSJ9.ey…"
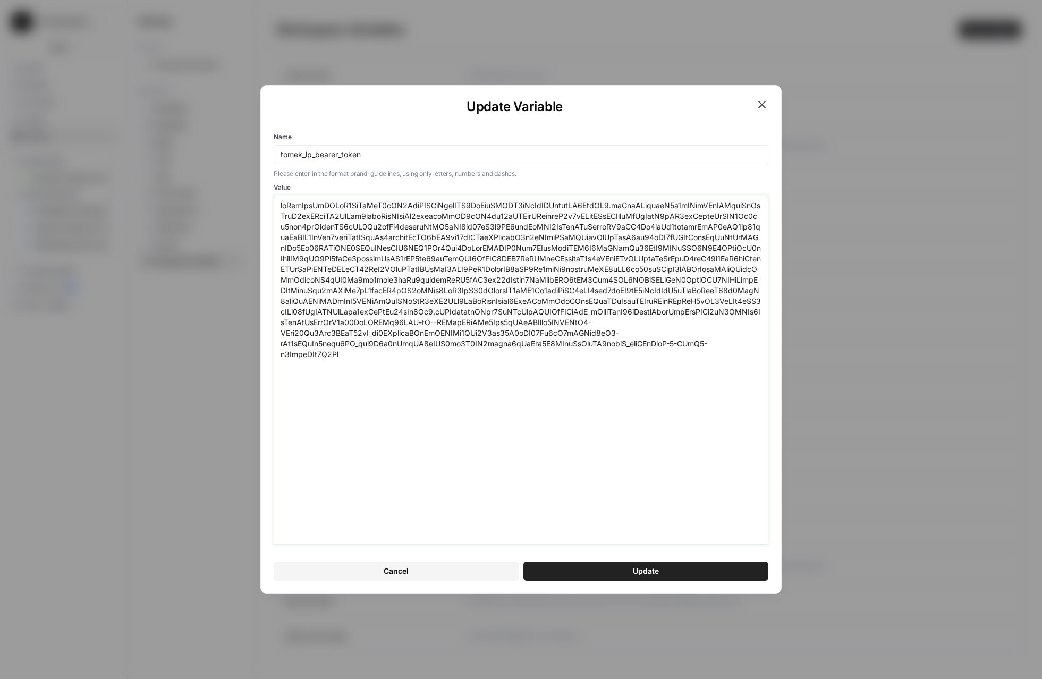
type textarea "eyJhbGciOiJSUzI1NiIsInR5cCI6IkpXVCIsImtpZCI6ImFydEFXRV9rTzVlZHByeldNZ3ZodSJ9.ey…"
click at [593, 574] on button "Update" at bounding box center [645, 570] width 245 height 19
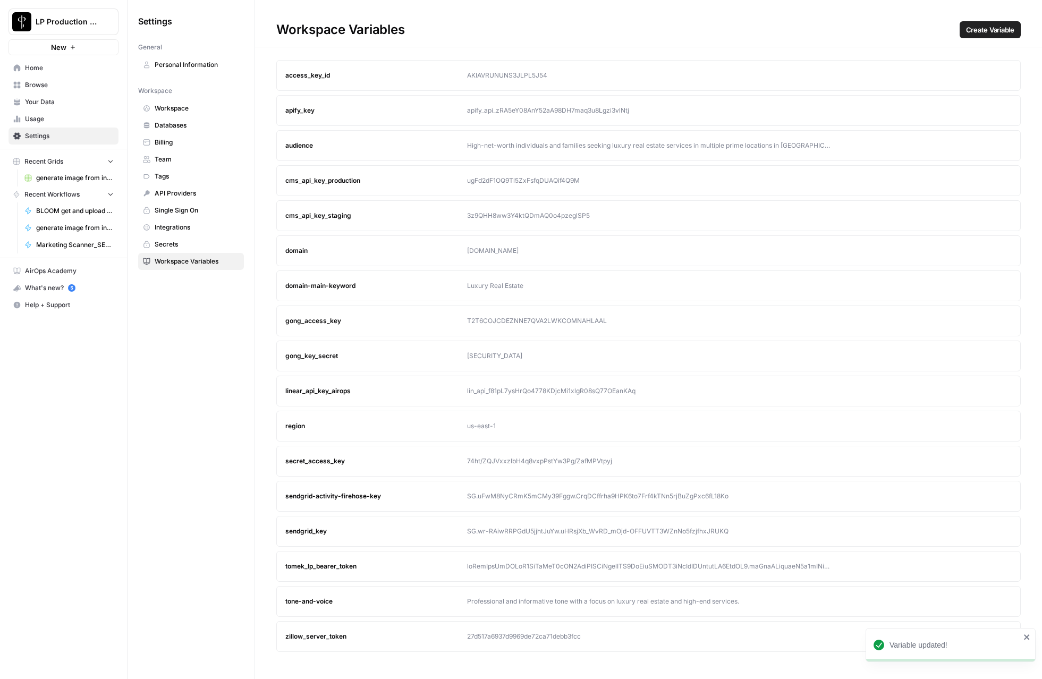
drag, startPoint x: 369, startPoint y: 565, endPoint x: 279, endPoint y: 564, distance: 89.2
click at [279, 564] on article "tomek_lp_bearer_token Edit Delete" at bounding box center [648, 566] width 744 height 31
copy div "tomek_lp_bearer_token"
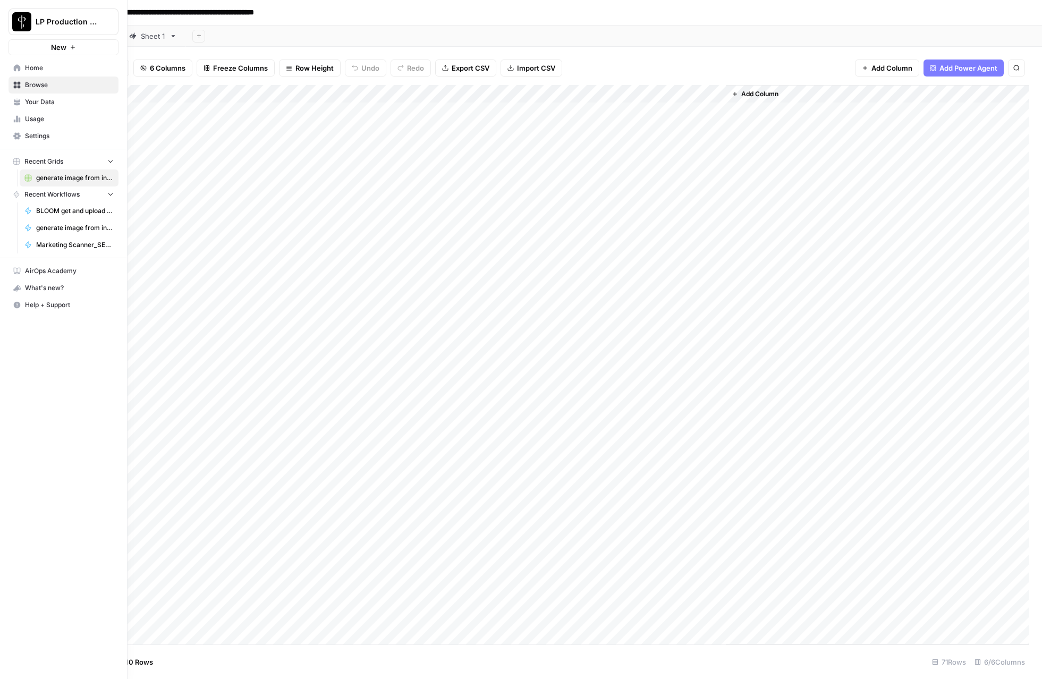
click at [22, 66] on link "Home" at bounding box center [63, 67] width 110 height 17
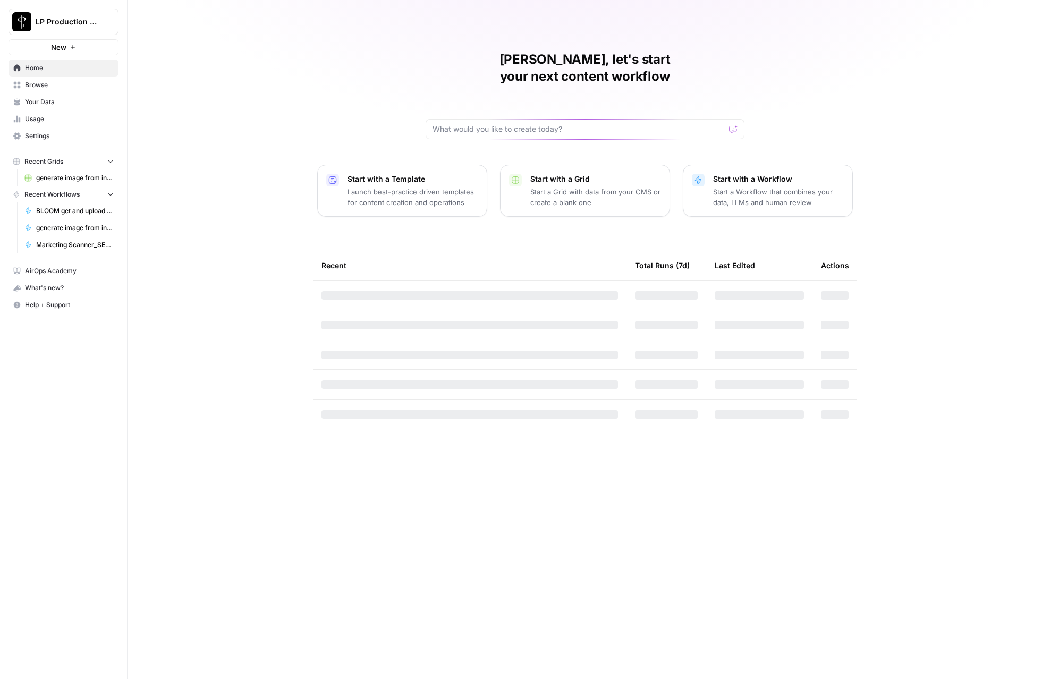
click at [62, 90] on link "Browse" at bounding box center [63, 84] width 110 height 17
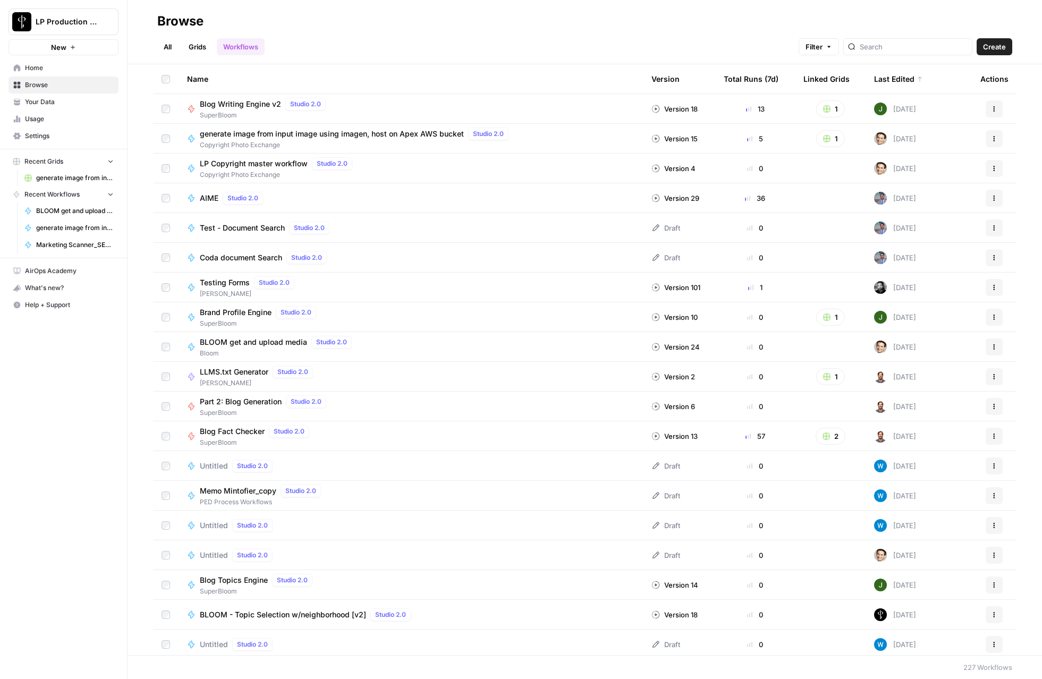
click at [220, 135] on span "generate image from input image using imagen, host on Apex AWS bucket" at bounding box center [332, 134] width 264 height 11
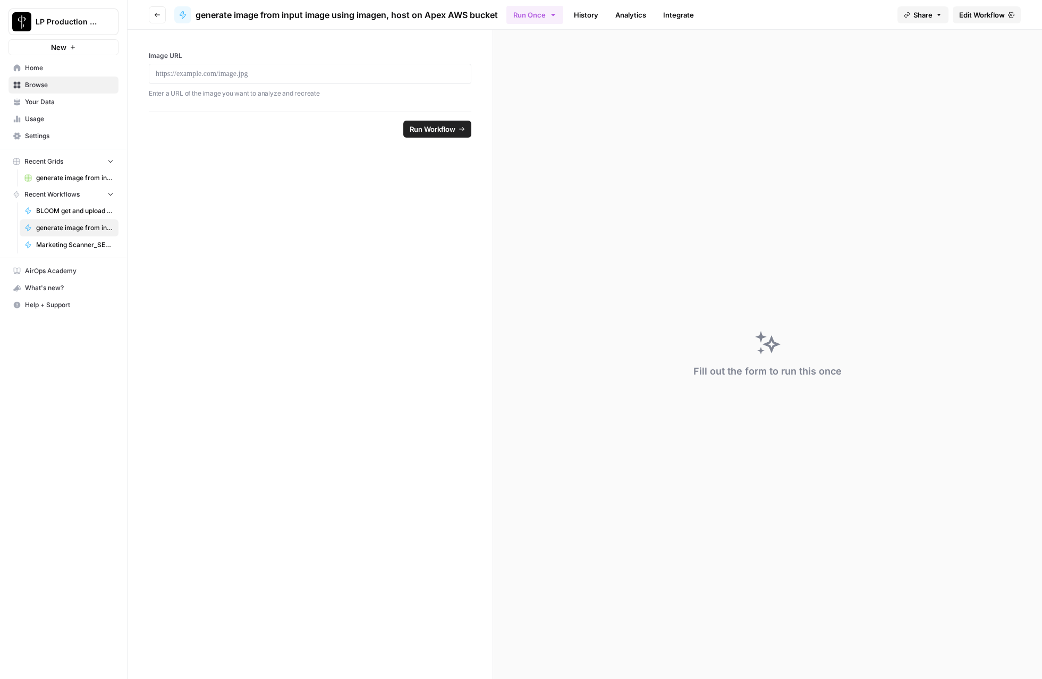
click at [993, 15] on span "Edit Workflow" at bounding box center [982, 15] width 46 height 11
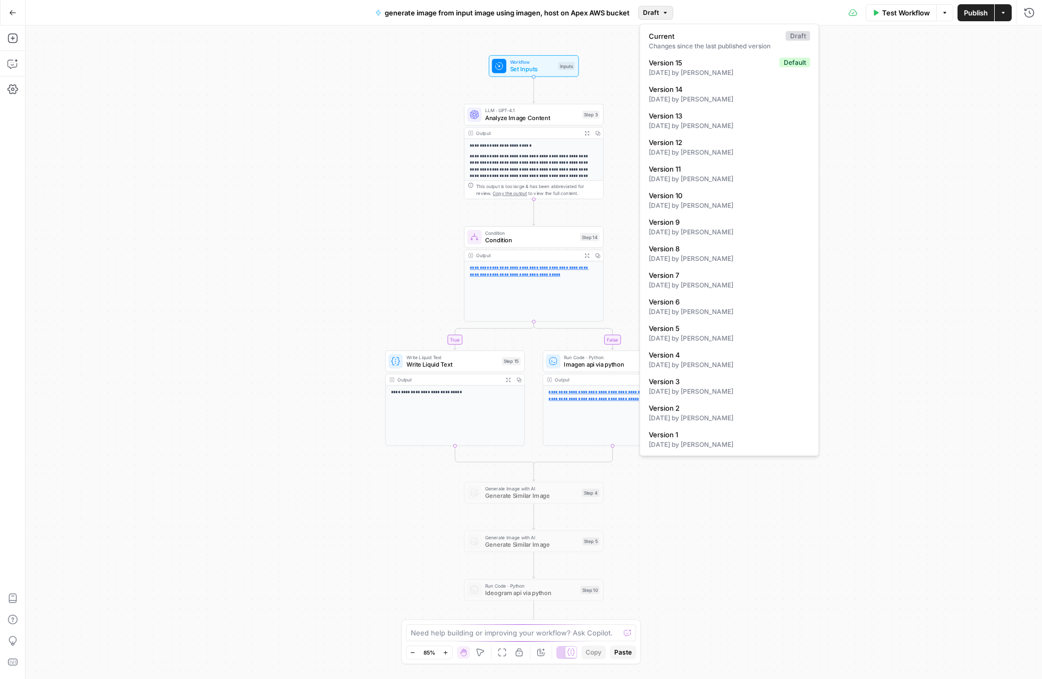
click at [646, 16] on span "Draft" at bounding box center [651, 13] width 16 height 10
click at [670, 69] on div "1 day ago by Tomek Nowinski" at bounding box center [729, 73] width 161 height 10
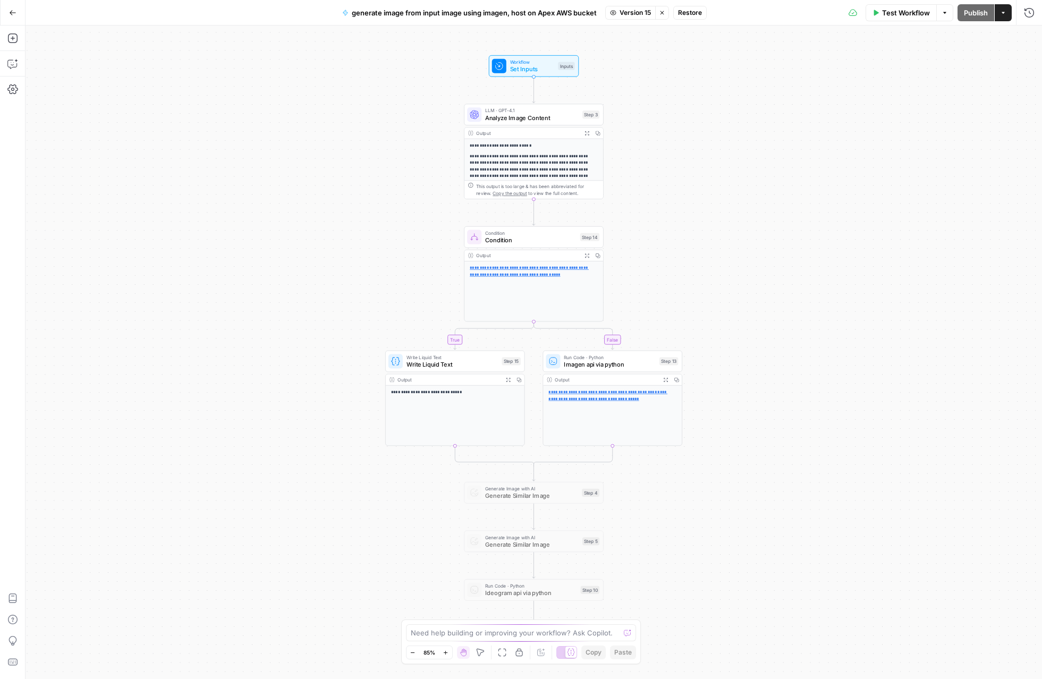
click at [621, 355] on span "Run Code · Python" at bounding box center [610, 357] width 92 height 7
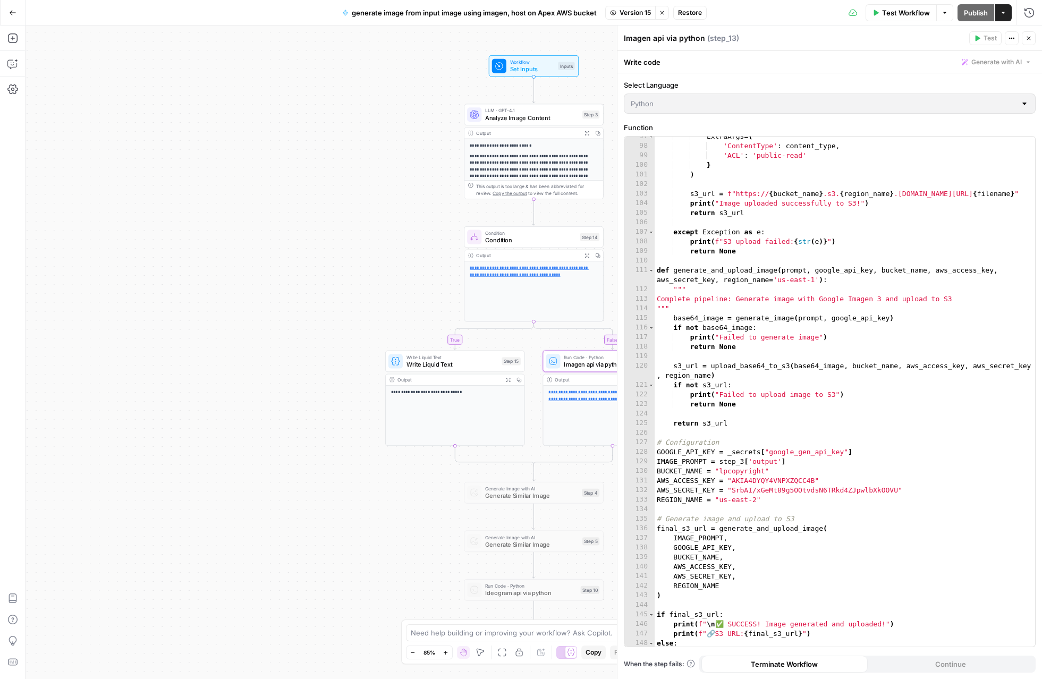
scroll to position [951, 0]
click at [905, 14] on span "Test Workflow" at bounding box center [906, 12] width 48 height 11
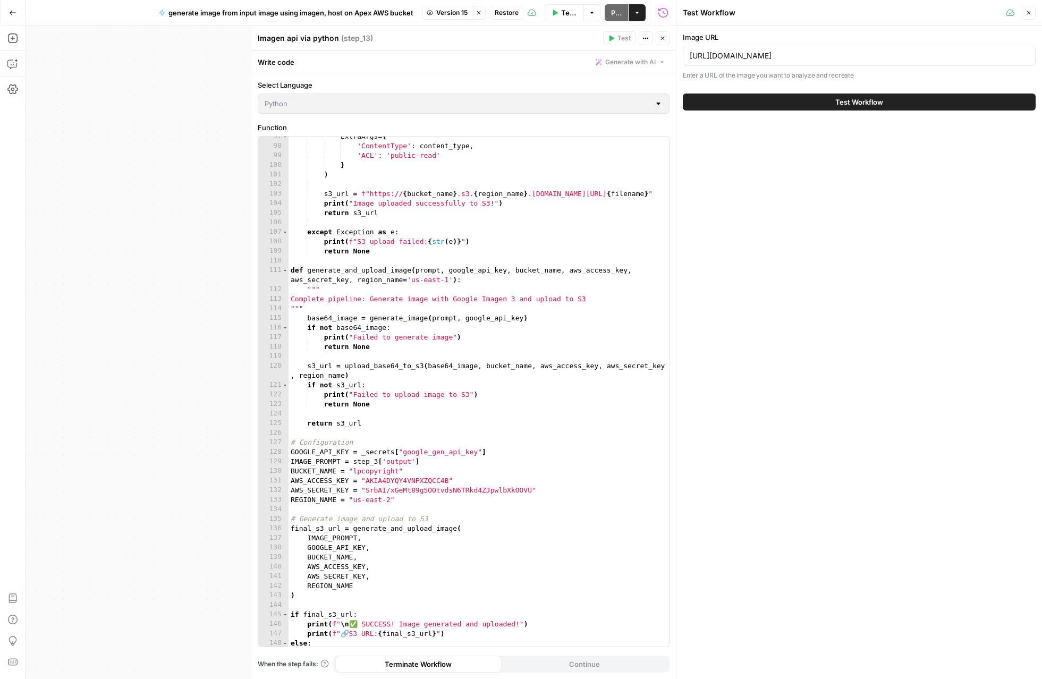
click at [895, 105] on button "Test Workflow" at bounding box center [859, 101] width 353 height 17
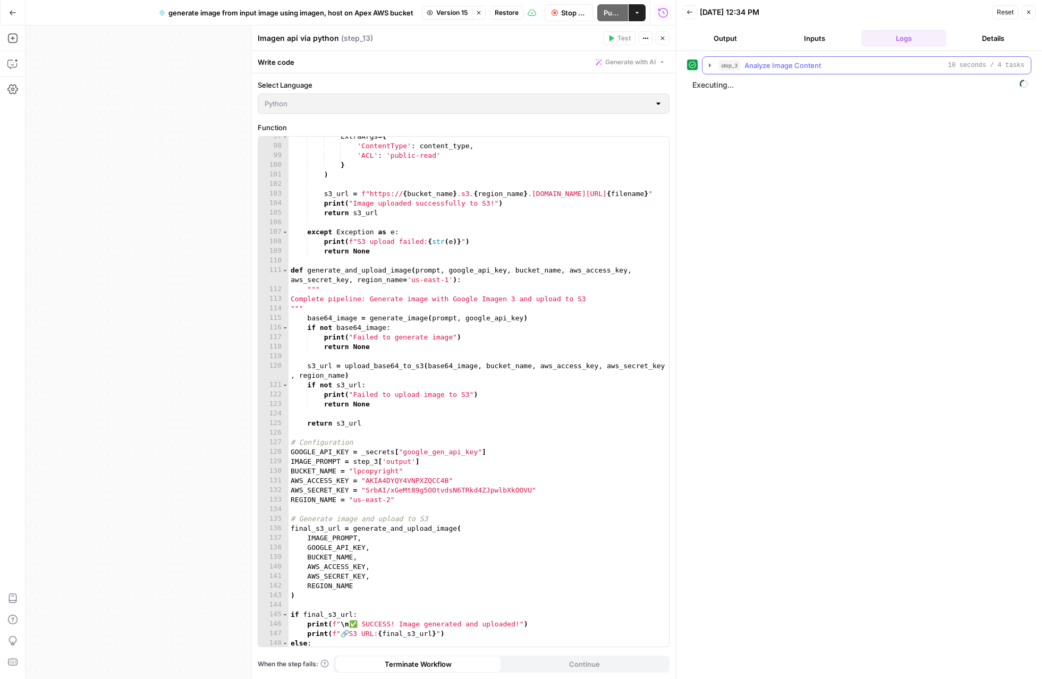
click at [714, 66] on button "step_3 Analyze Image Content 10 seconds / 4 tasks" at bounding box center [866, 65] width 328 height 17
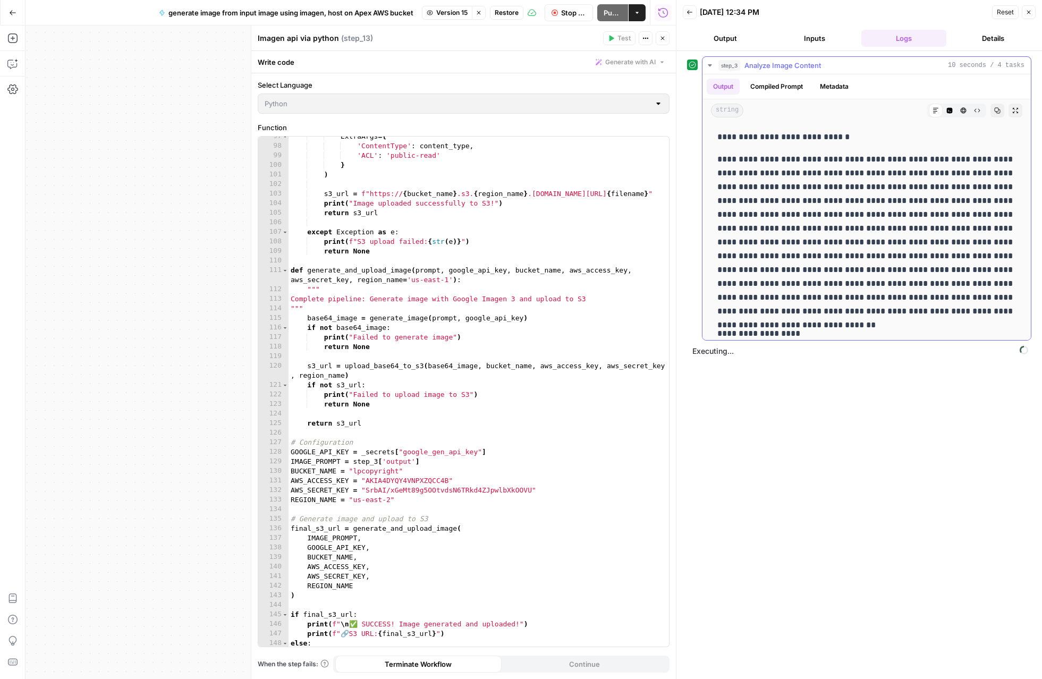
click at [714, 66] on button "step_3 Analyze Image Content 10 seconds / 4 tasks" at bounding box center [866, 65] width 328 height 17
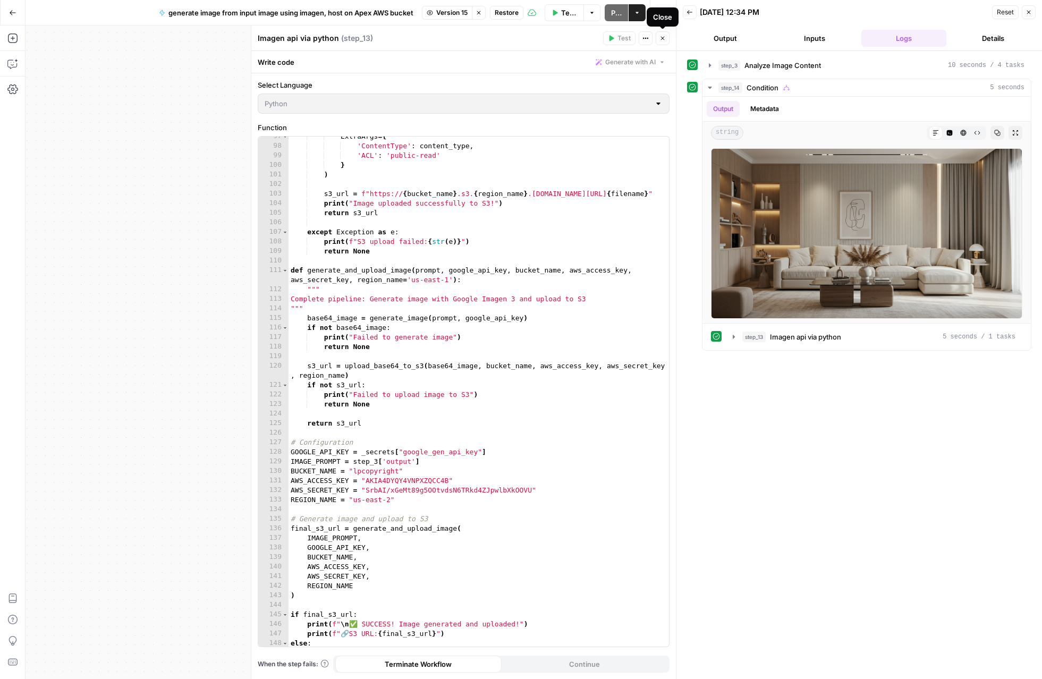
click at [664, 39] on icon "button" at bounding box center [663, 39] width 4 height 4
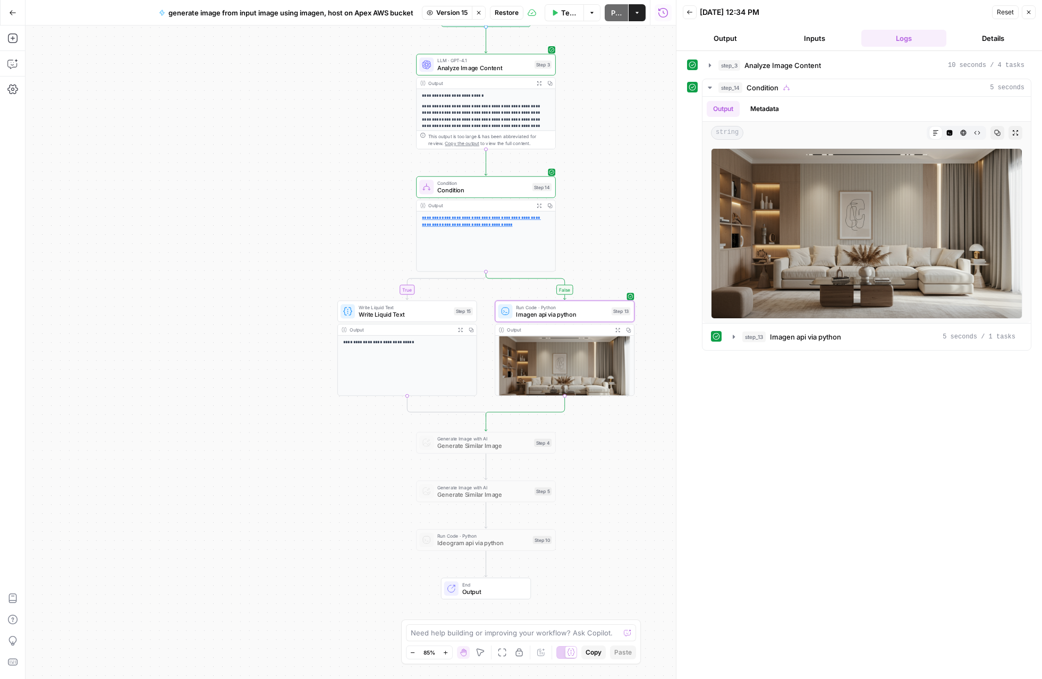
drag, startPoint x: 650, startPoint y: 142, endPoint x: 601, endPoint y: 91, distance: 70.6
click at [601, 91] on div "**********" at bounding box center [350, 351] width 650 height 653
click at [1034, 17] on button "Close" at bounding box center [1028, 12] width 14 height 14
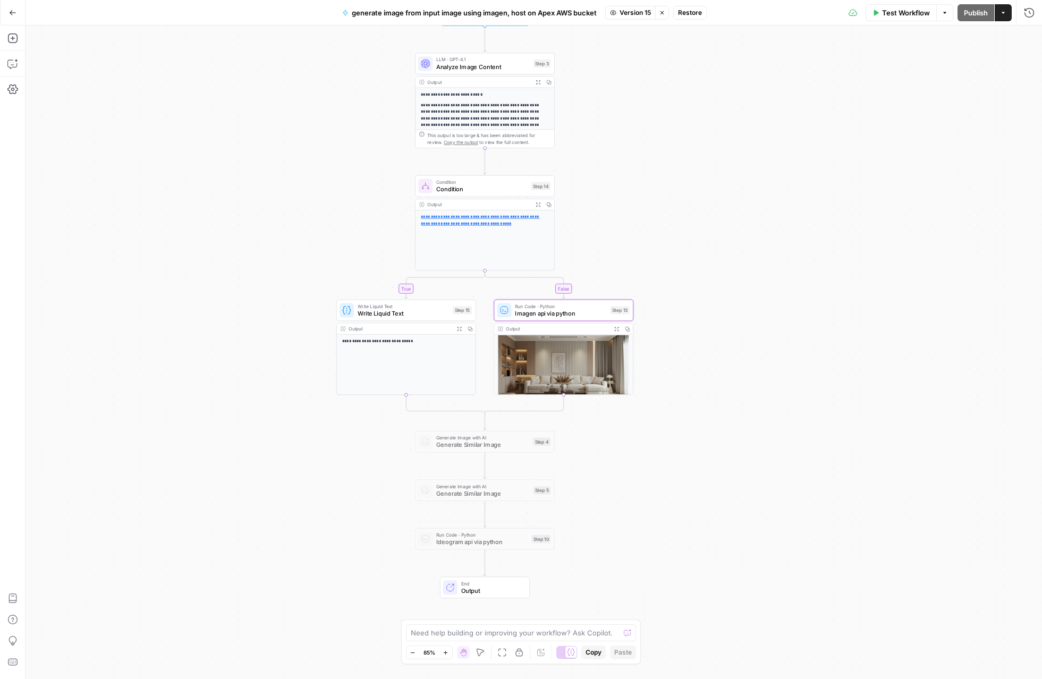
click at [678, 14] on button "Restore" at bounding box center [689, 13] width 33 height 14
click at [487, 125] on span "Restore" at bounding box center [486, 122] width 28 height 11
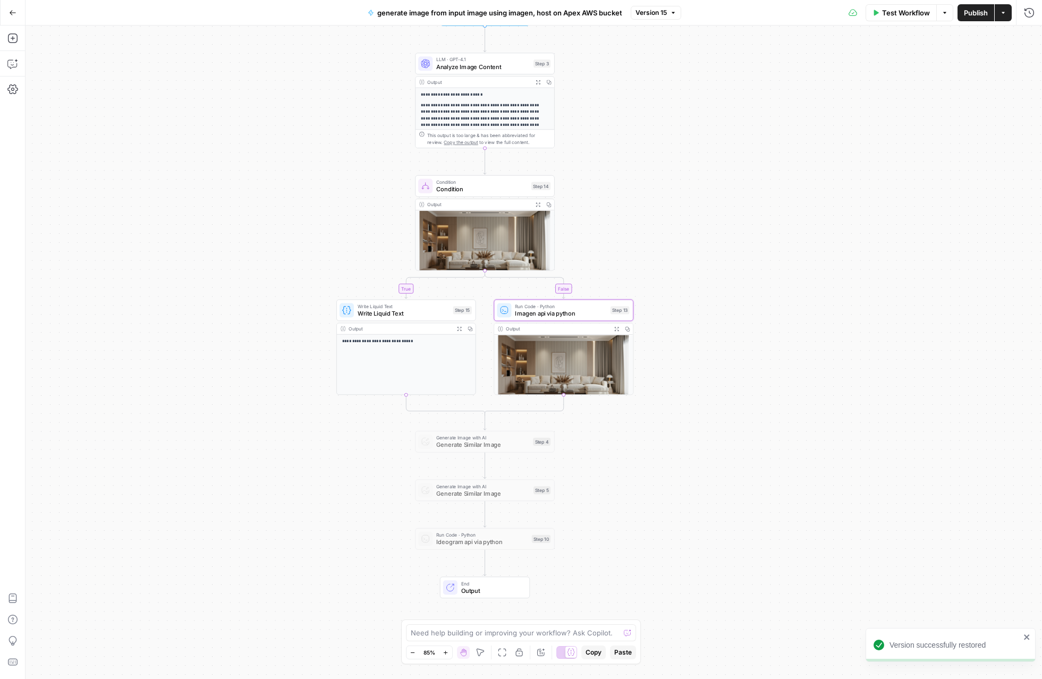
click at [986, 14] on span "Publish" at bounding box center [976, 12] width 24 height 11
